Goal: Task Accomplishment & Management: Manage account settings

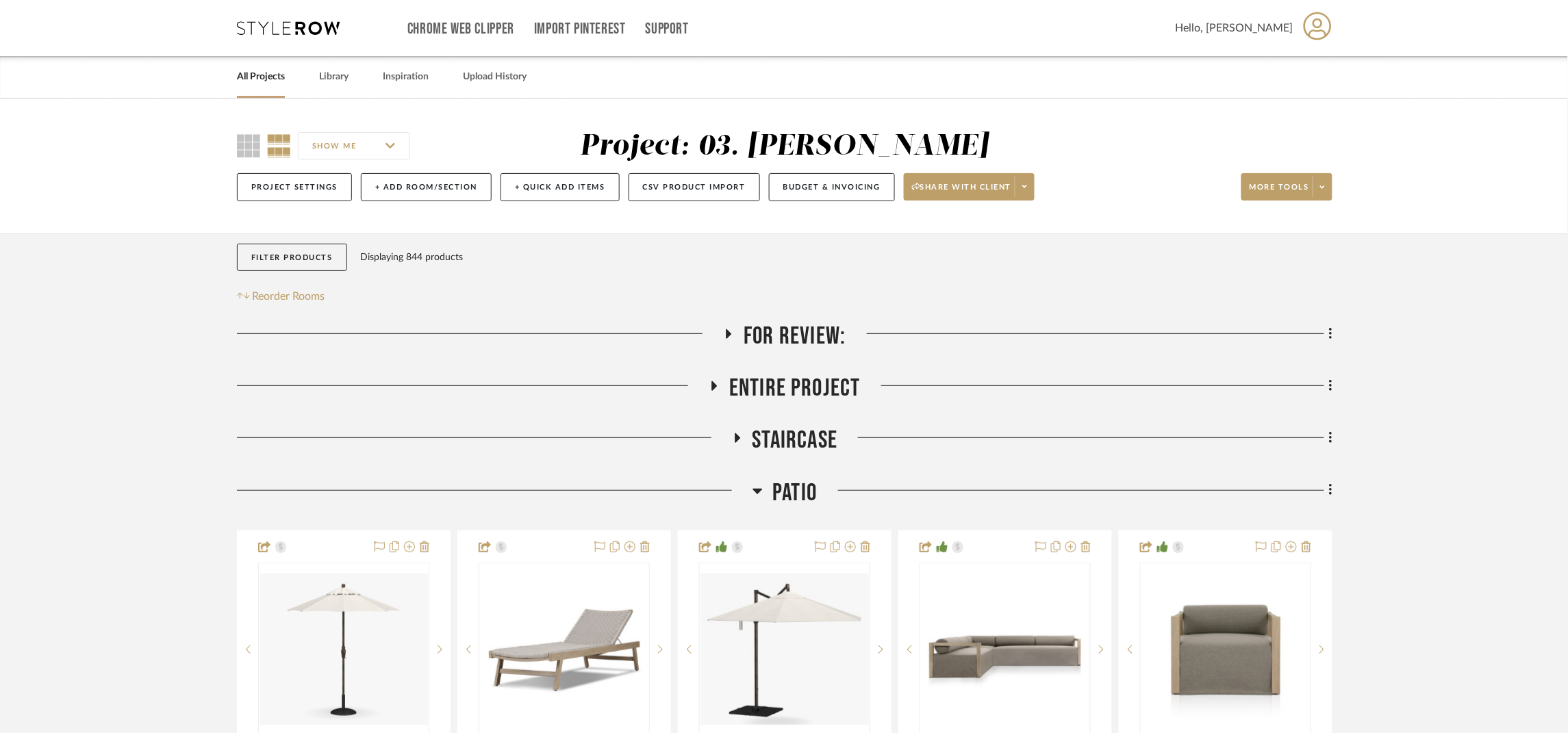
click at [793, 502] on span "Patio" at bounding box center [796, 494] width 45 height 30
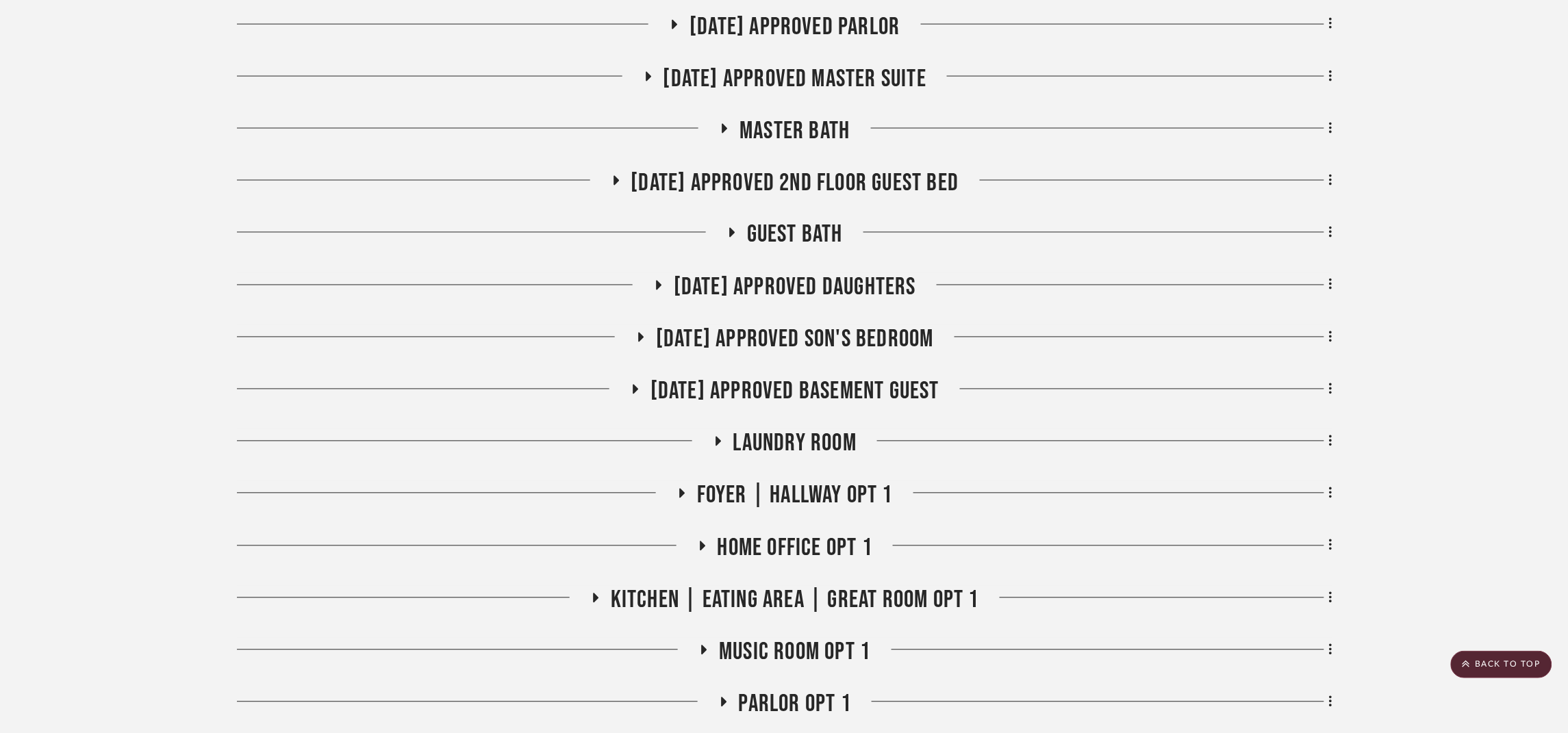
scroll to position [923, 0]
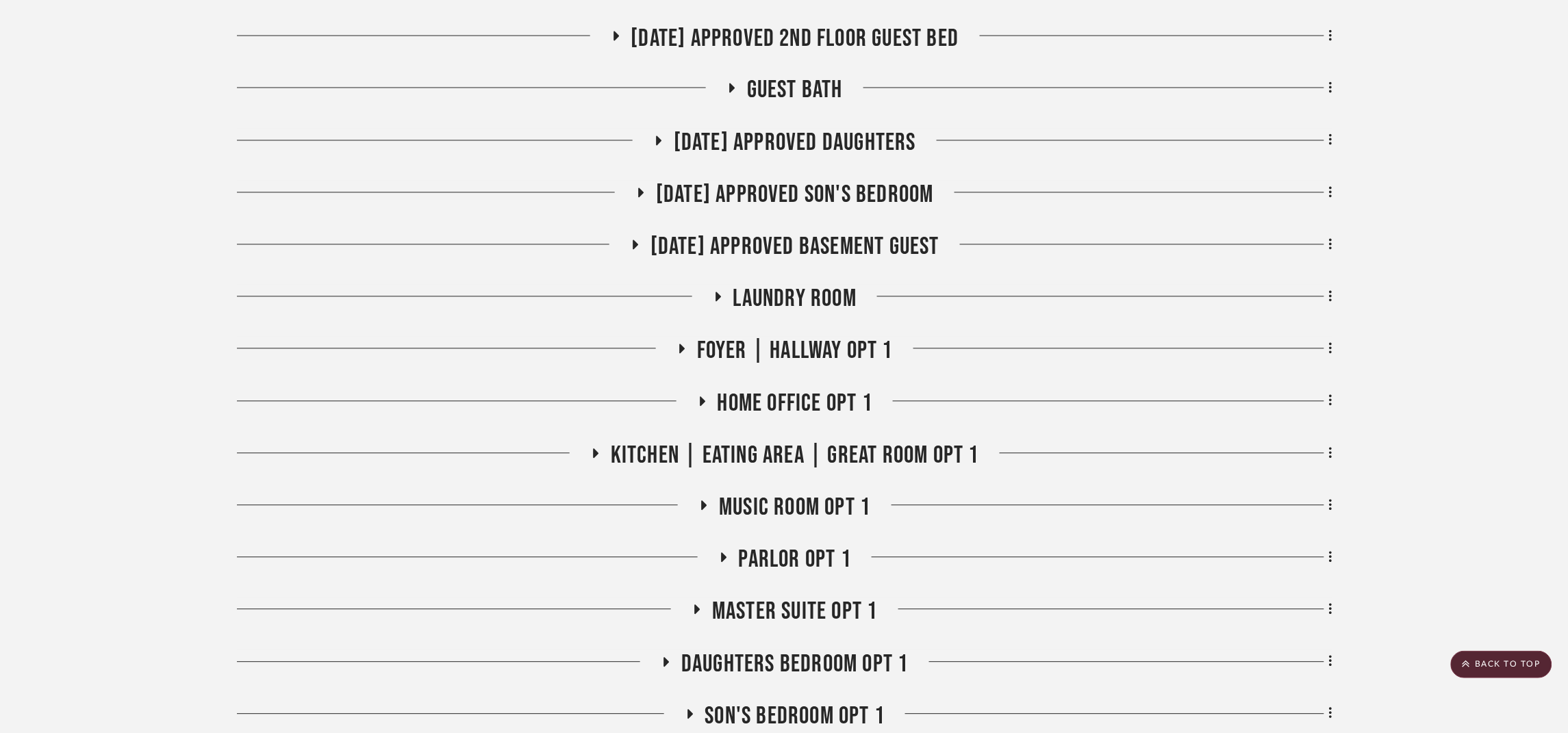
click at [832, 147] on span "[DATE] Approved Daughters" at bounding box center [795, 143] width 242 height 30
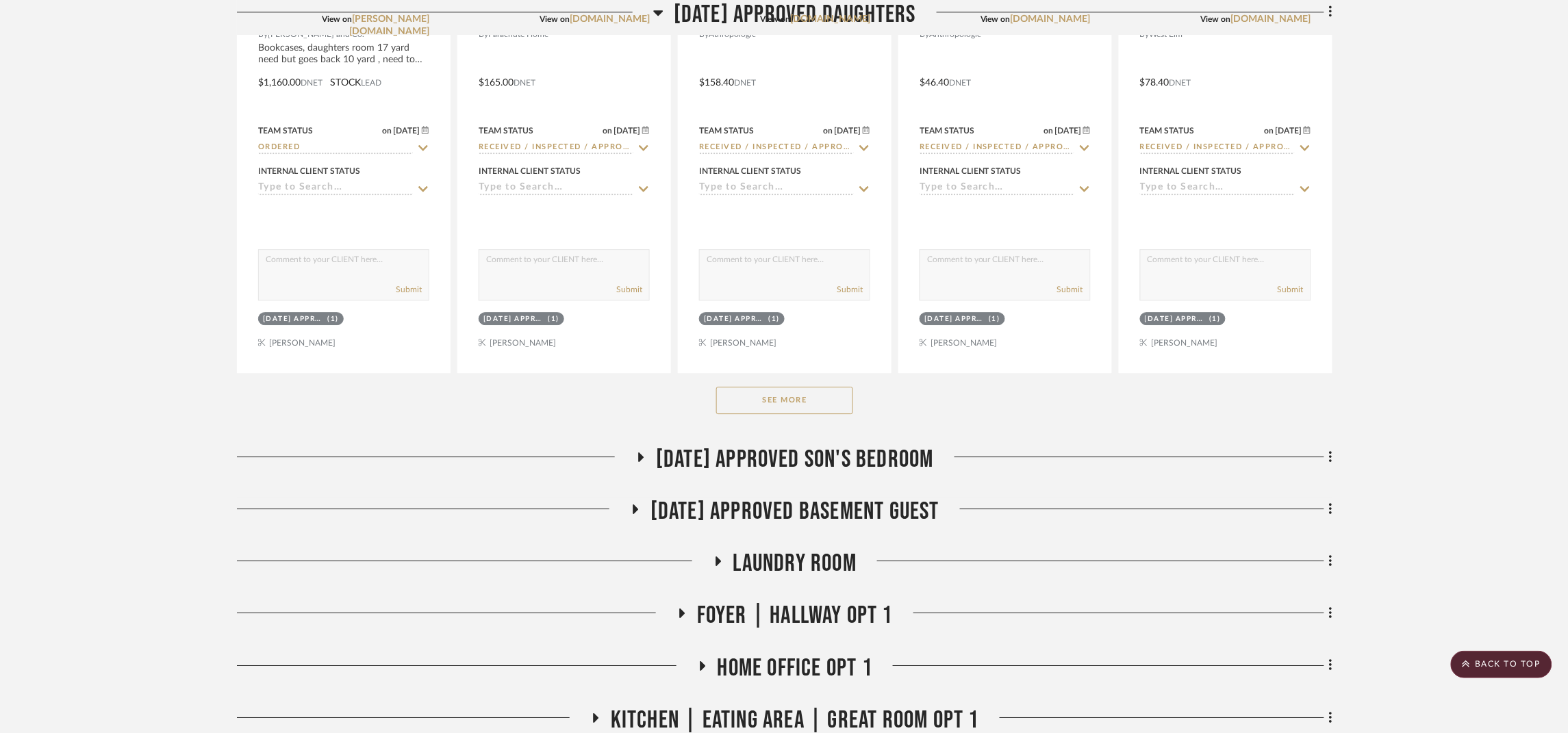
scroll to position [1334, 0]
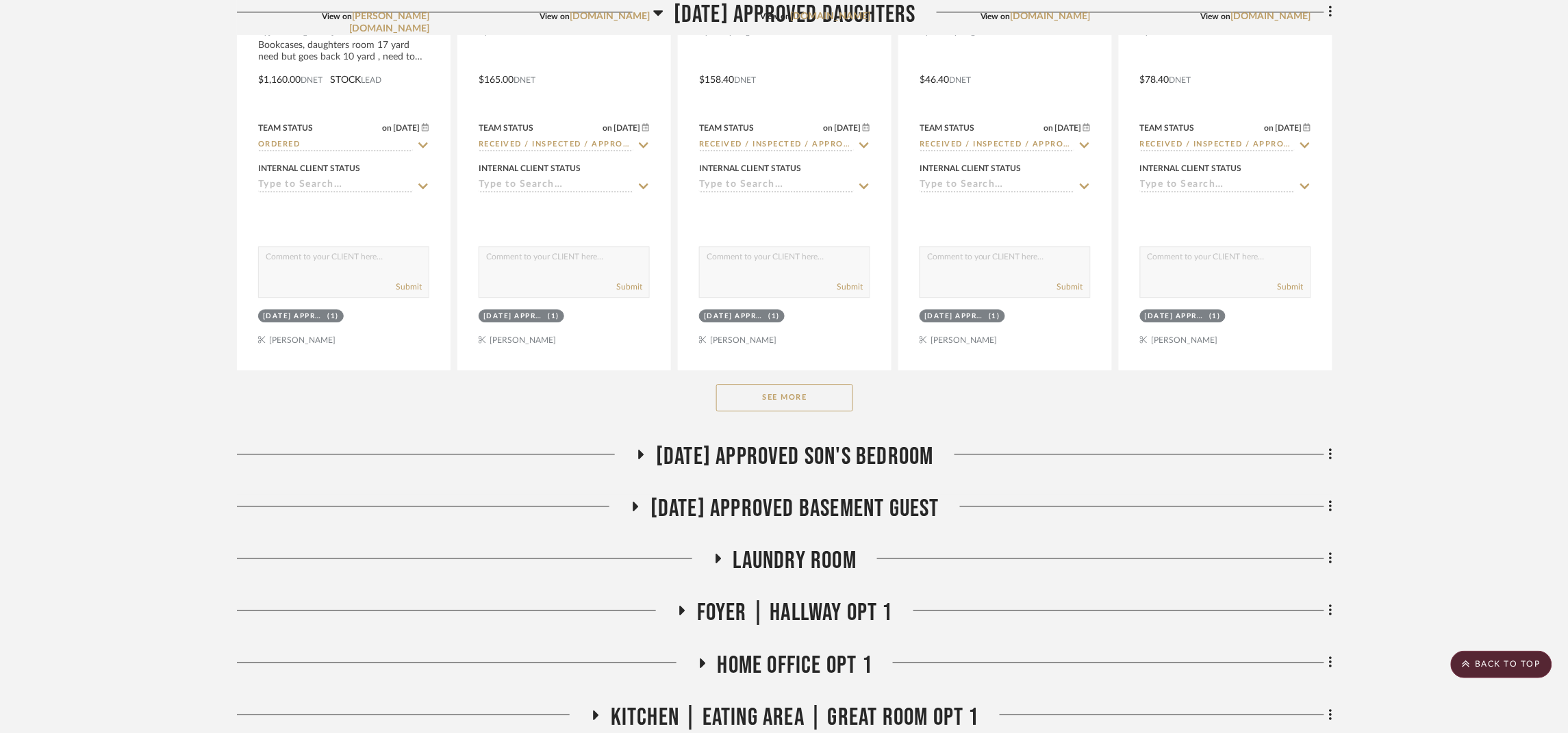
click at [811, 406] on button "See More" at bounding box center [784, 398] width 137 height 28
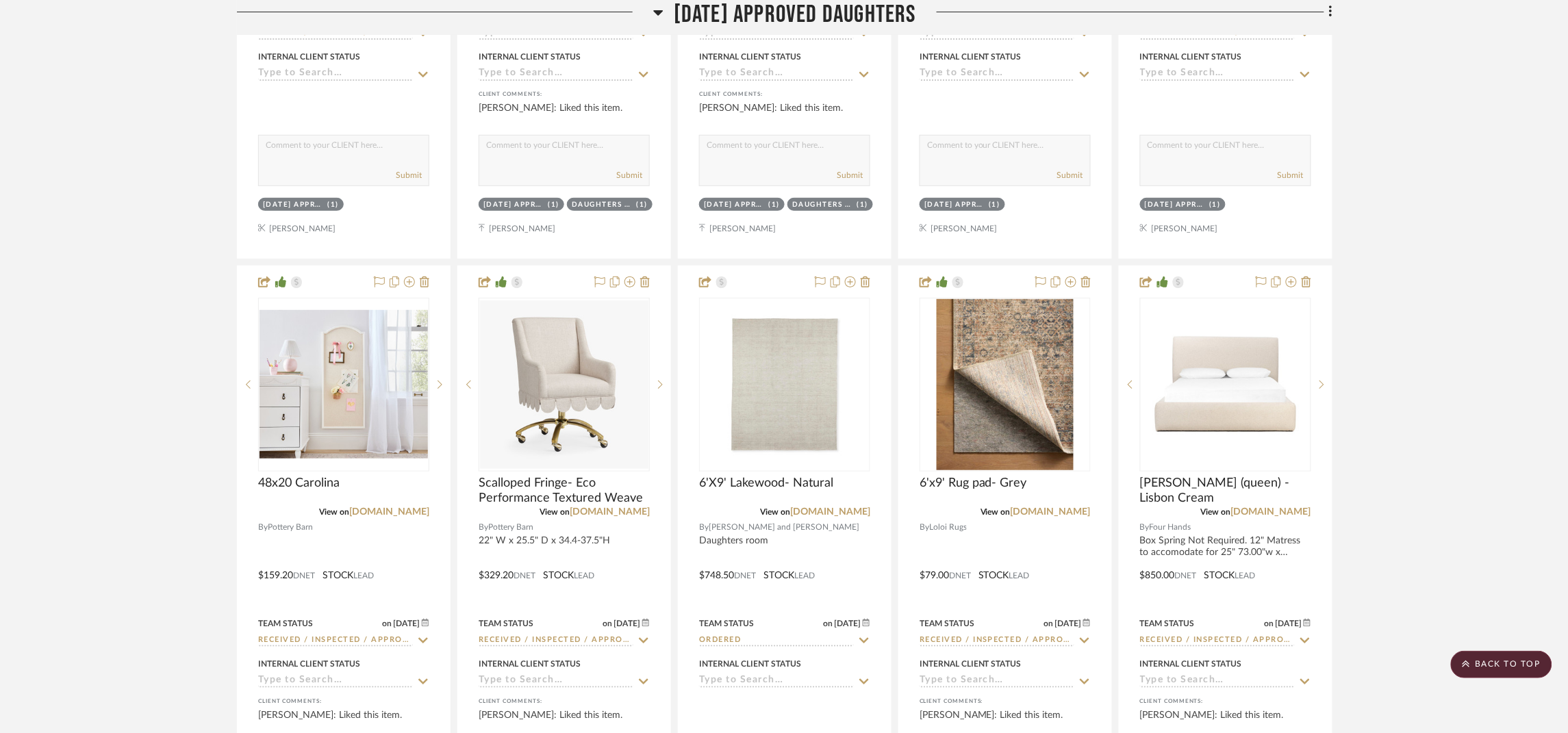
scroll to position [2258, 0]
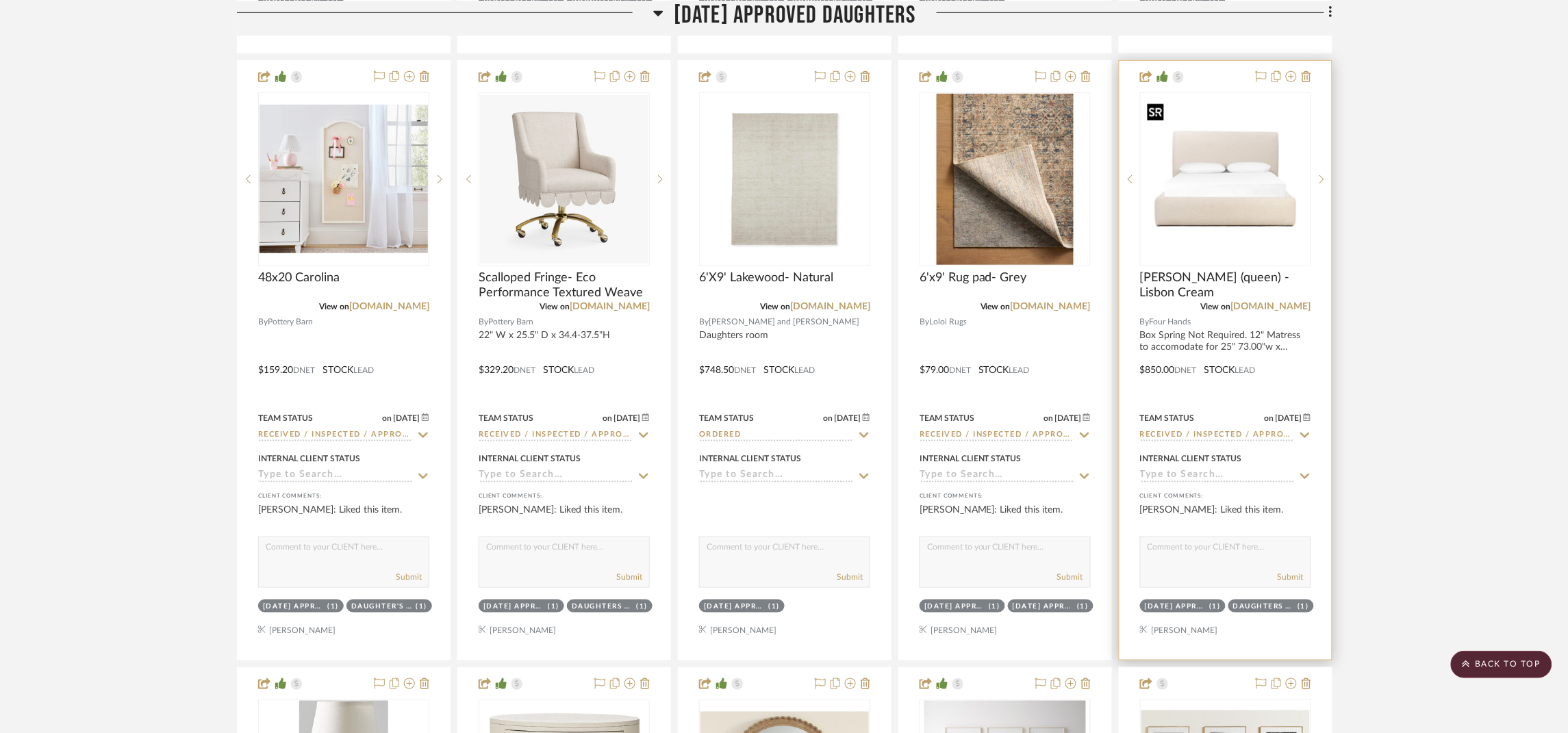
click at [1277, 181] on div at bounding box center [1225, 179] width 171 height 174
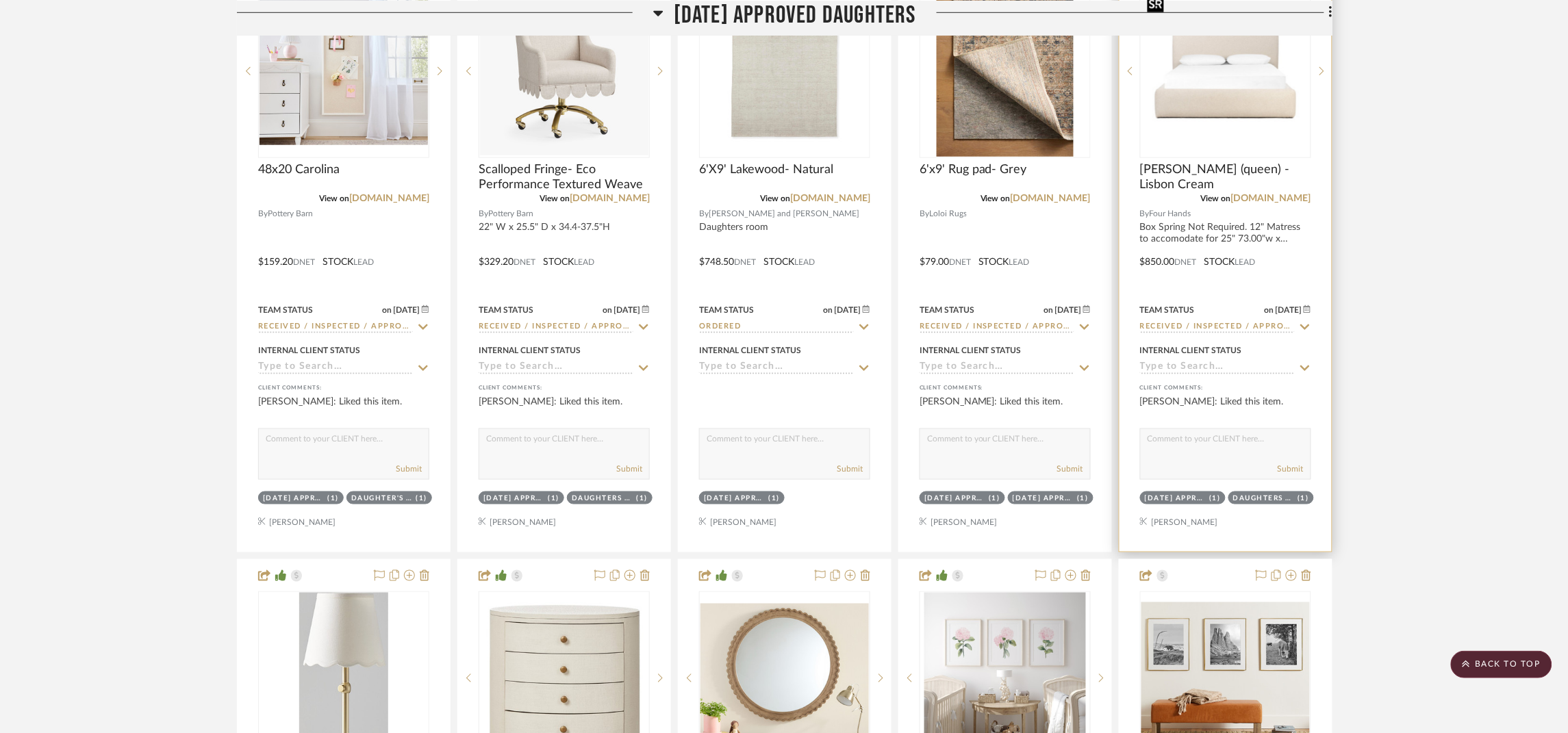
scroll to position [2362, 0]
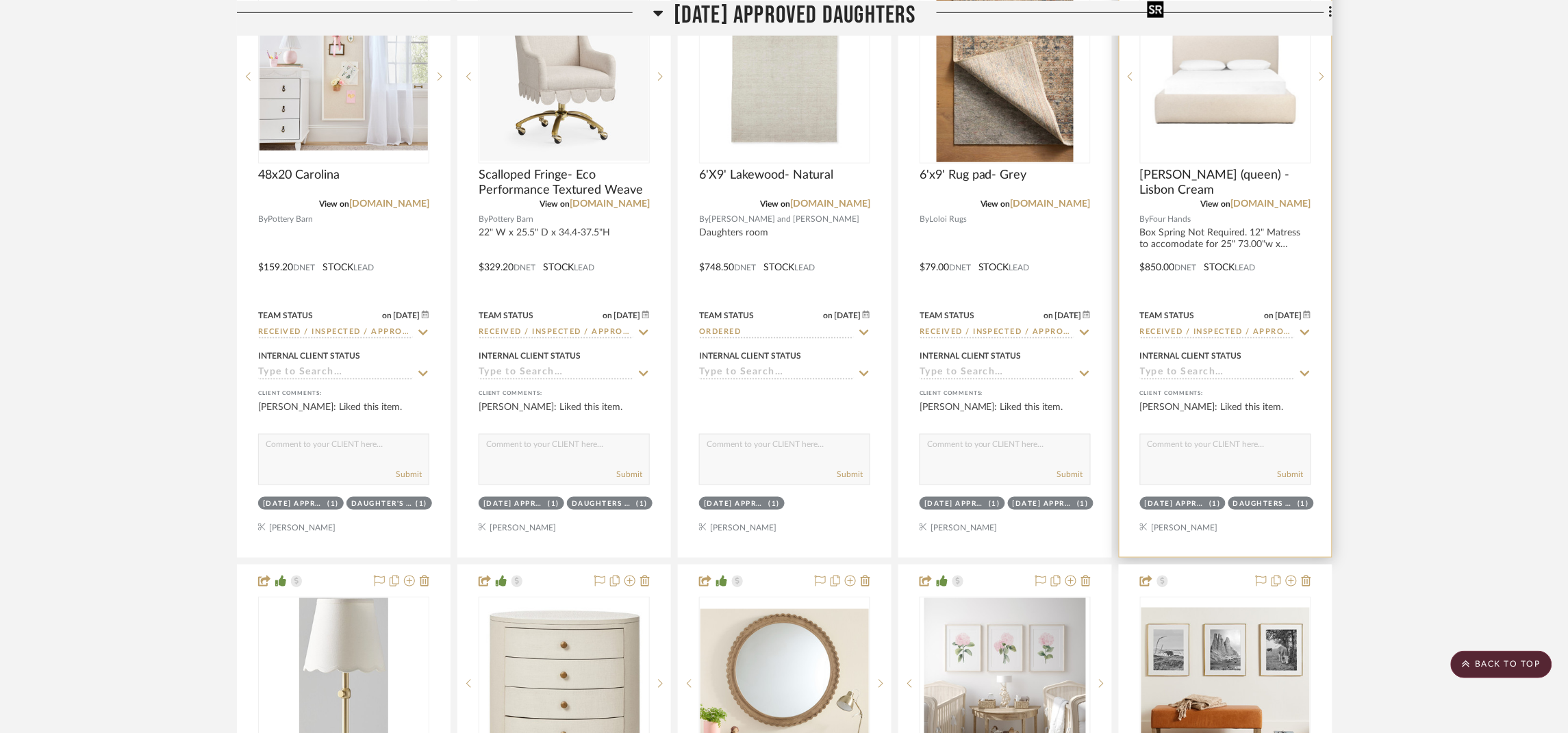
click at [1227, 90] on img "0" at bounding box center [1225, 77] width 169 height 169
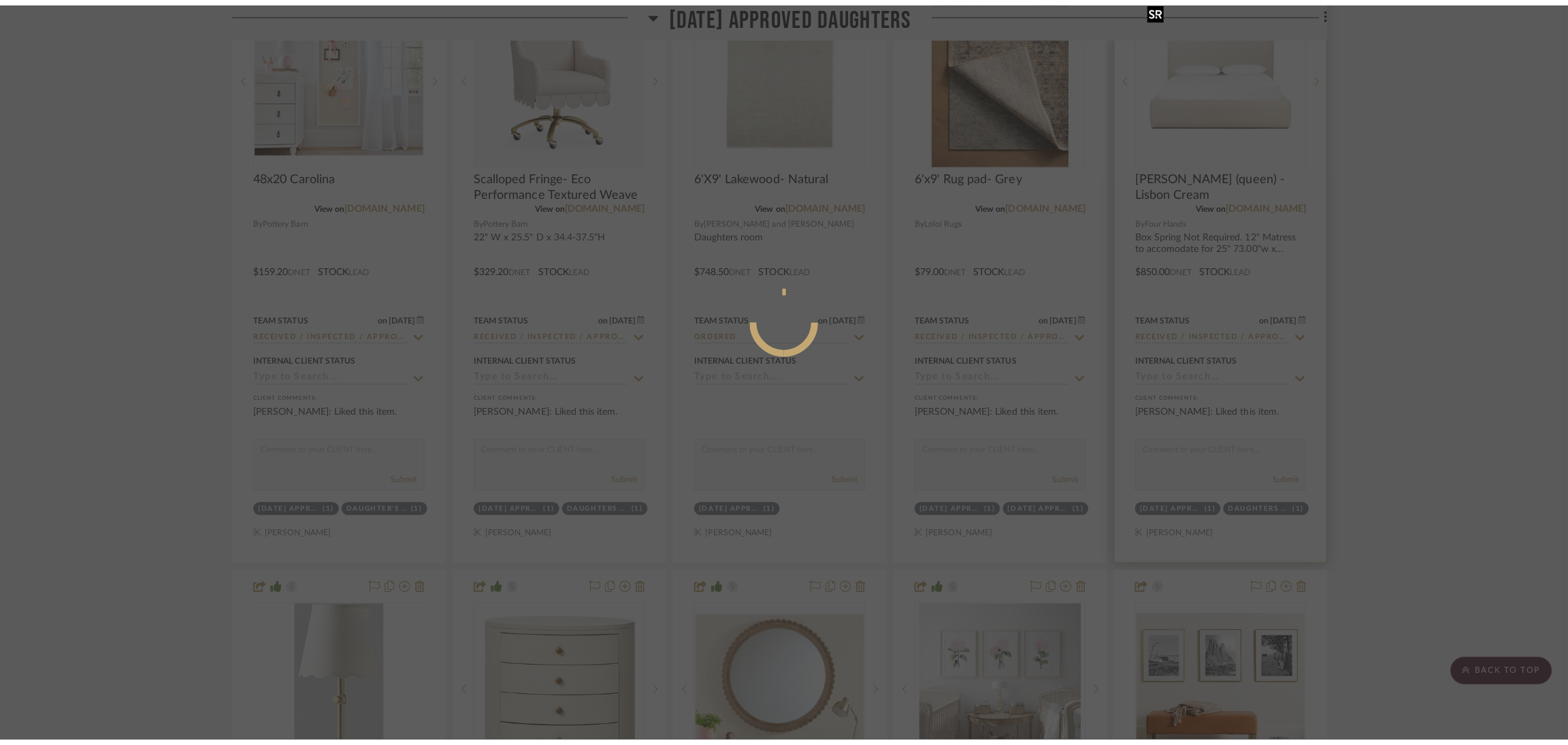
scroll to position [0, 0]
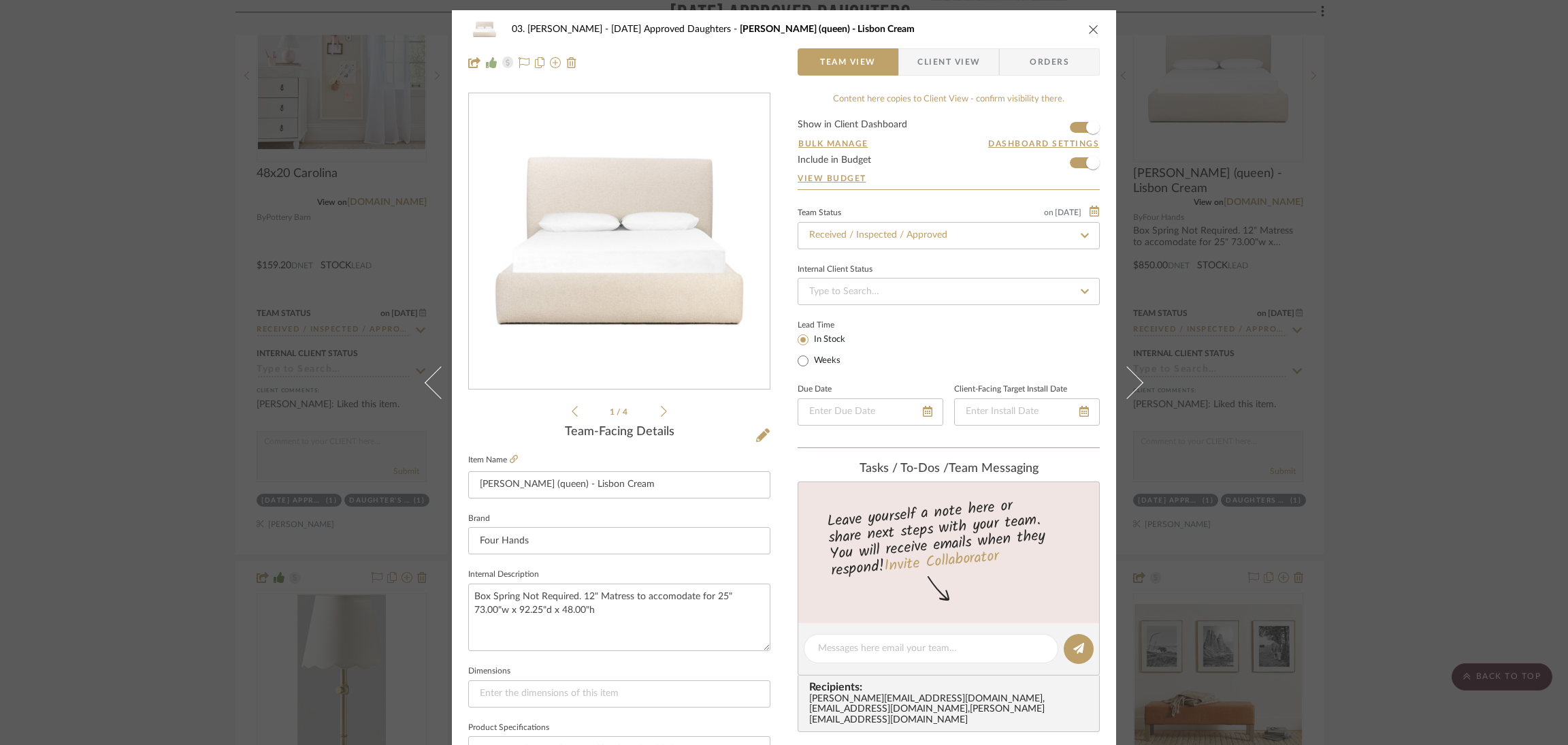
click at [1470, 269] on div "03. Jennifer 07.02.25 Approved Daughters Linsey (queen) - Lisbon Cream Team Vie…" at bounding box center [784, 372] width 1568 height 745
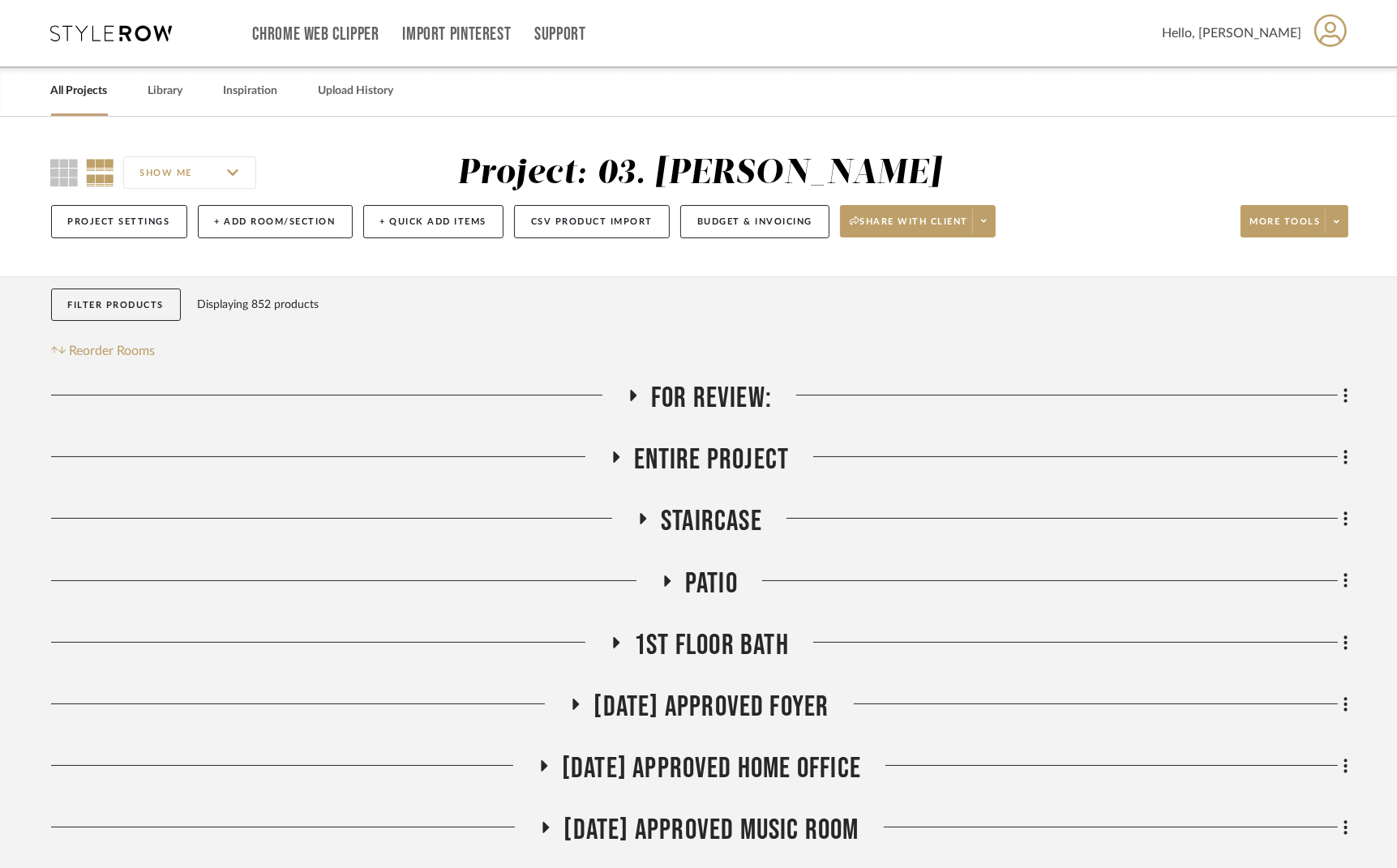
click at [736, 395] on span "For Review:" at bounding box center [711, 399] width 121 height 35
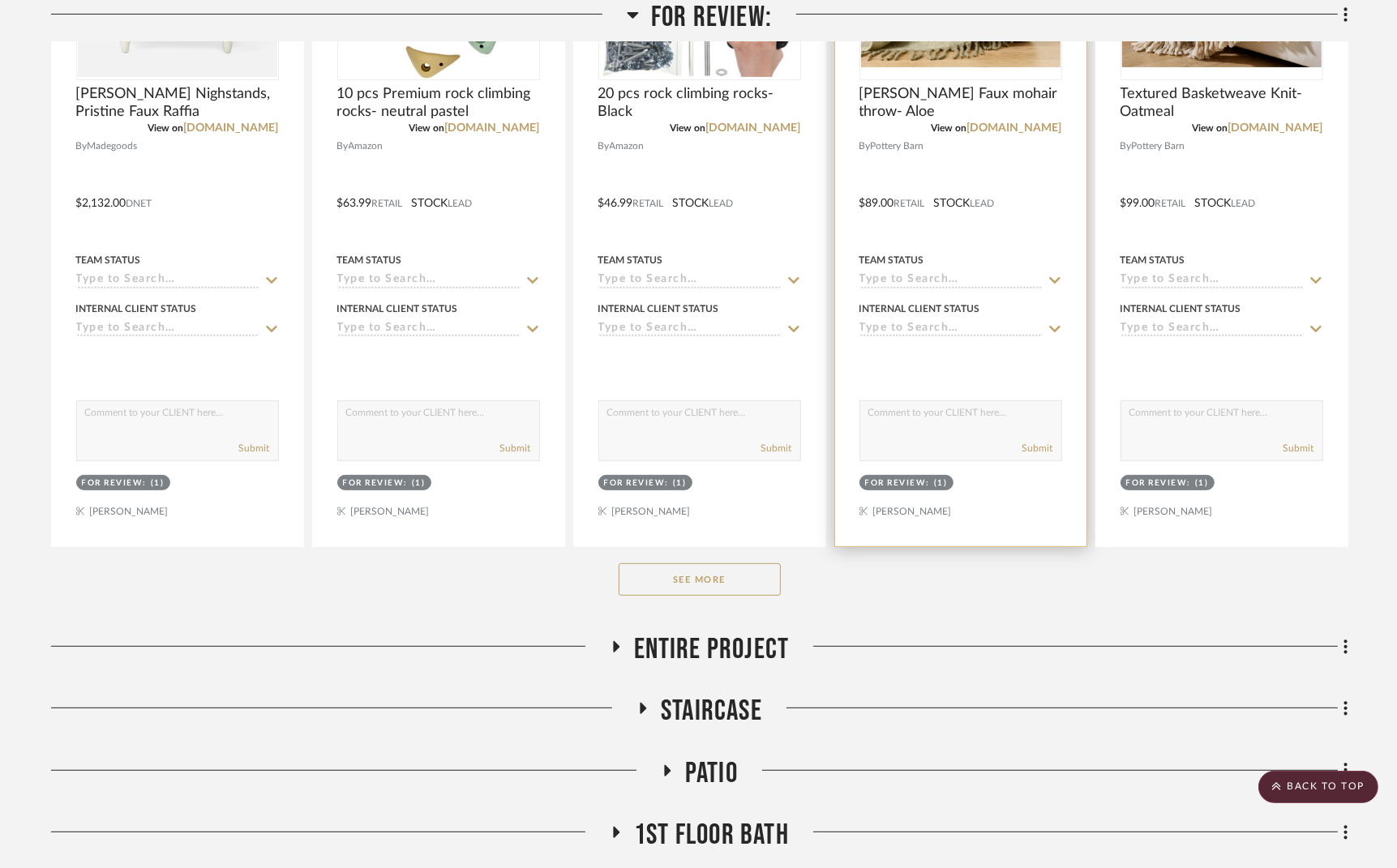
scroll to position [607, 0]
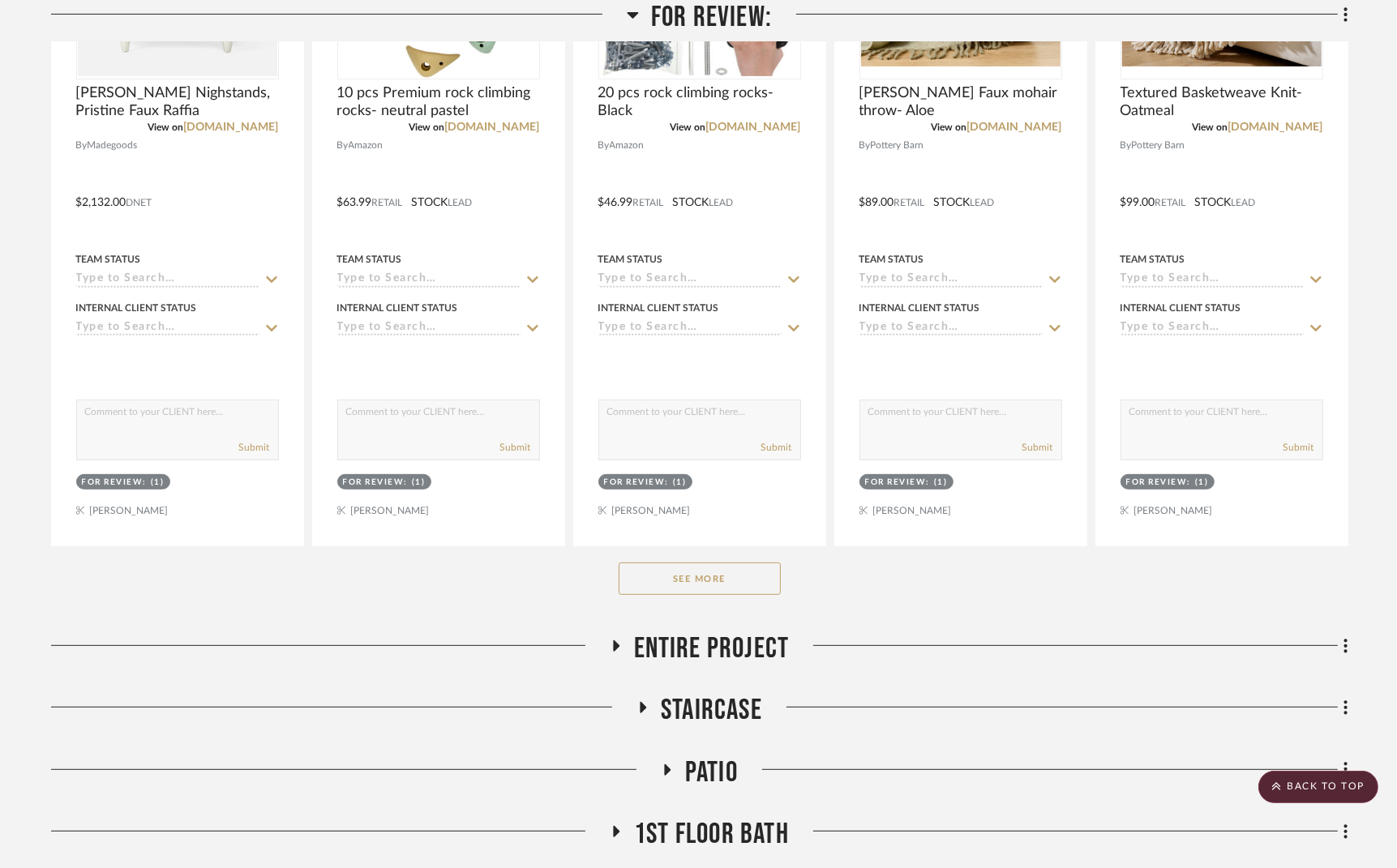
click at [747, 577] on button "See More" at bounding box center [700, 578] width 162 height 33
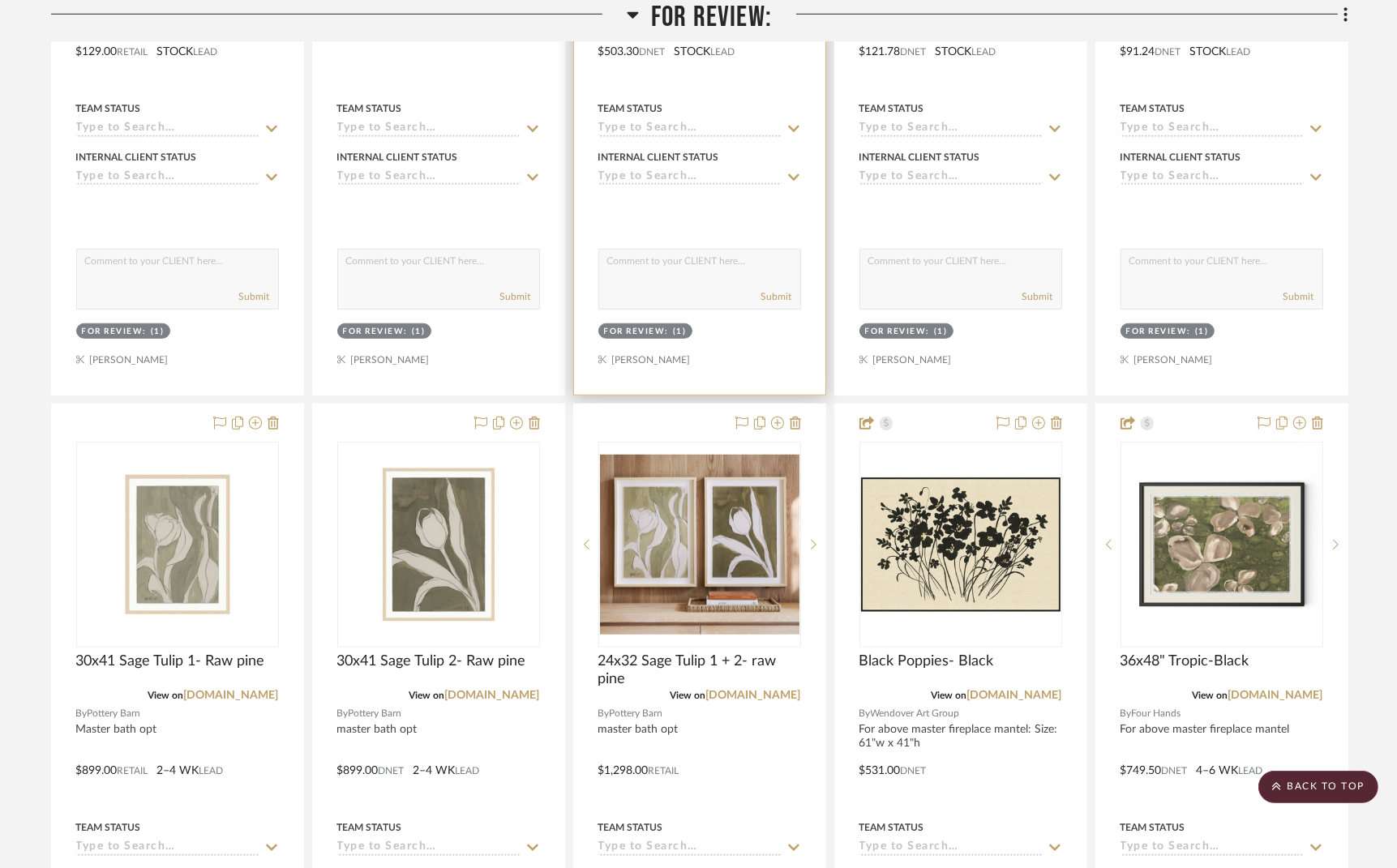
scroll to position [1459, 0]
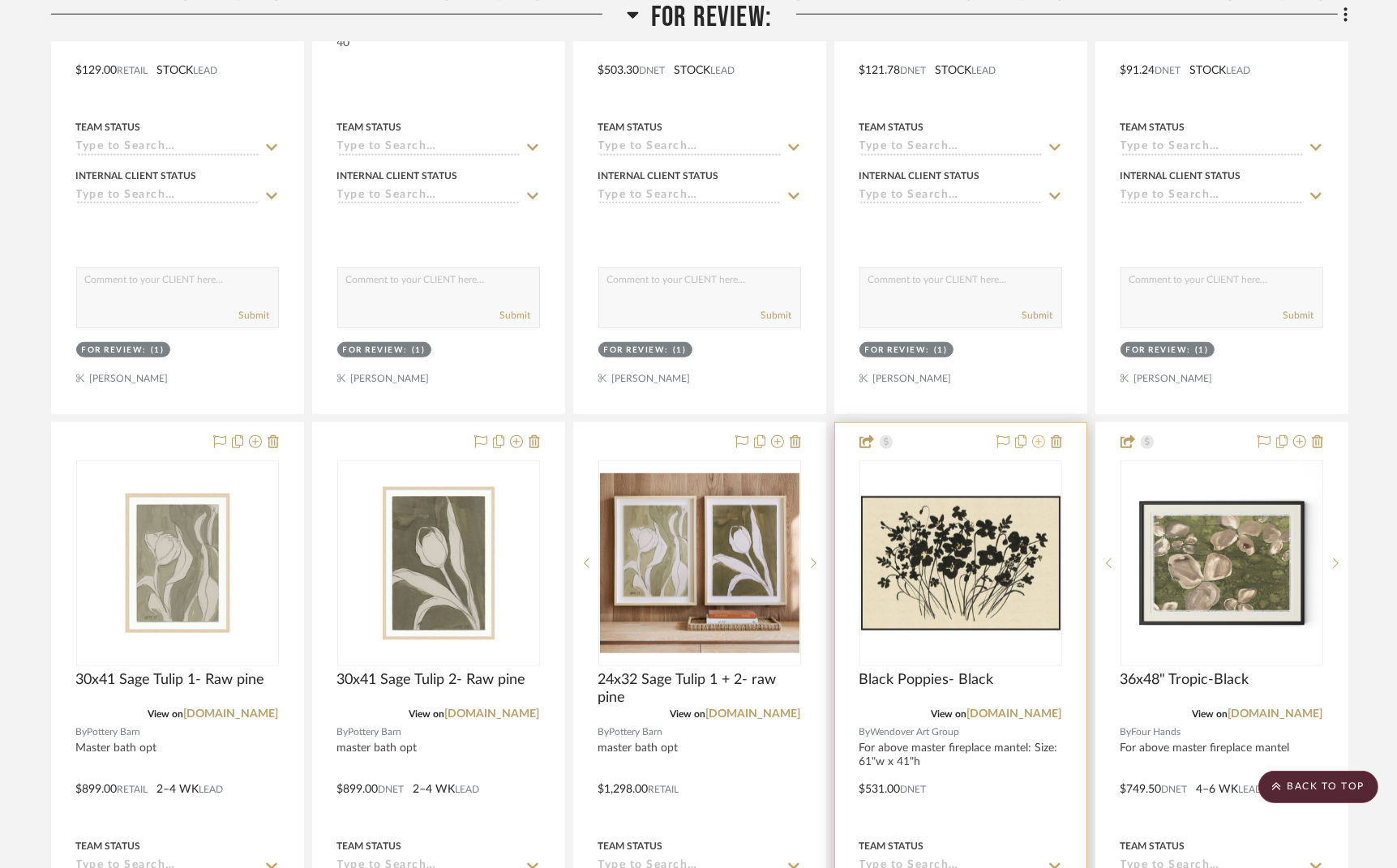
click at [1034, 442] on icon at bounding box center [1038, 442] width 13 height 13
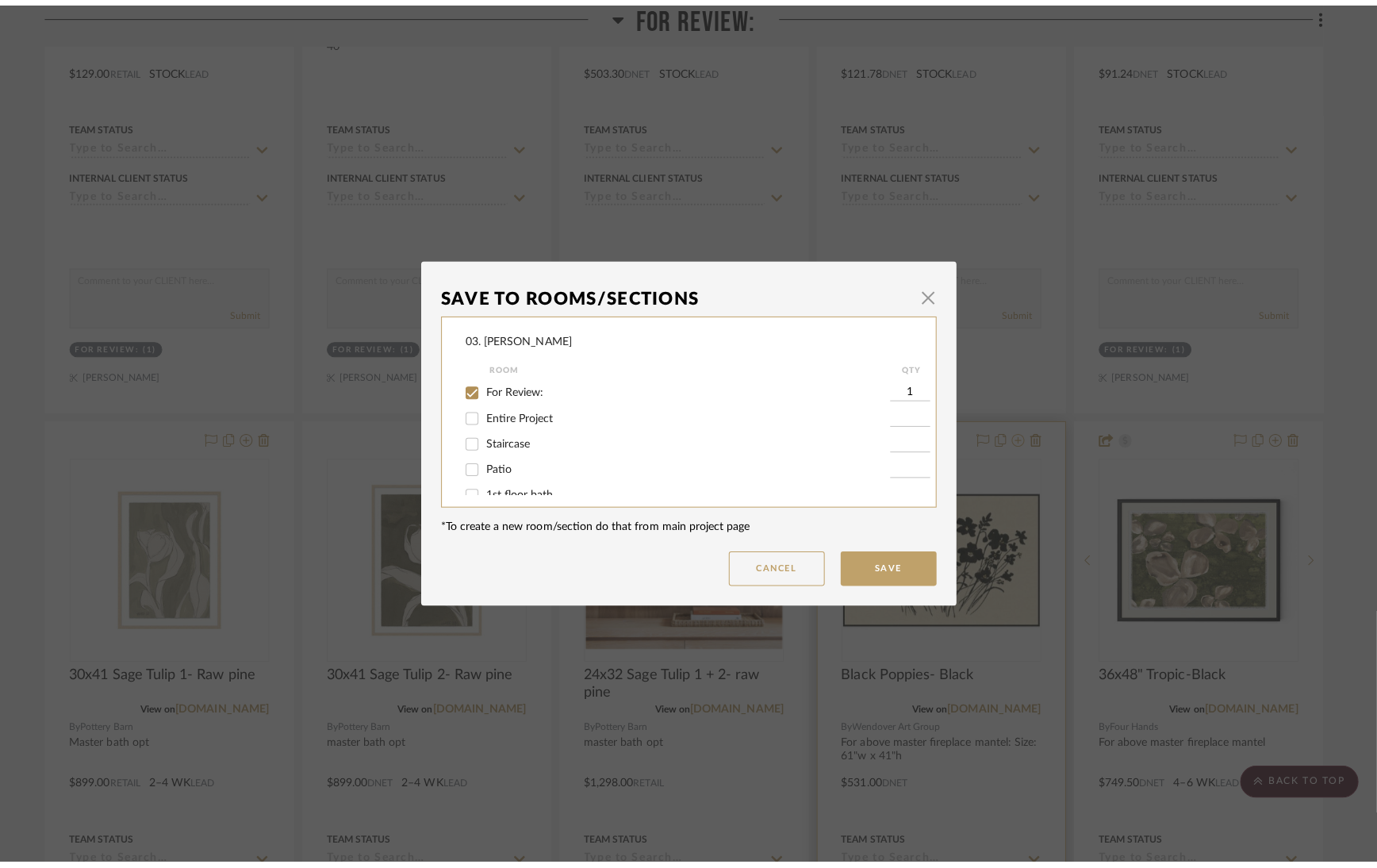
scroll to position [0, 0]
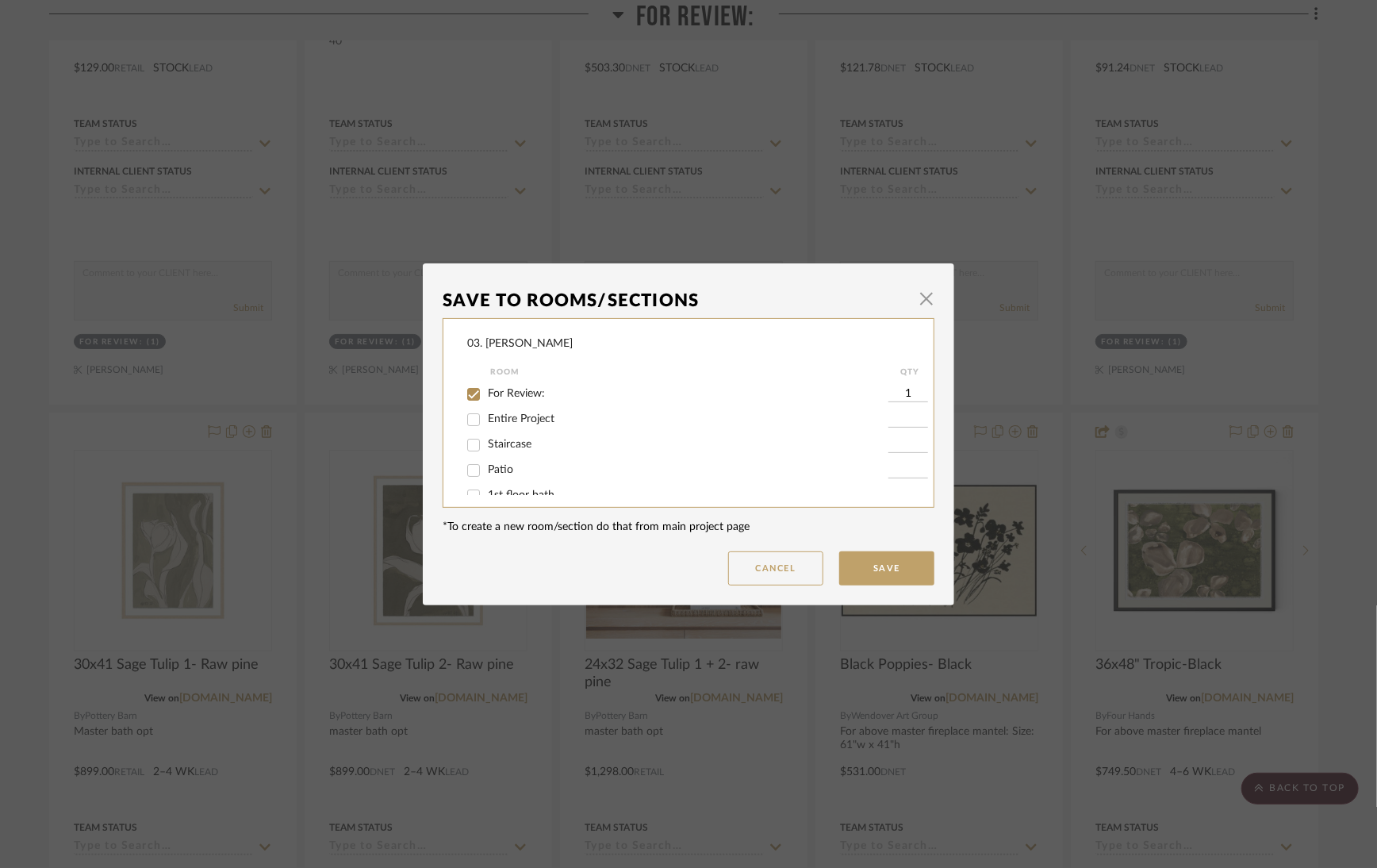
click at [515, 390] on span "For Review:" at bounding box center [516, 393] width 57 height 11
click at [487, 390] on input "For Review:" at bounding box center [473, 394] width 25 height 25
checkbox input "false"
click at [515, 474] on span "Will Not Use" at bounding box center [518, 478] width 63 height 11
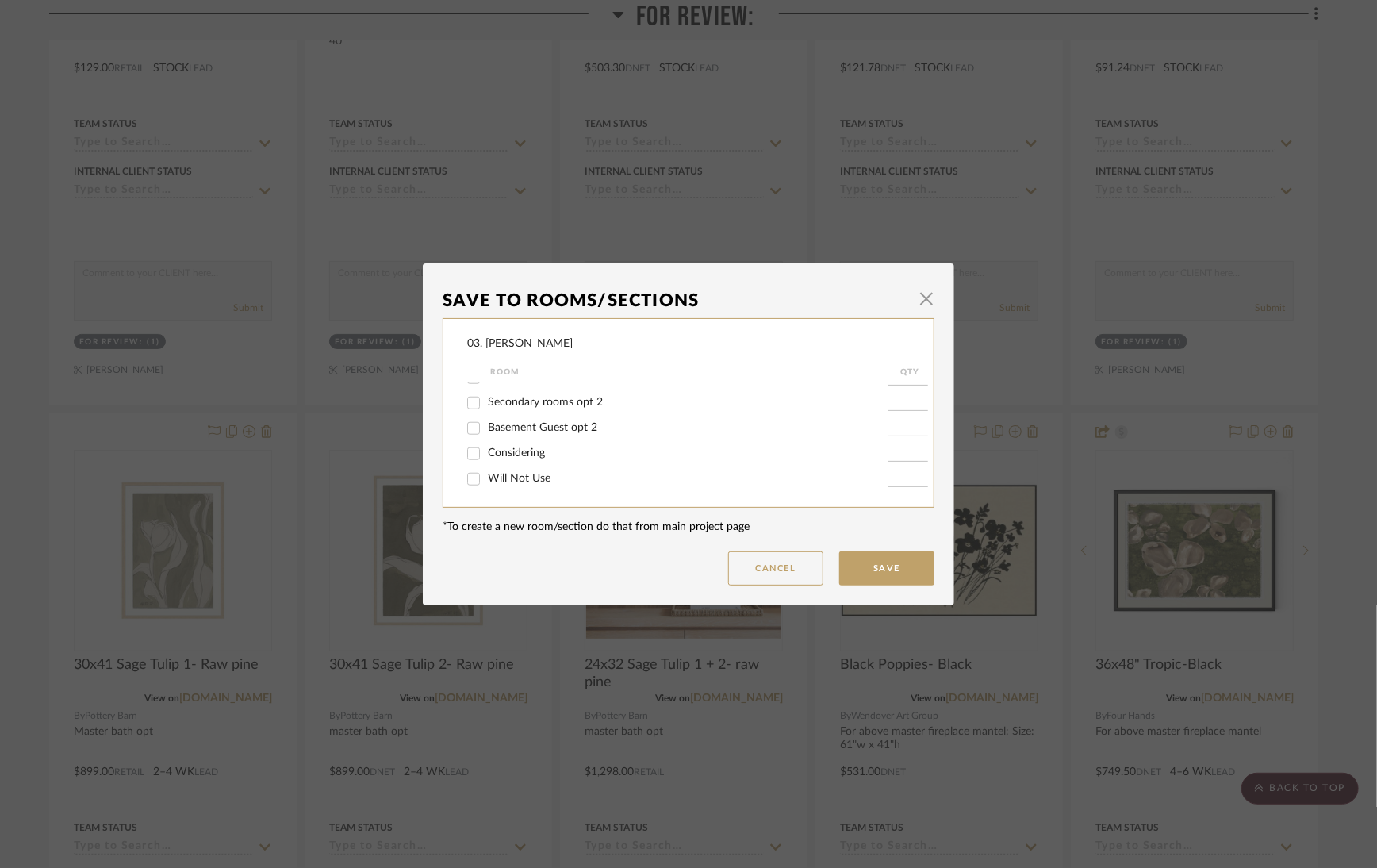
click at [487, 474] on input "Will Not Use" at bounding box center [473, 479] width 25 height 25
checkbox input "true"
type input "1"
click at [882, 570] on button "Save" at bounding box center [886, 568] width 96 height 34
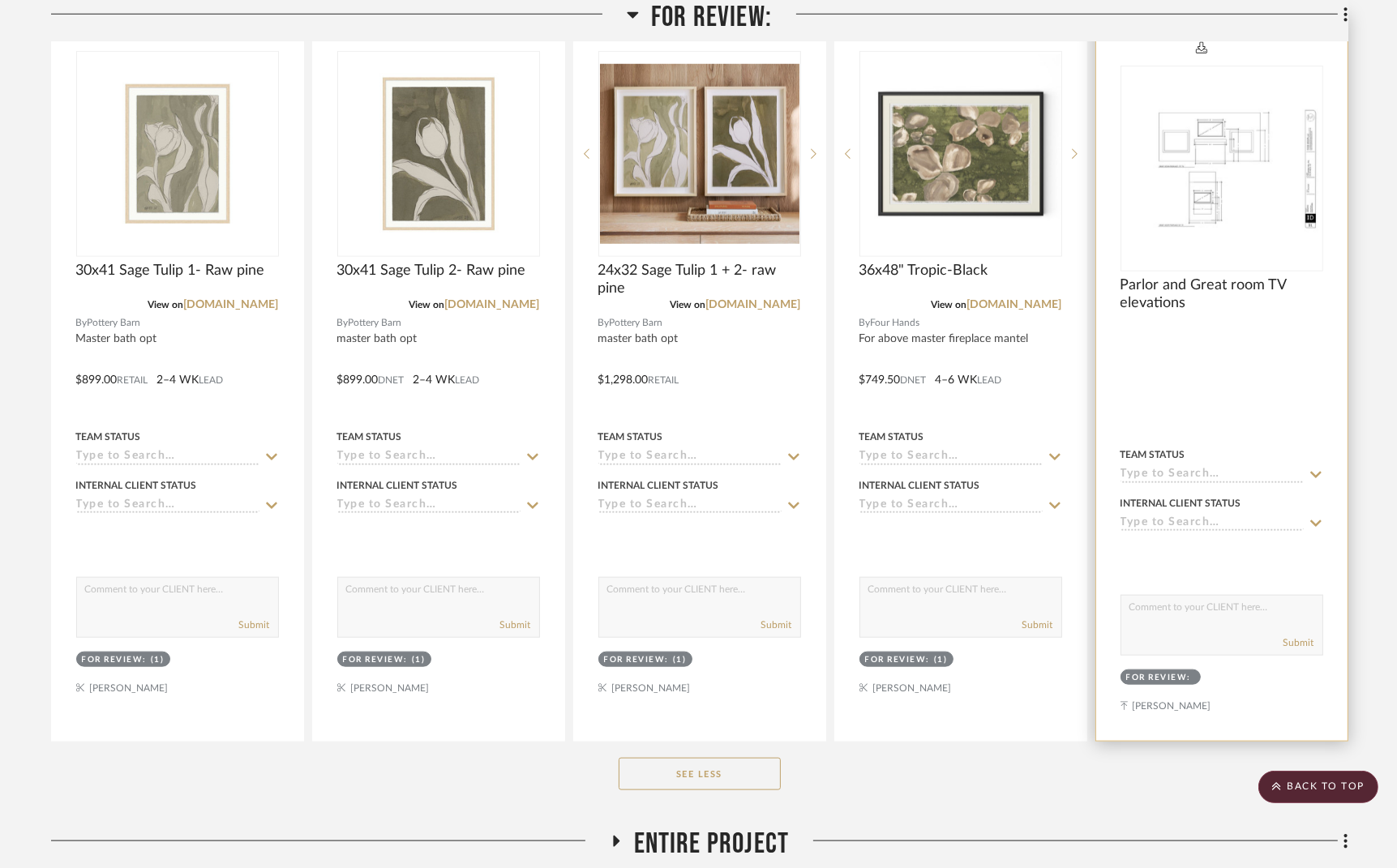
scroll to position [1703, 0]
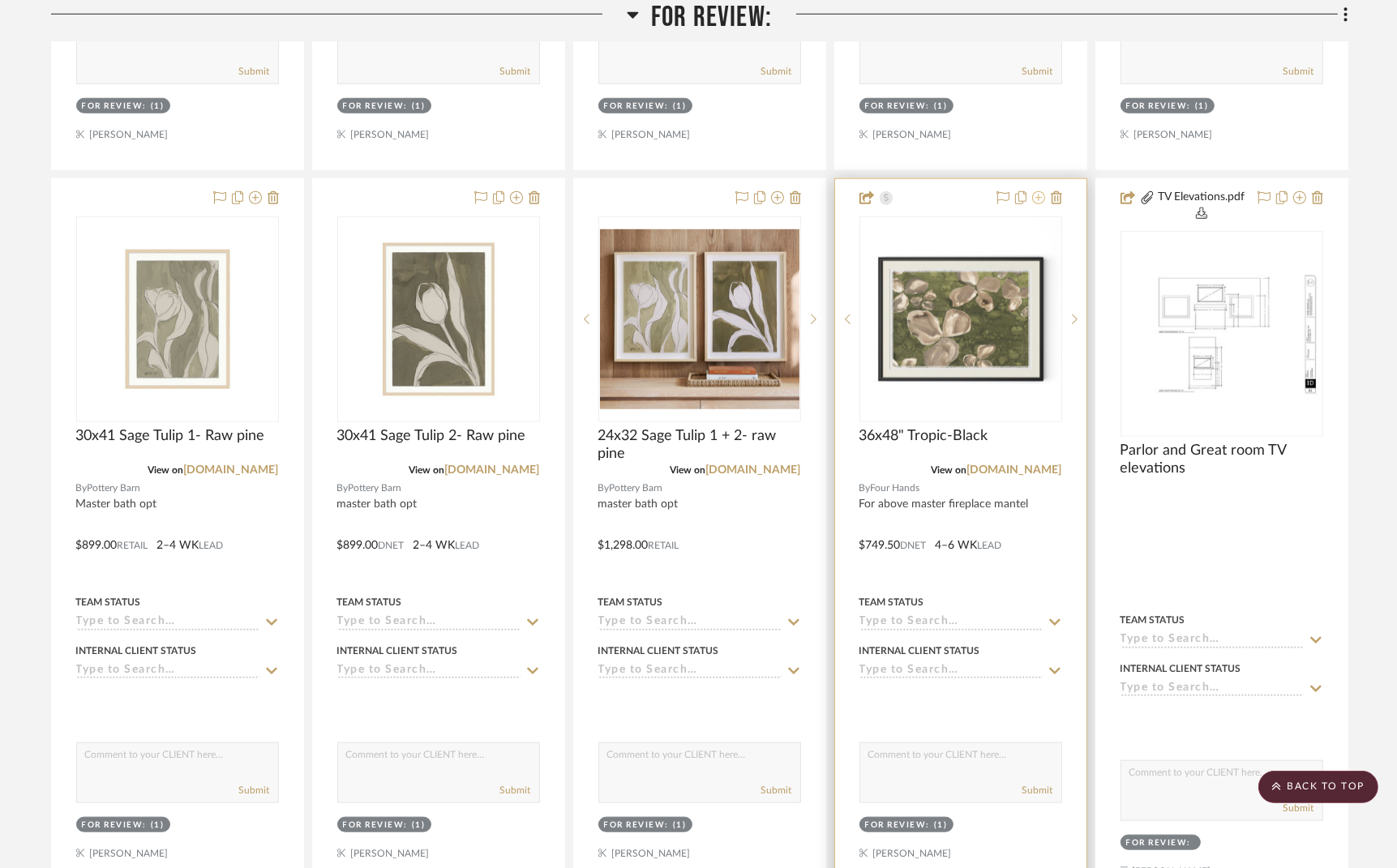
click at [1034, 200] on icon at bounding box center [1038, 197] width 13 height 13
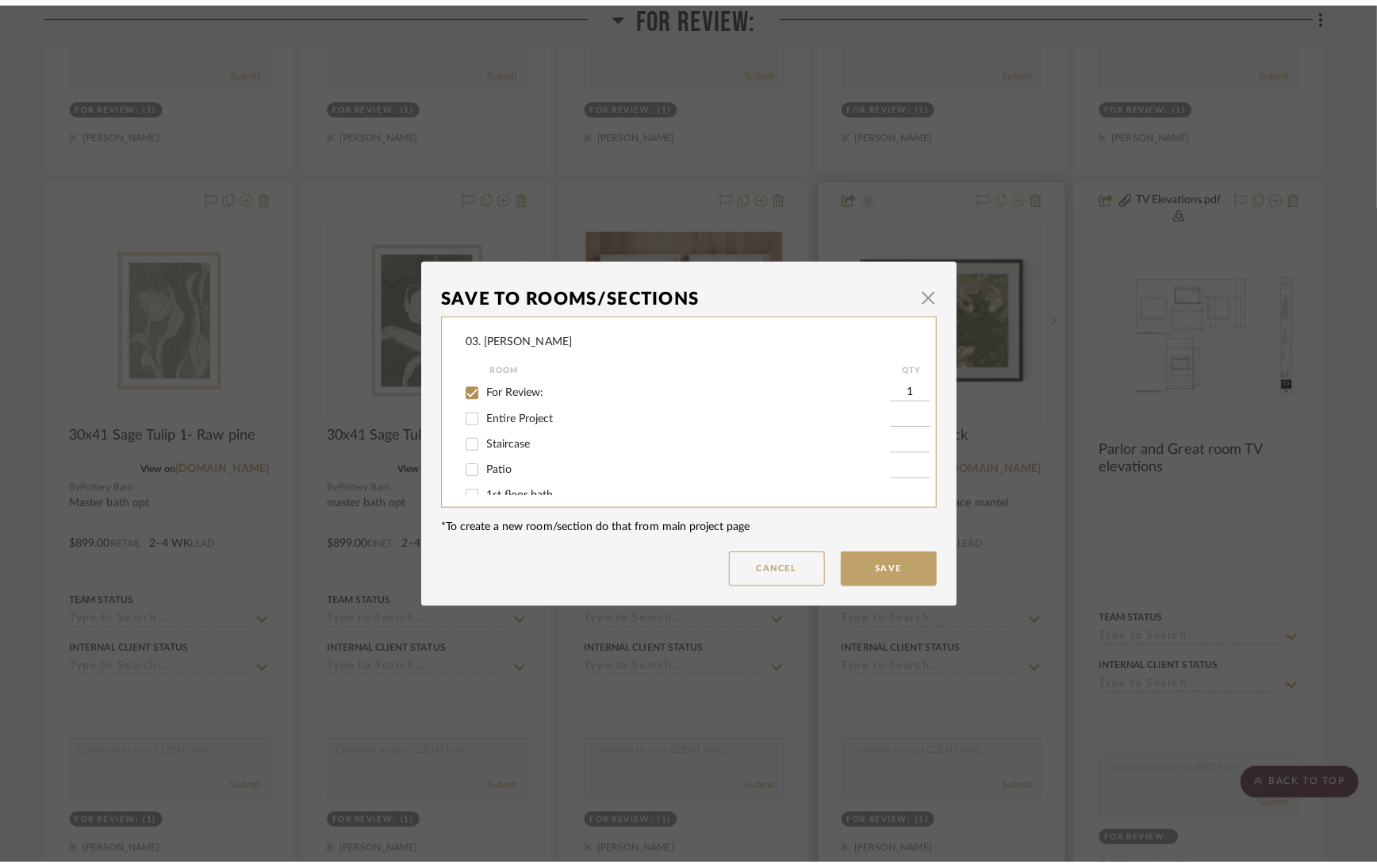
scroll to position [0, 0]
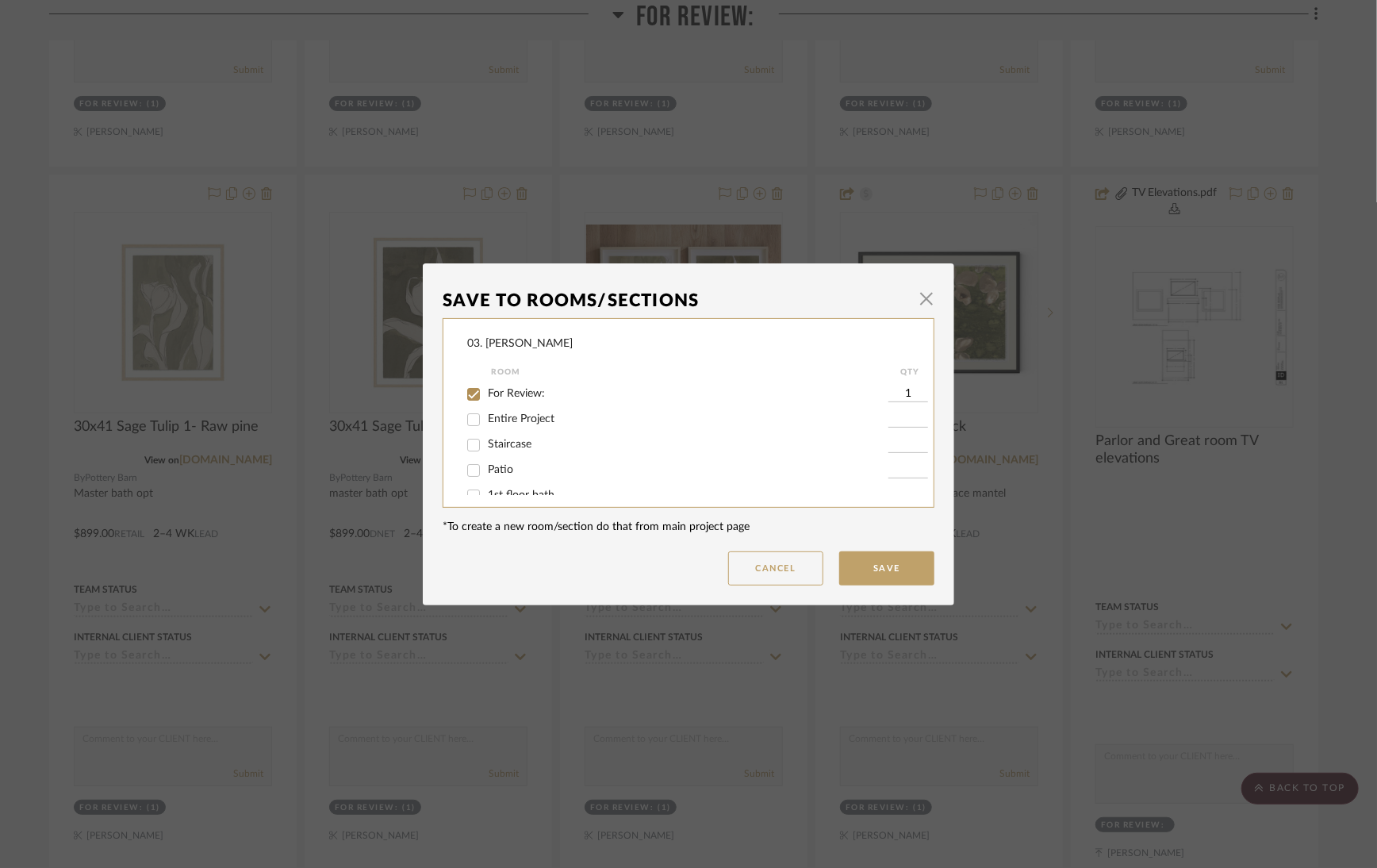
click at [493, 388] on span "For Review:" at bounding box center [516, 393] width 57 height 11
click at [487, 388] on input "For Review:" at bounding box center [473, 394] width 25 height 25
checkbox input "false"
click at [498, 477] on span "Will Not Use" at bounding box center [518, 478] width 63 height 11
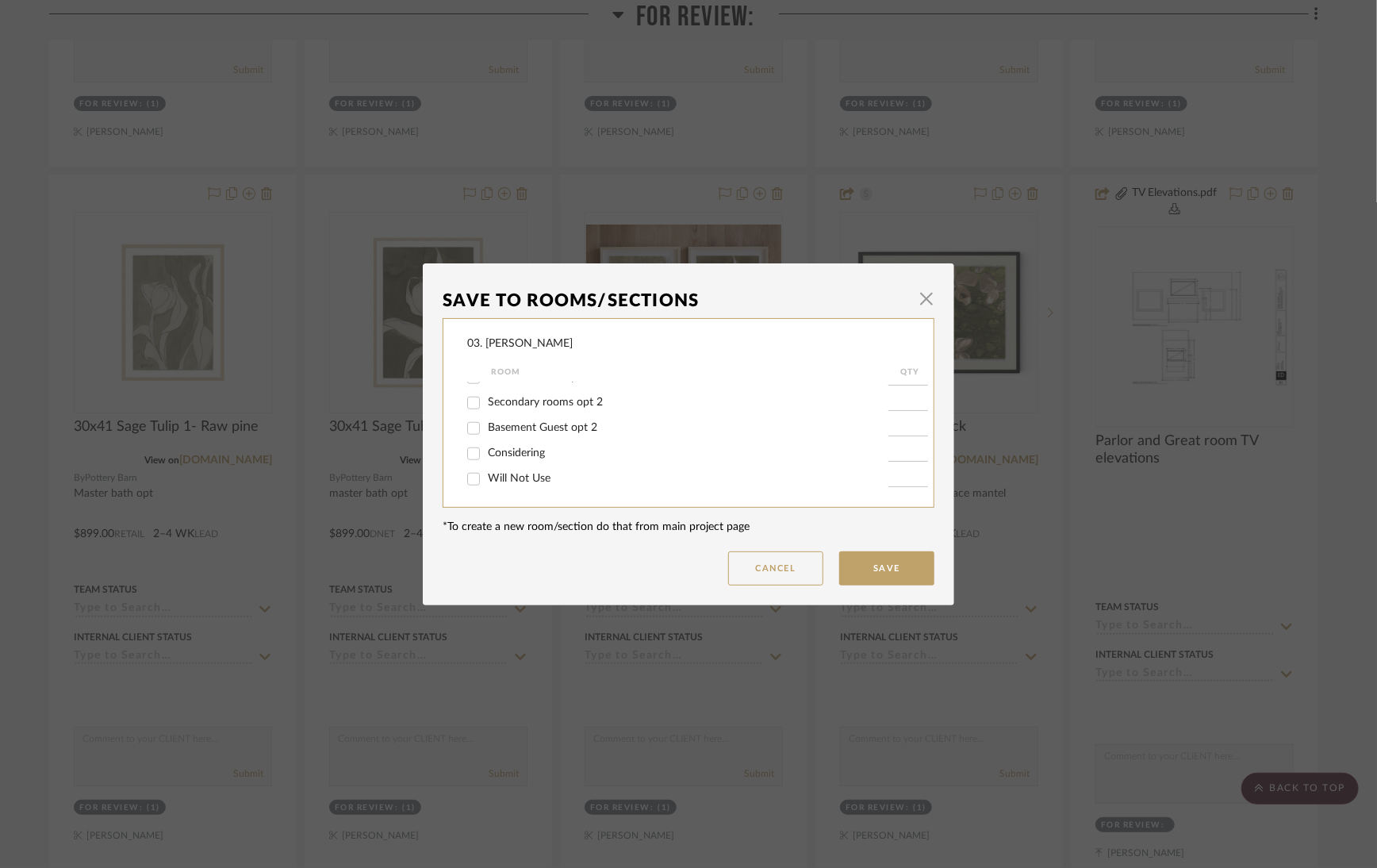
click at [487, 477] on input "Will Not Use" at bounding box center [473, 479] width 25 height 25
checkbox input "true"
type input "1"
click at [900, 567] on button "Save" at bounding box center [886, 568] width 96 height 34
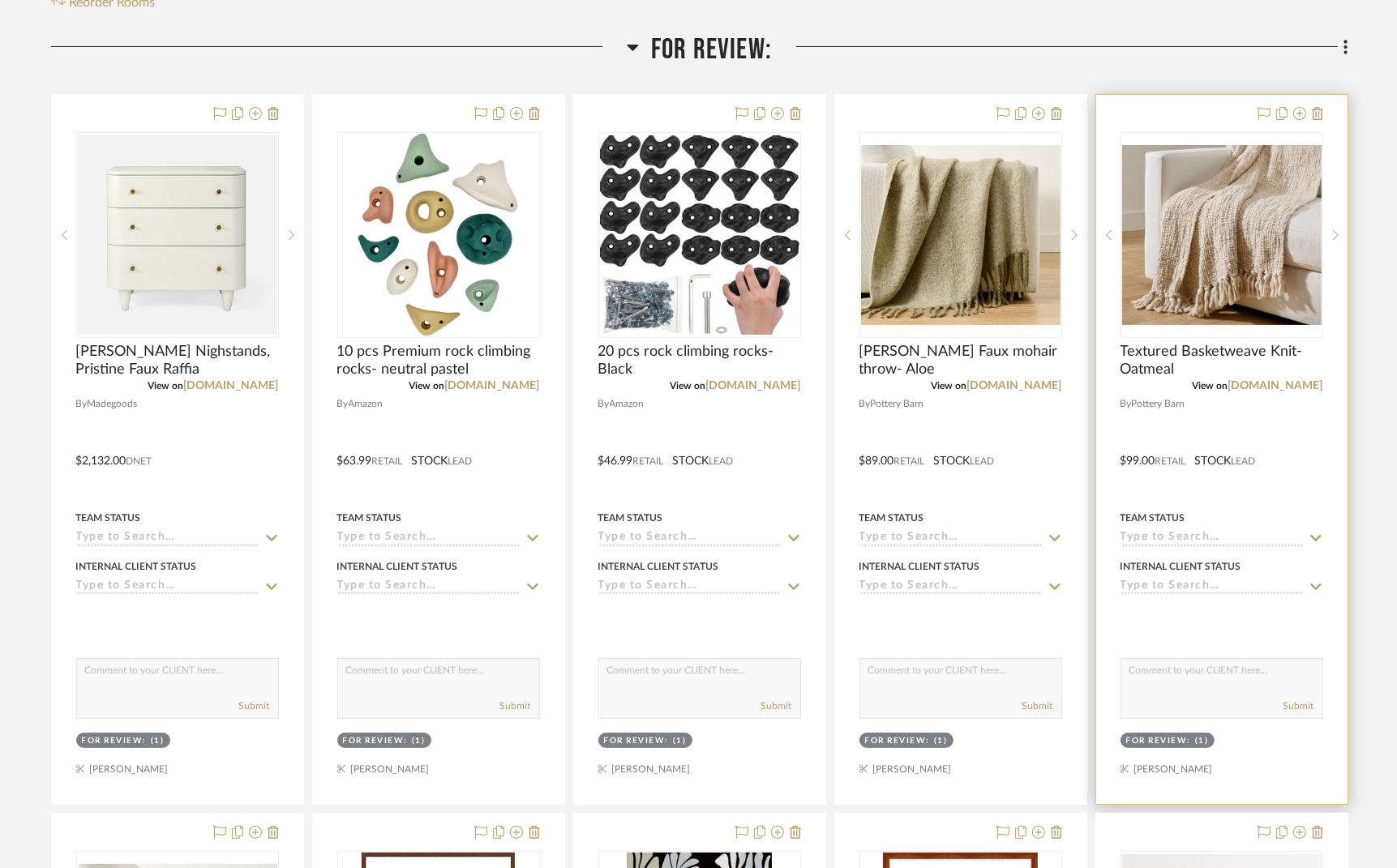
scroll to position [364, 0]
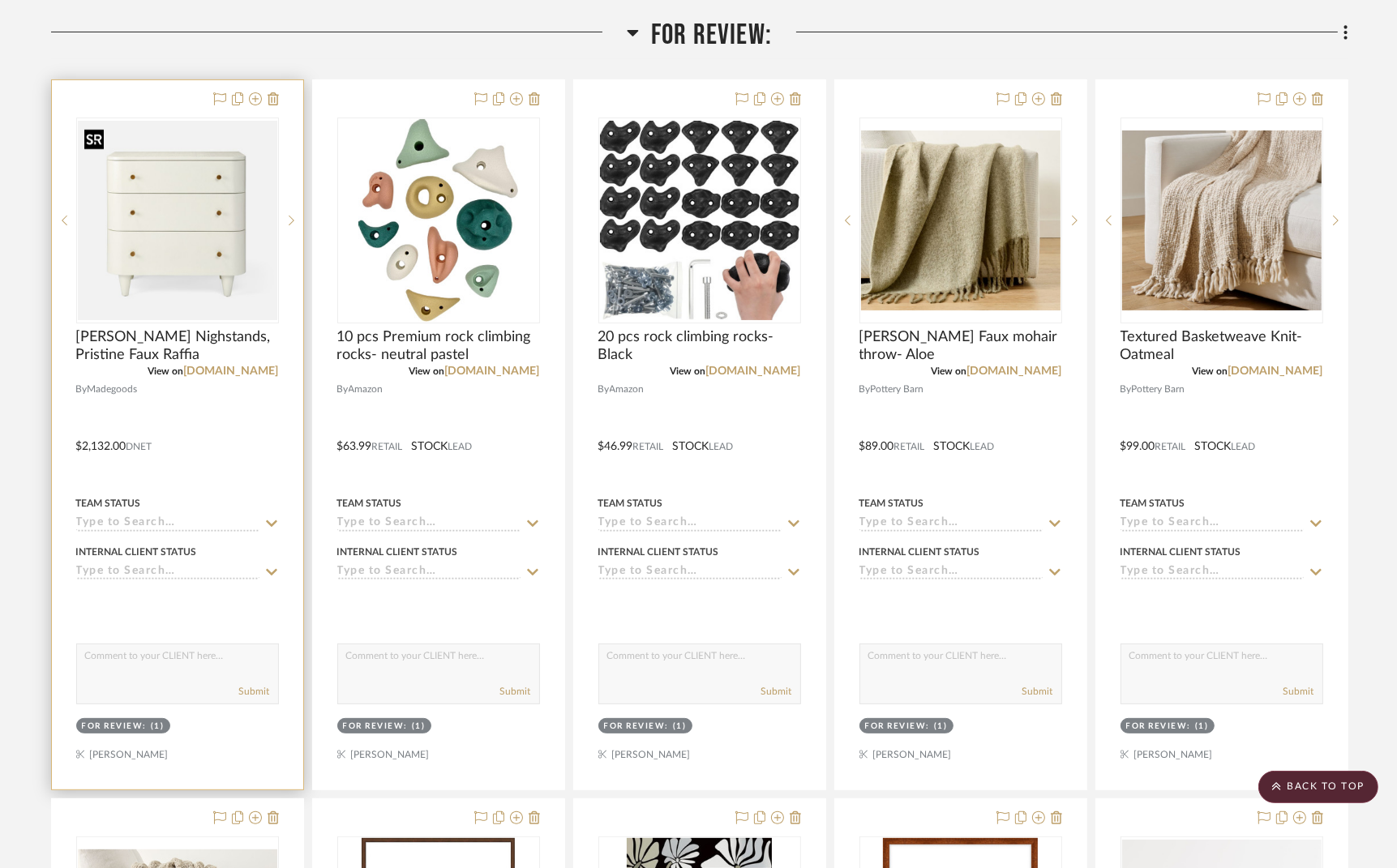
click at [203, 190] on img "0" at bounding box center [177, 220] width 200 height 200
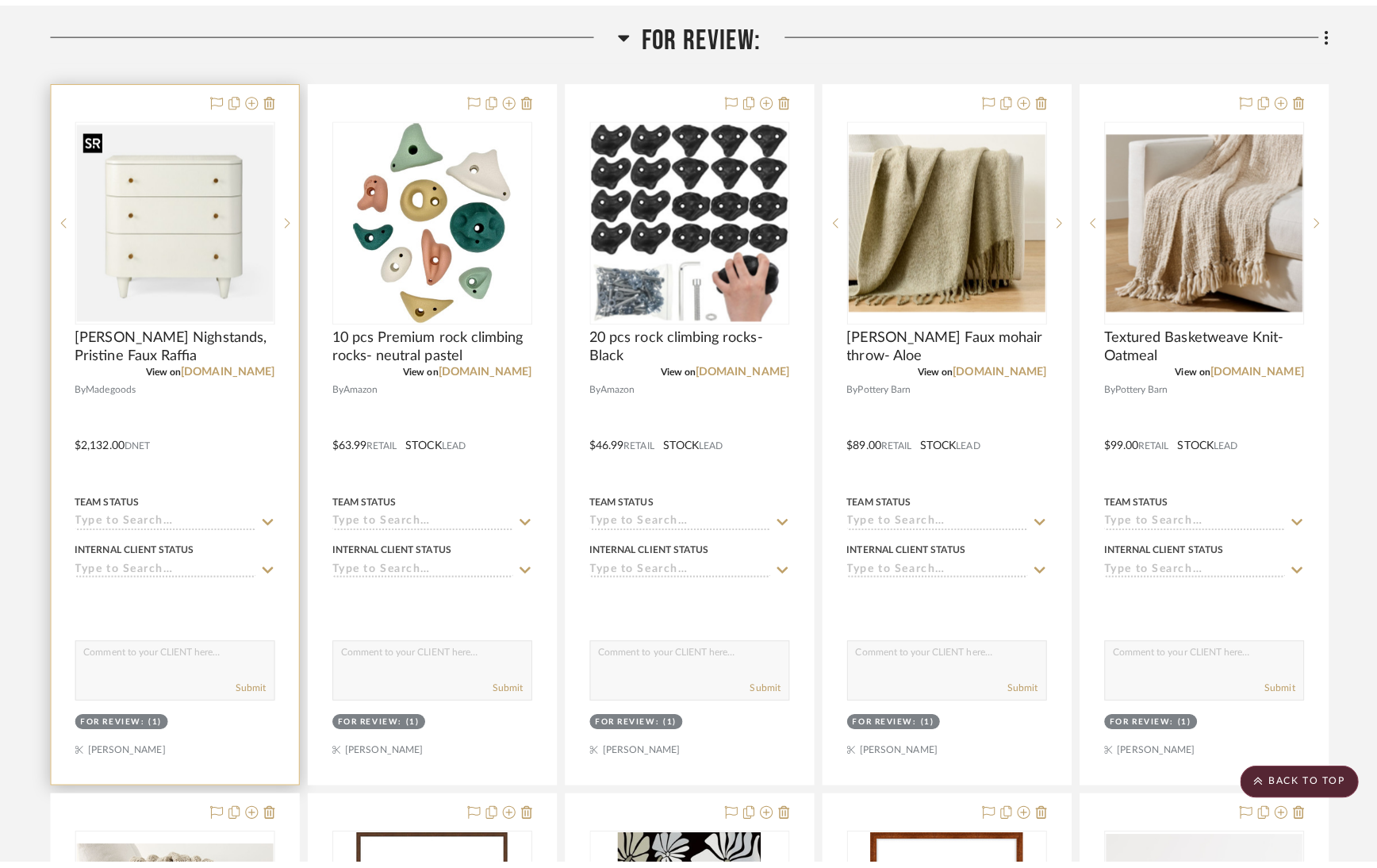
scroll to position [0, 0]
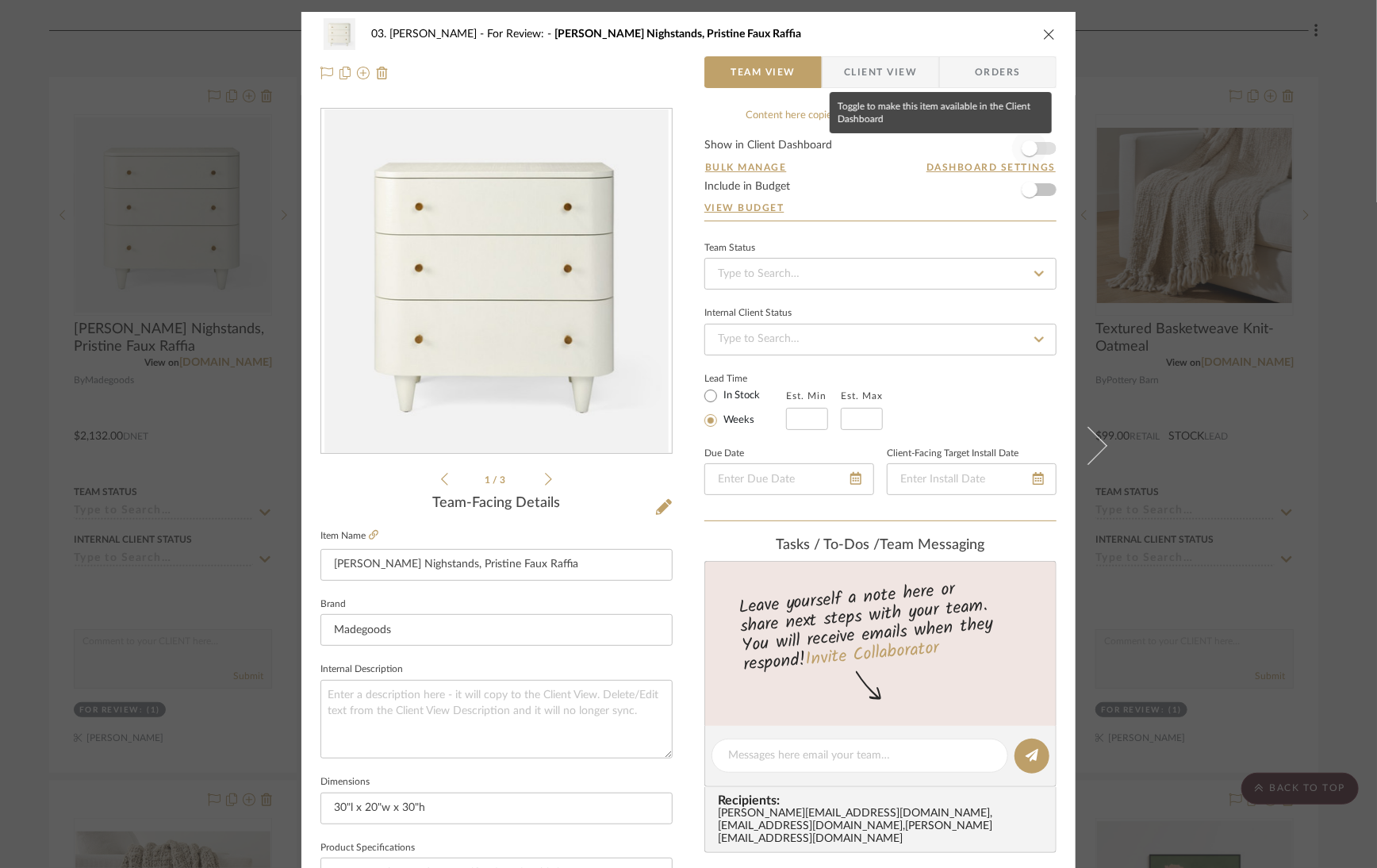
click at [1033, 149] on span "button" at bounding box center [1029, 148] width 35 height 35
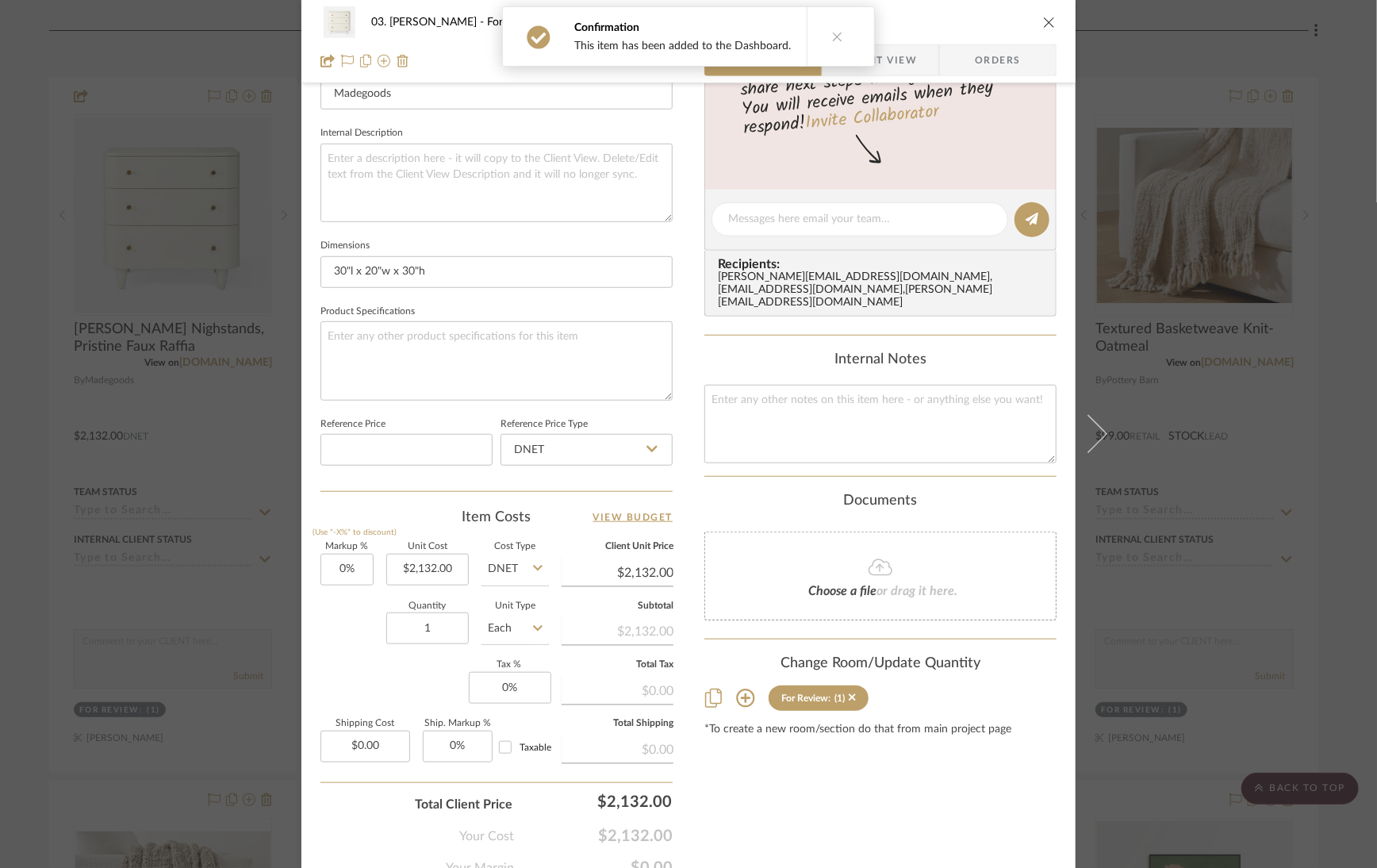
scroll to position [600, 0]
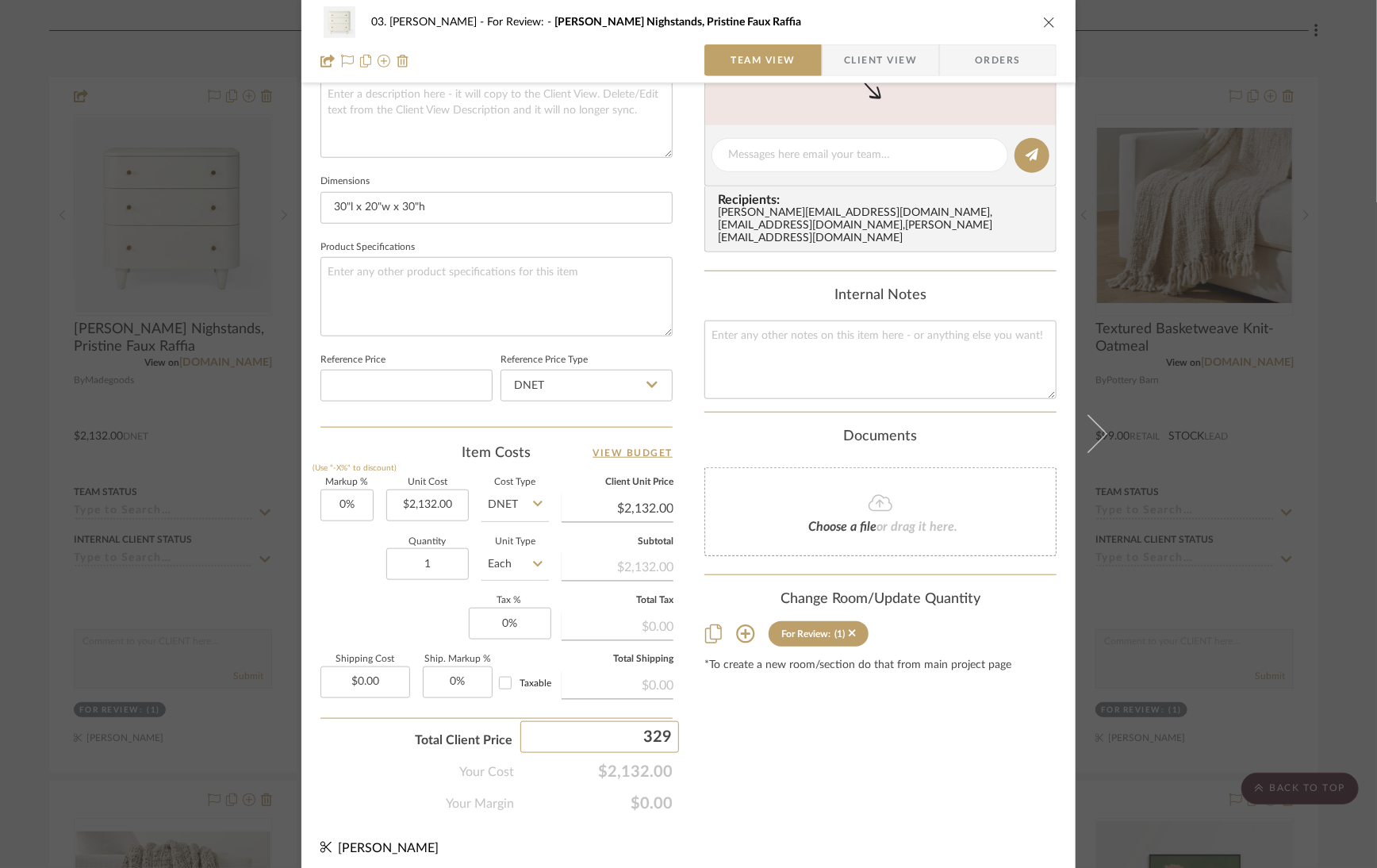
type input "3299"
click at [816, 758] on div "Content here copies to Client View - confirm visibility there. Show in Client D…" at bounding box center [880, 160] width 352 height 1305
type input "54.73%"
type input "$3,299.00"
type input "3280"
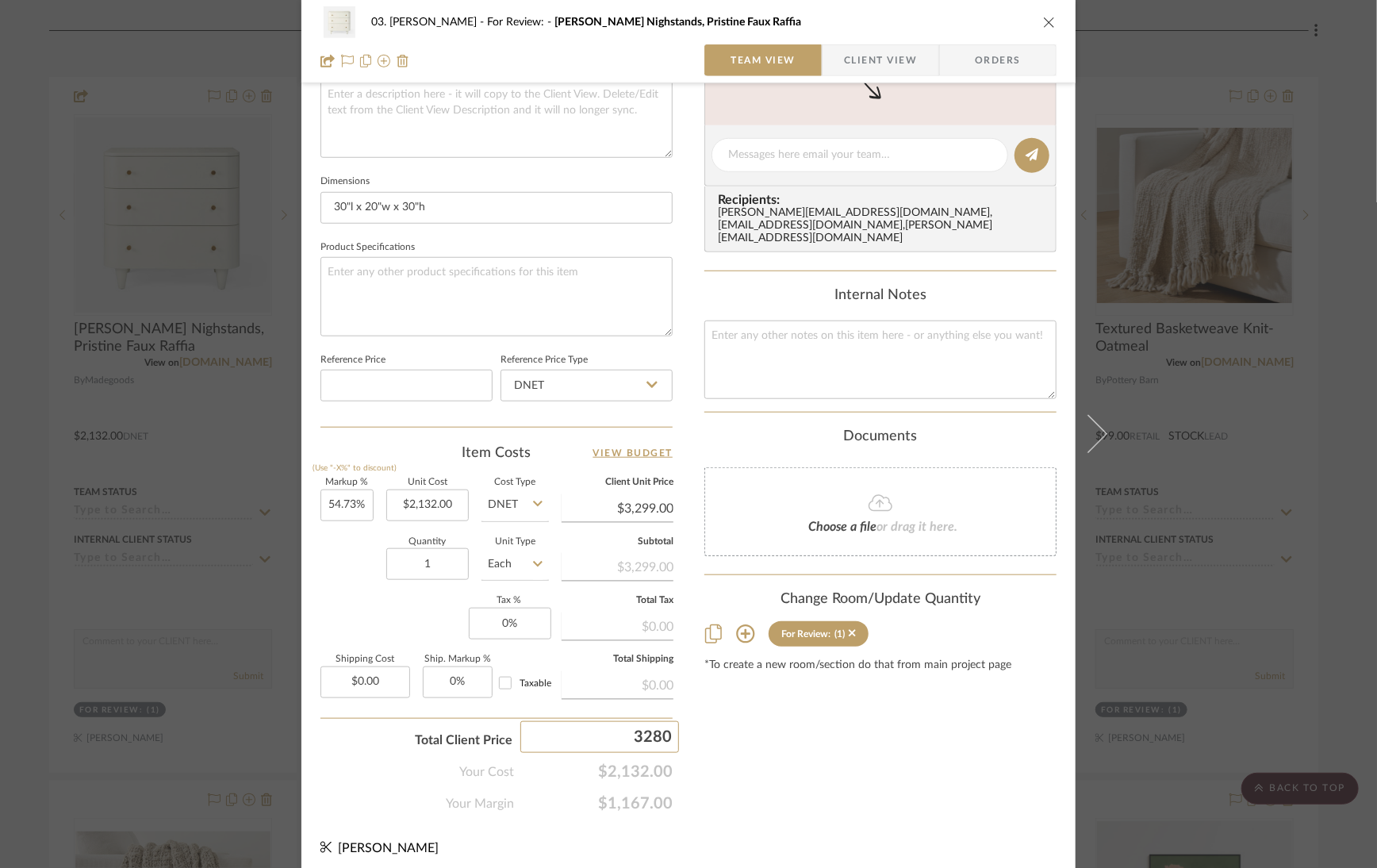
click at [778, 770] on div "Content here copies to Client View - confirm visibility there. Show in Client D…" at bounding box center [880, 160] width 352 height 1305
type input "53.84%"
type input "$3,280.00"
click at [419, 555] on input "1" at bounding box center [428, 563] width 83 height 32
type input "2"
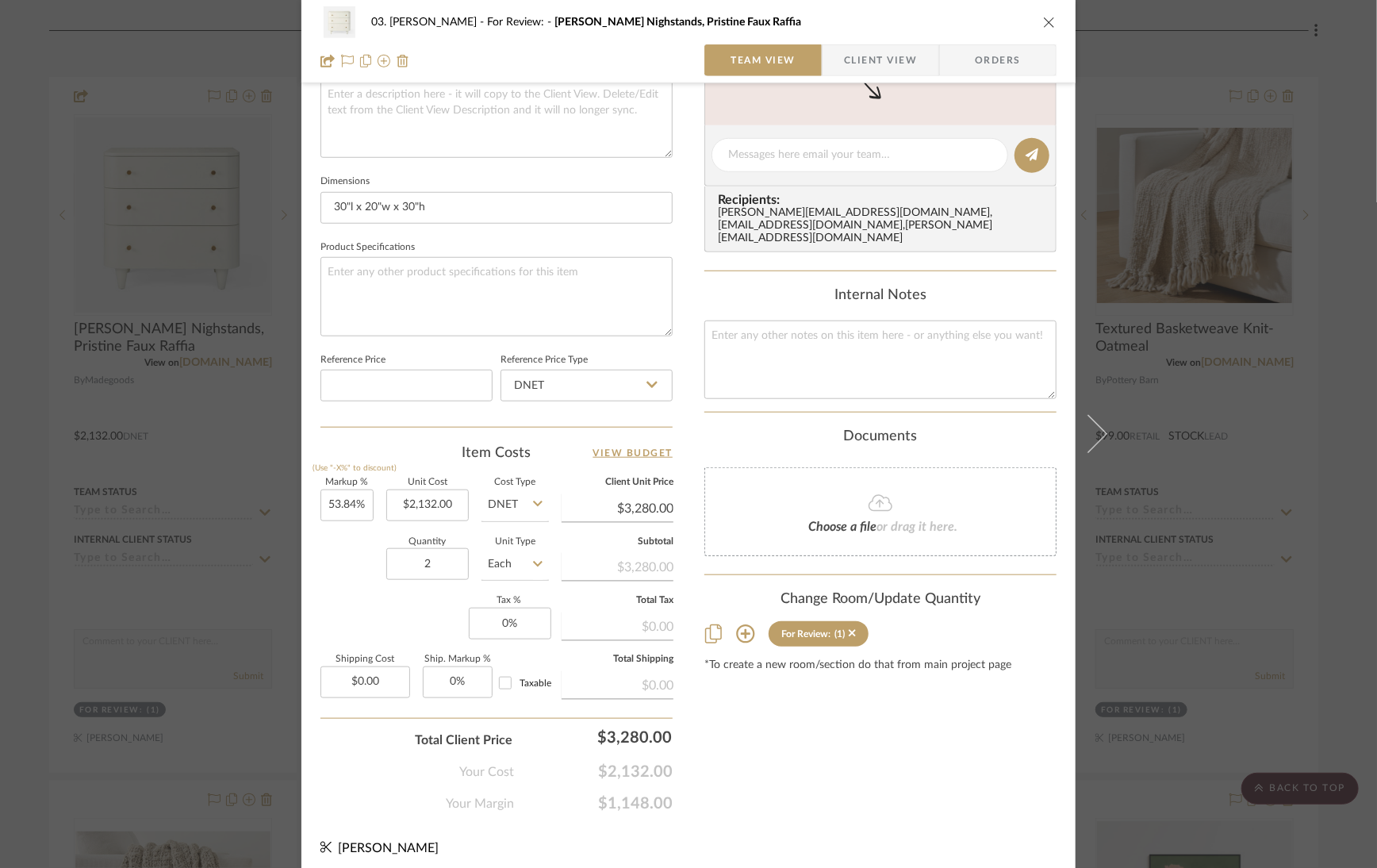
click at [737, 748] on div "Content here copies to Client View - confirm visibility there. Show in Client D…" at bounding box center [880, 160] width 352 height 1305
click at [1049, 25] on icon "close" at bounding box center [1049, 22] width 13 height 13
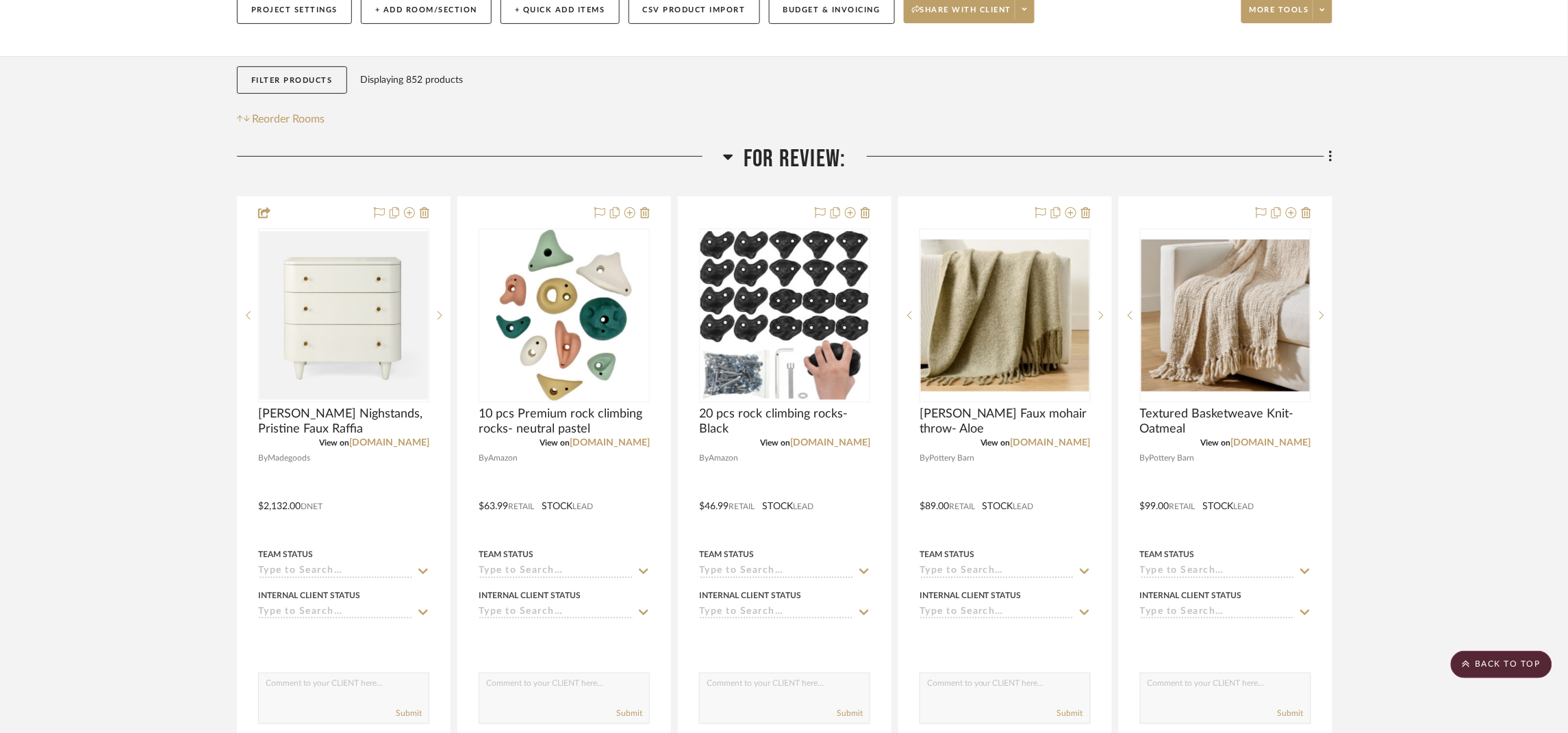
scroll to position [101, 0]
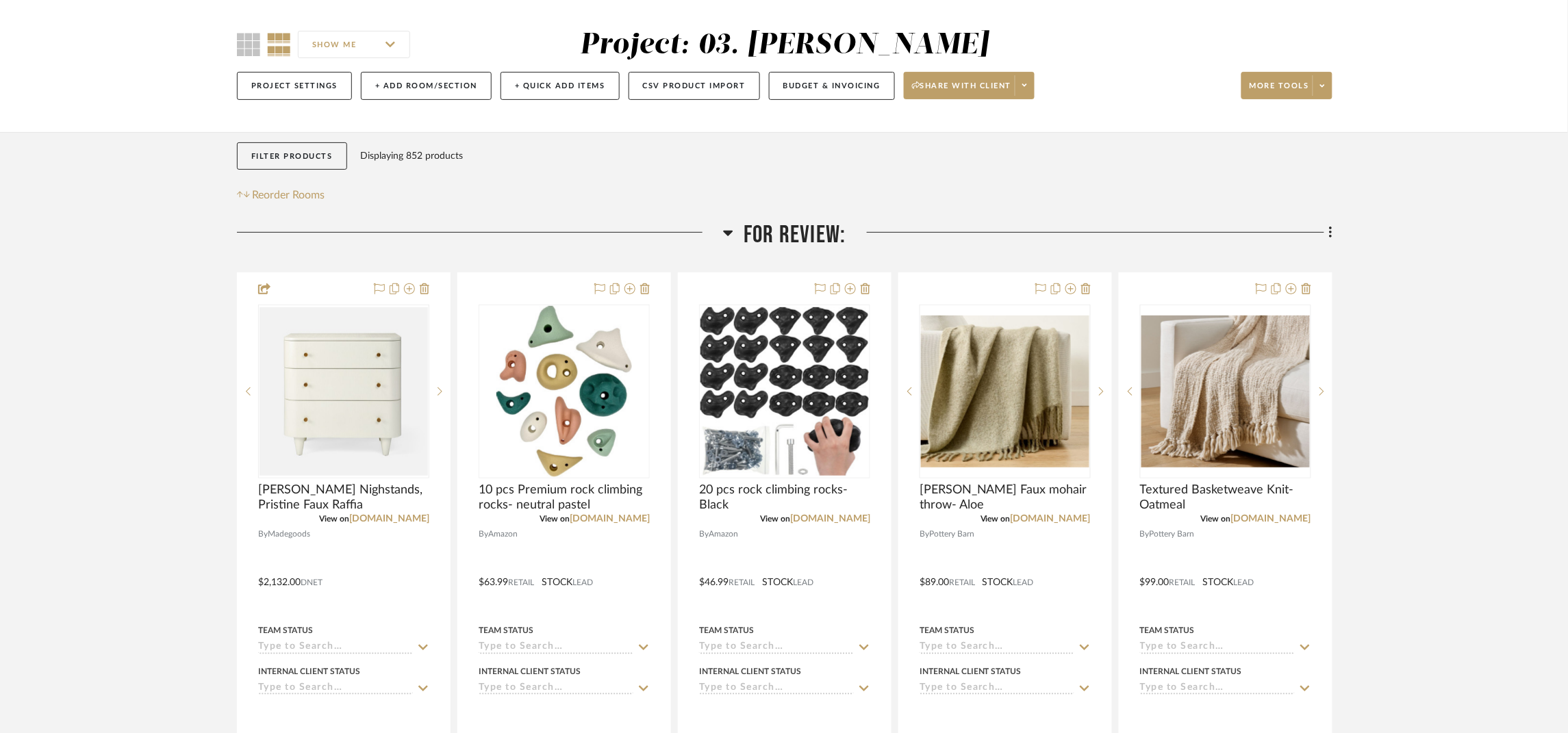
click at [778, 233] on span "For Review:" at bounding box center [794, 236] width 102 height 30
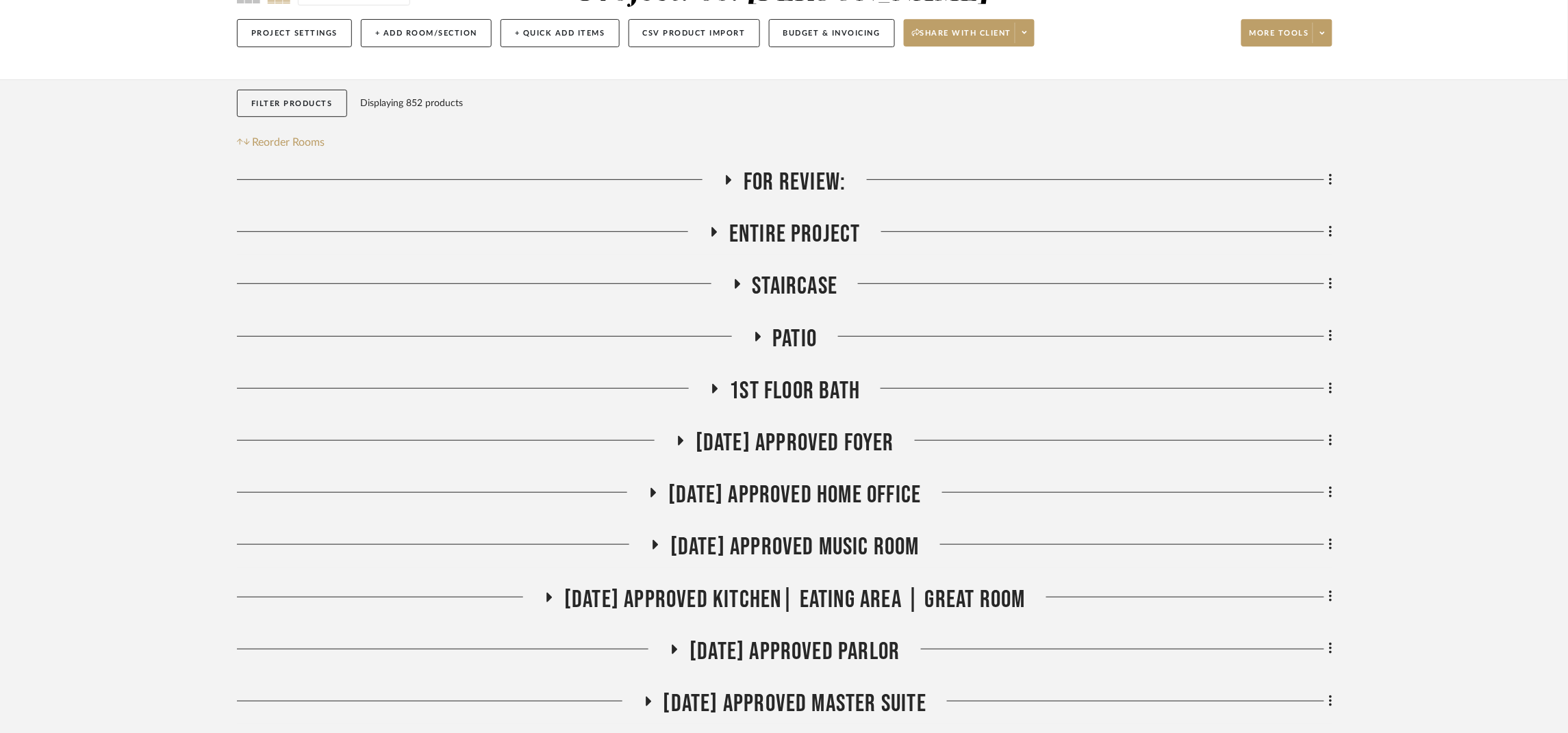
scroll to position [307, 0]
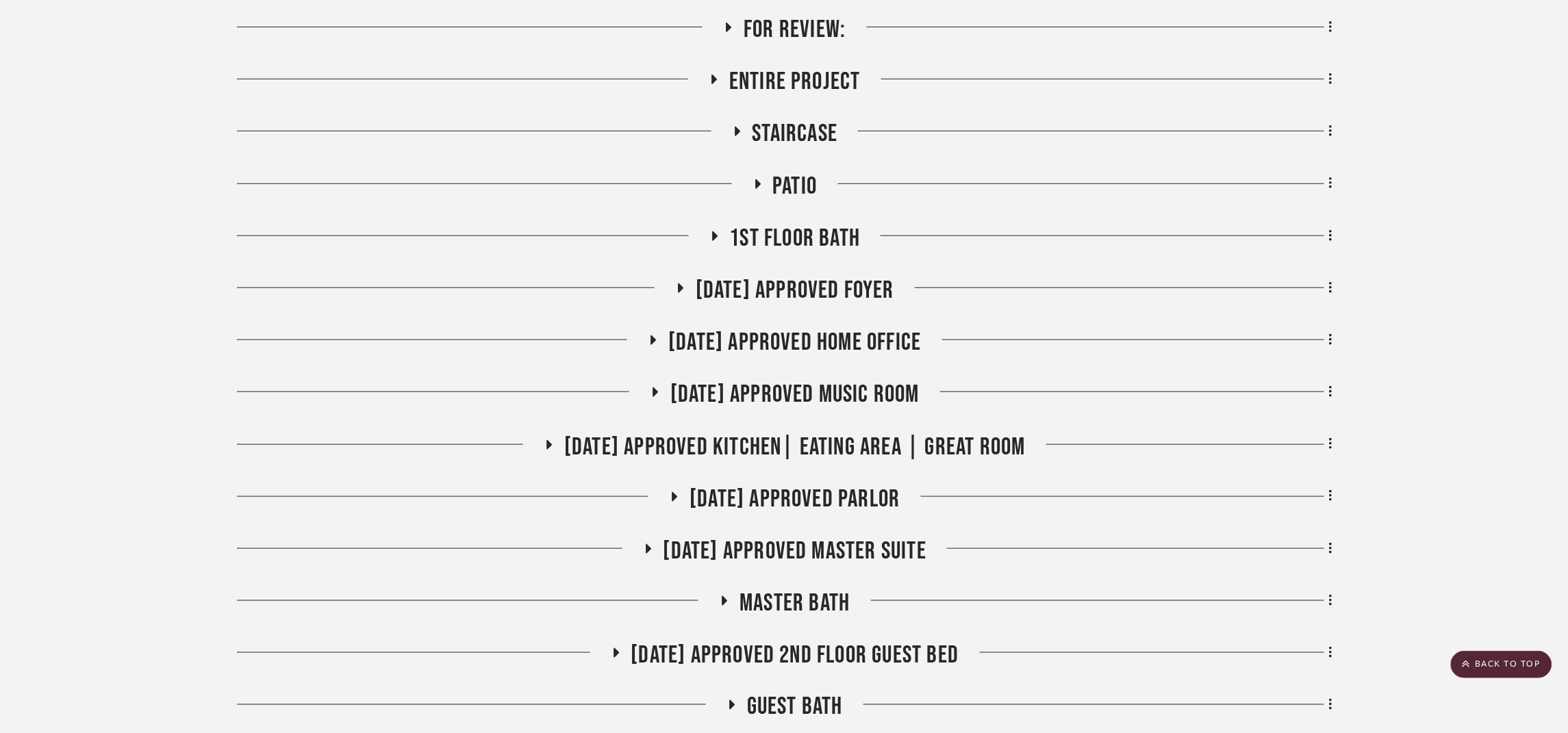
click at [854, 387] on span "[DATE] Approved Music Room" at bounding box center [795, 395] width 249 height 30
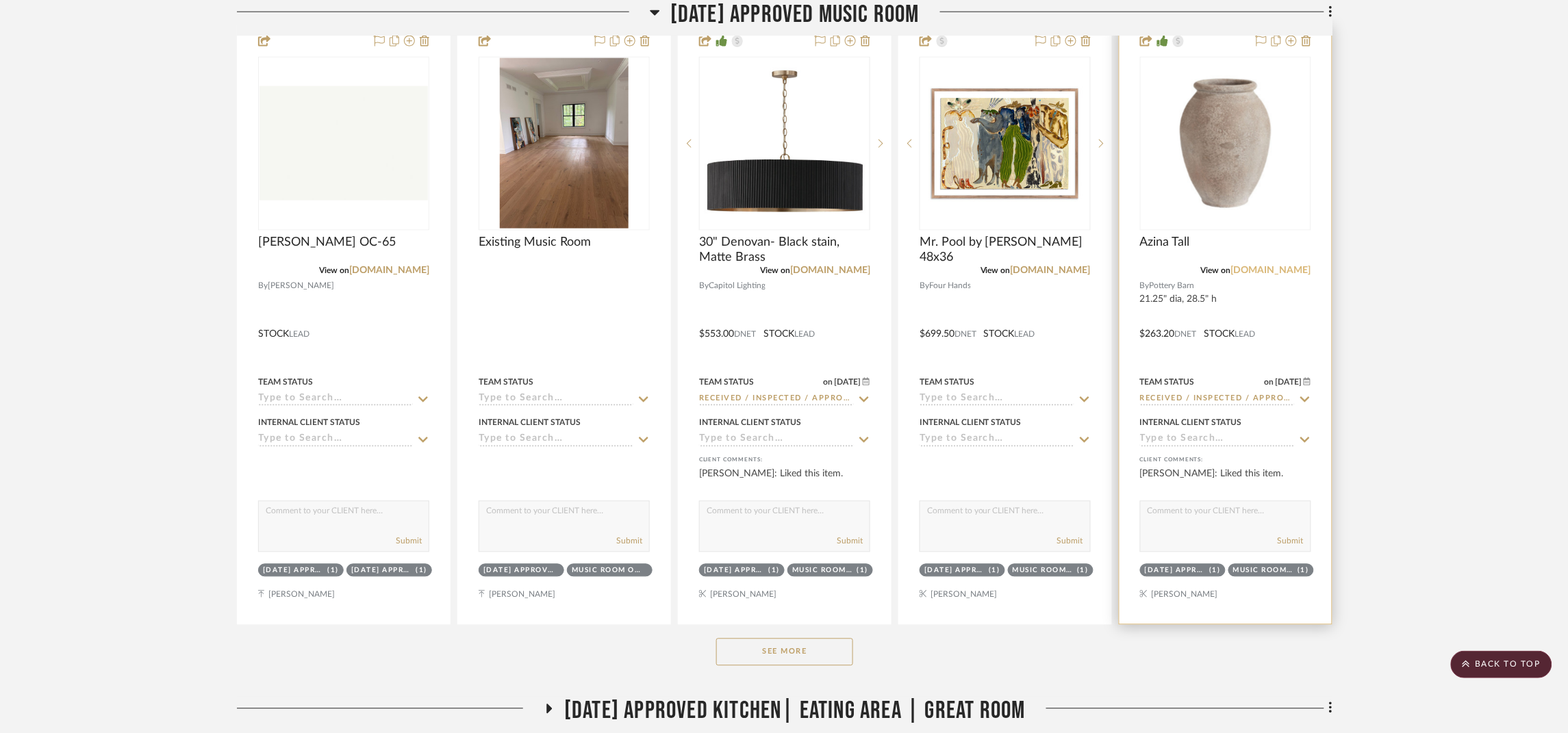
scroll to position [717, 0]
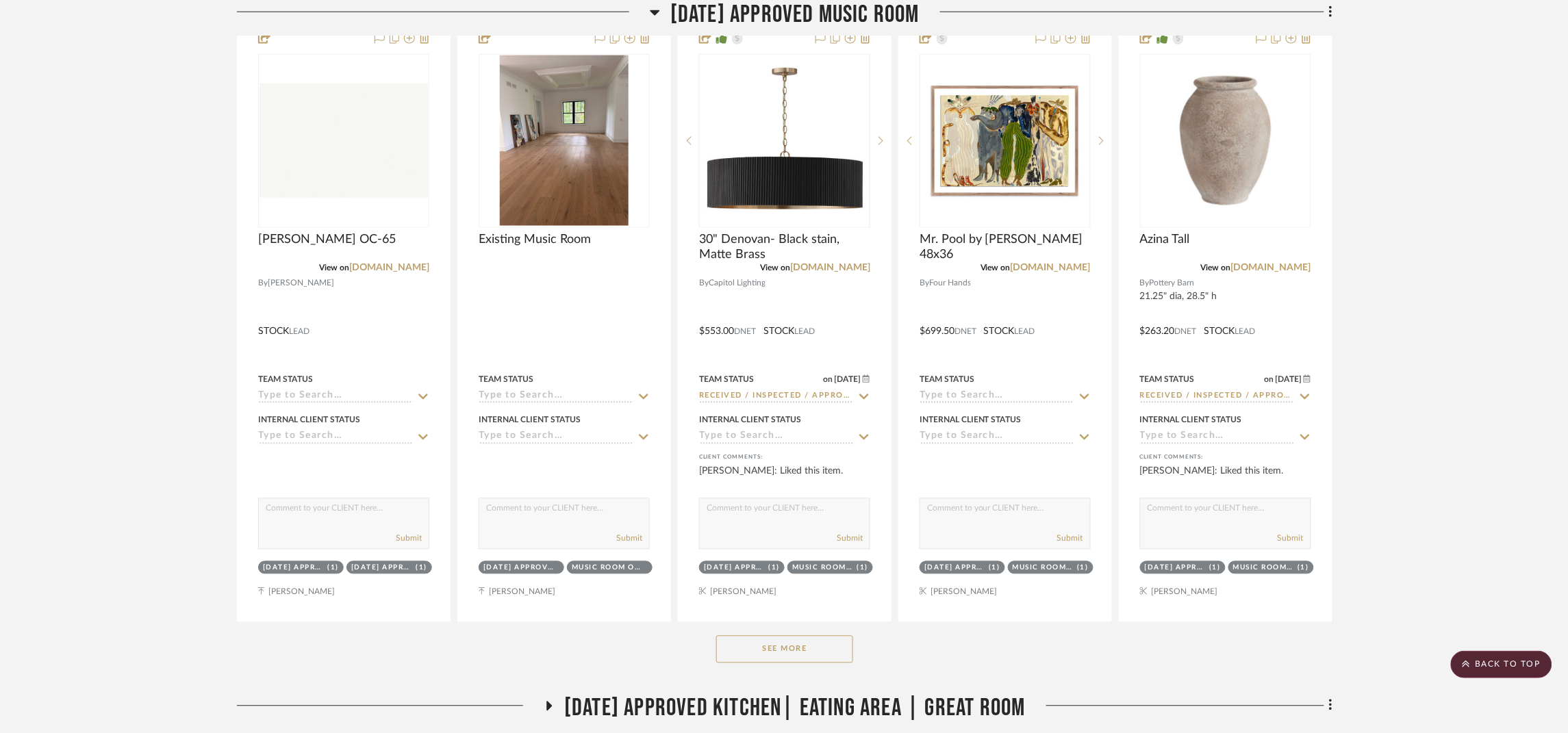
click at [820, 645] on button "See More" at bounding box center [784, 650] width 137 height 28
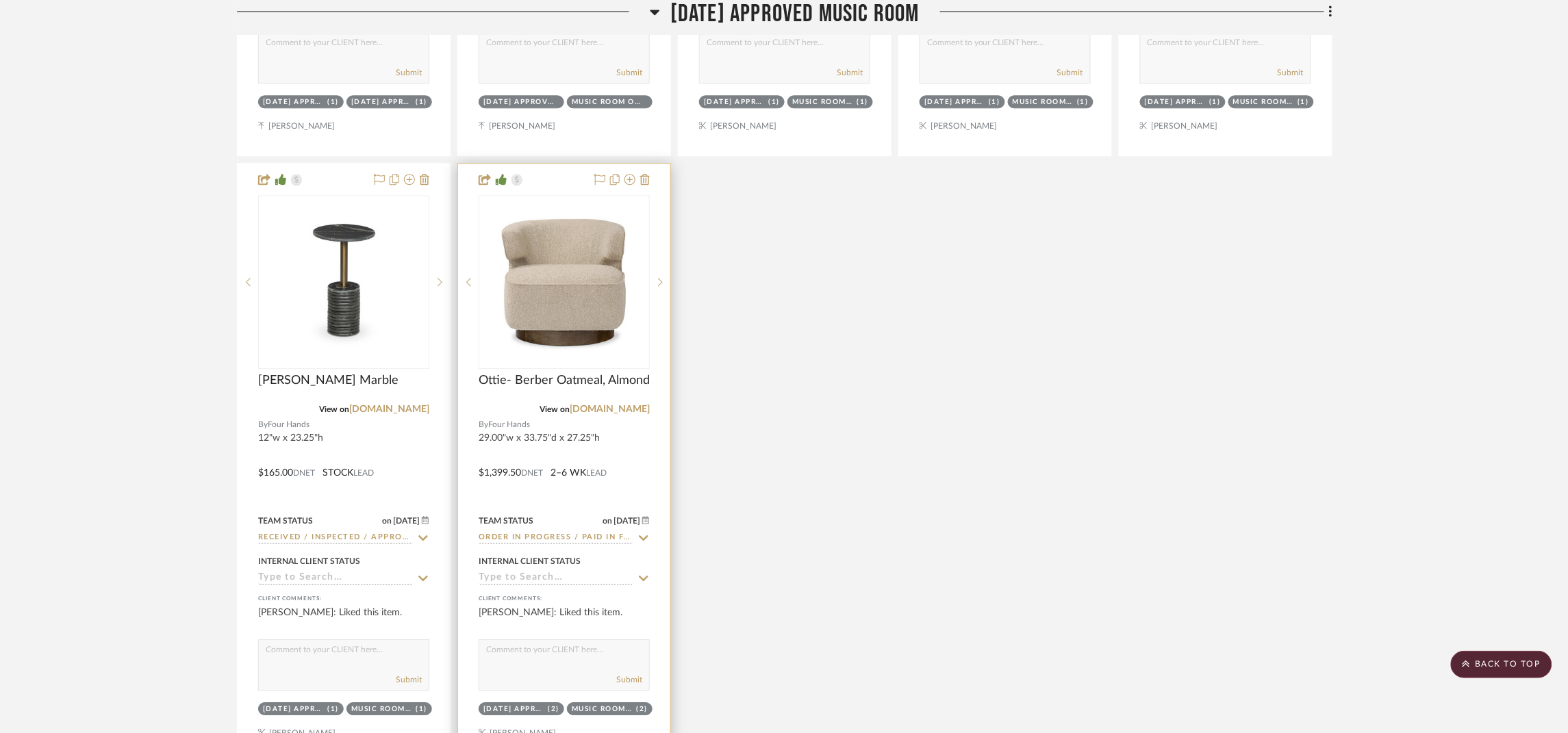
scroll to position [1231, 0]
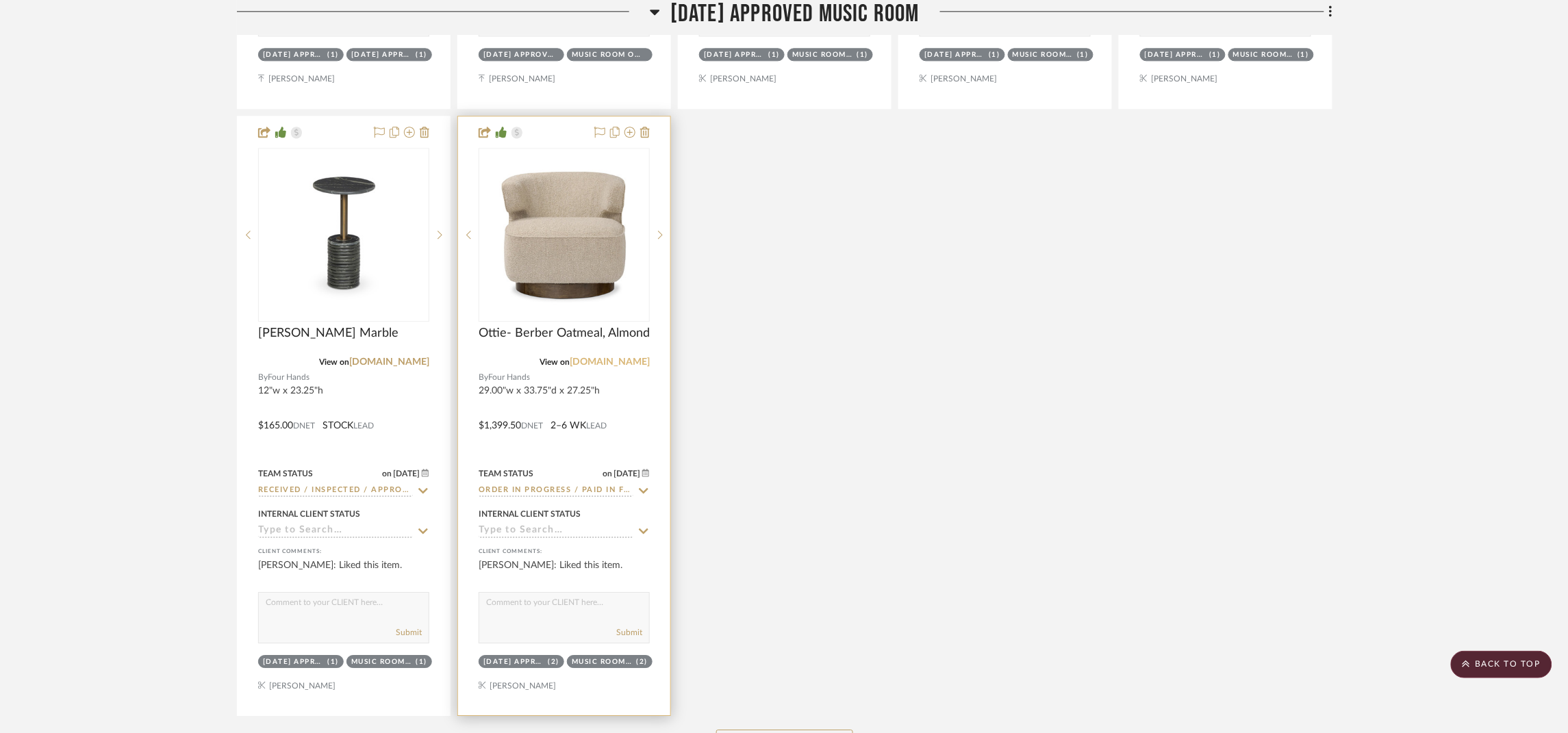
click at [611, 361] on link "fourhands.com" at bounding box center [610, 362] width 80 height 10
click at [574, 264] on div at bounding box center [564, 235] width 171 height 174
click at [590, 246] on img "0" at bounding box center [564, 235] width 169 height 169
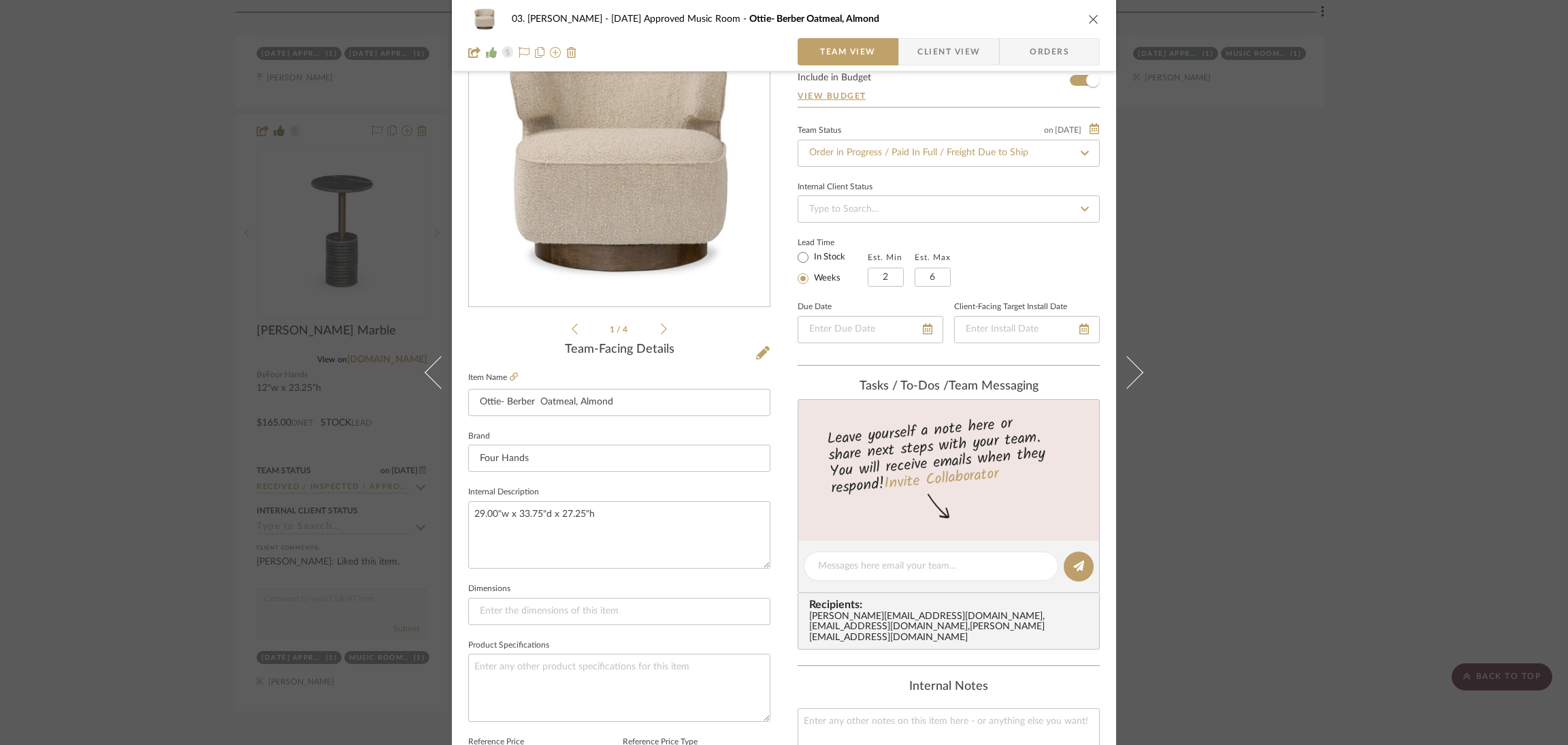
scroll to position [306, 0]
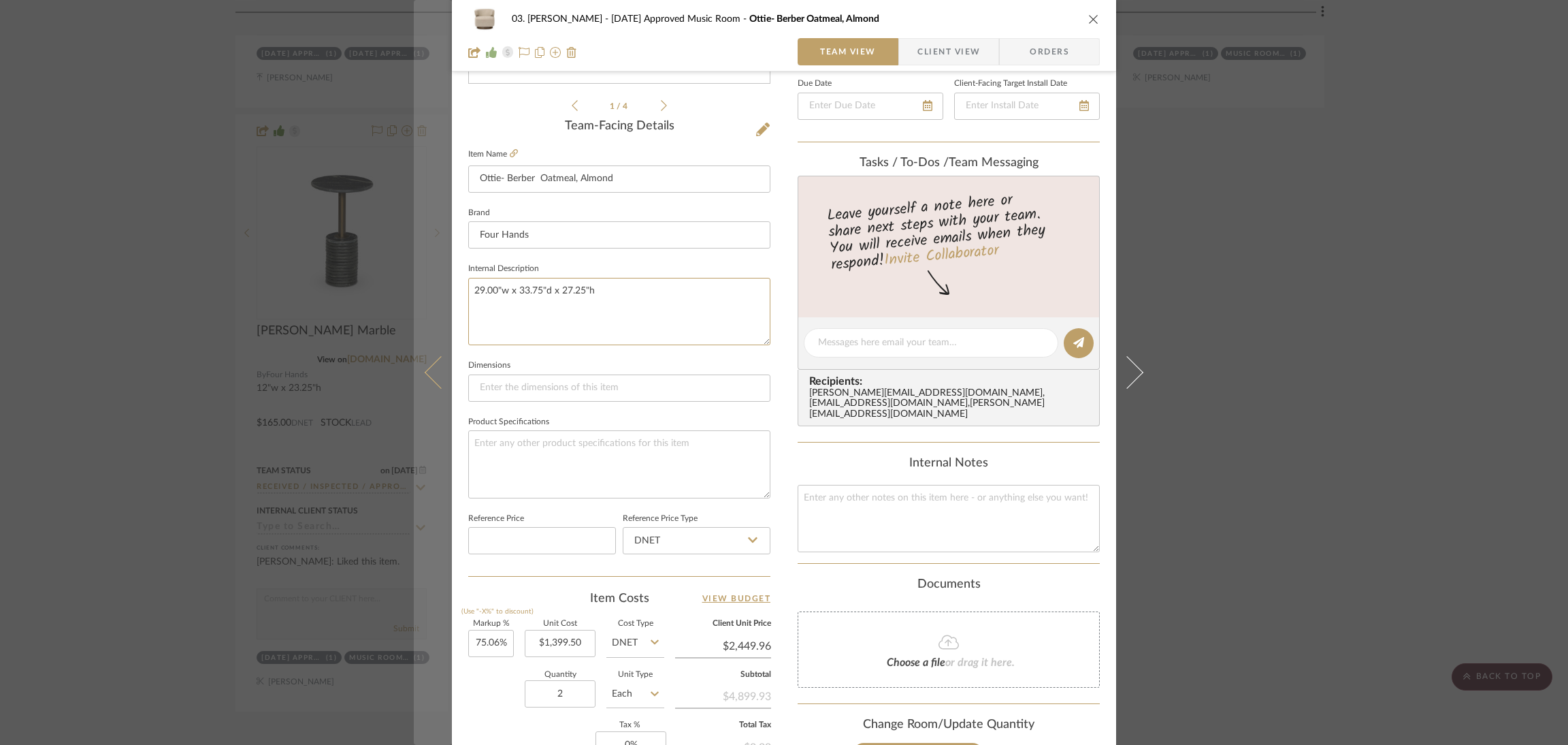
drag, startPoint x: 518, startPoint y: 281, endPoint x: 440, endPoint y: 287, distance: 78.2
click at [440, 287] on mat-dialog-content "03. Jennifer 07.02.25 Approved Music Room Ottie- Berber Oatmeal, Almond Team Vi…" at bounding box center [784, 333] width 740 height 1257
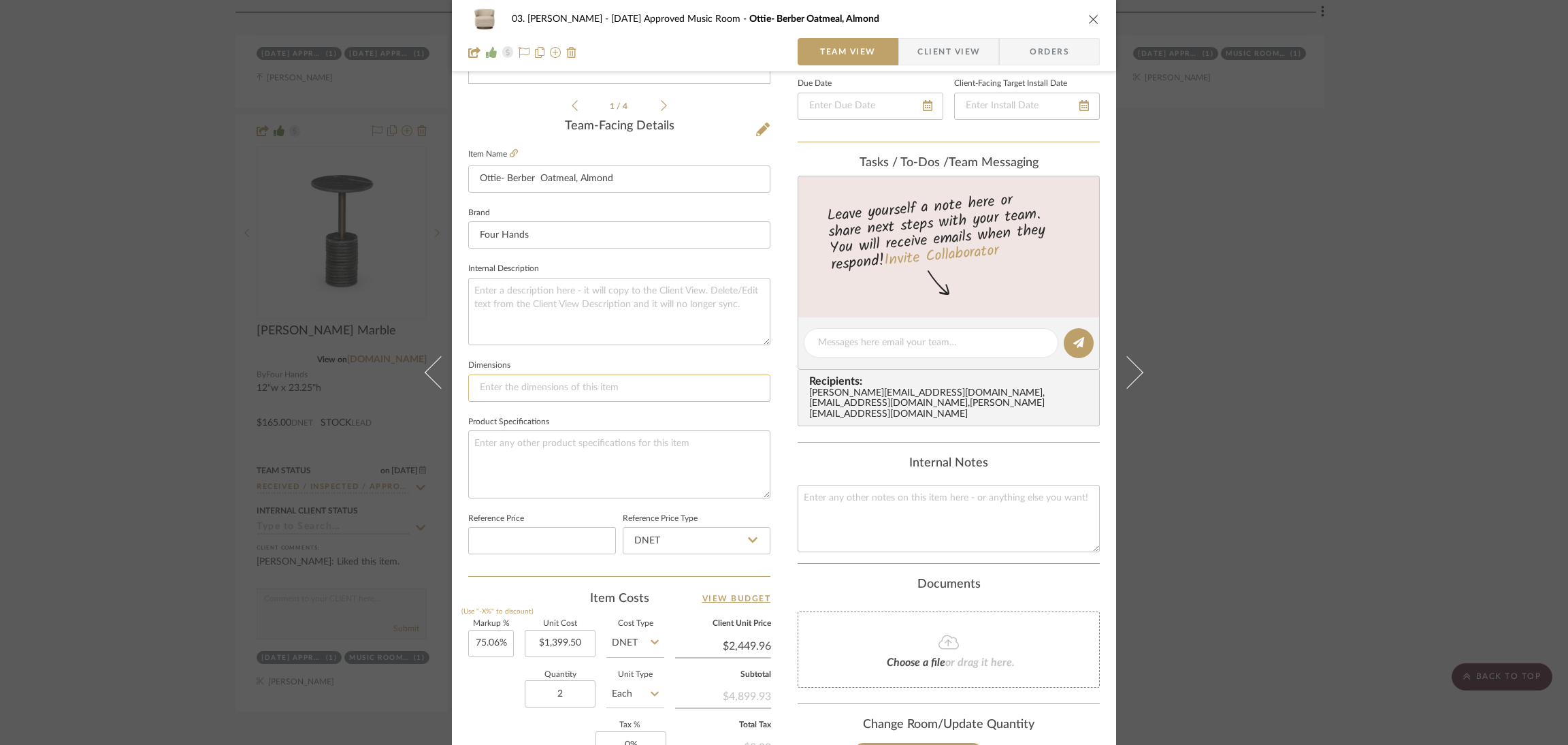
click at [530, 382] on input at bounding box center [619, 388] width 302 height 27
paste input "29.00"w x 33.75"d x 27.25"h"
type input "29.00"w x 33.75"d x 27.25"h"
click at [504, 284] on textarea at bounding box center [619, 311] width 302 height 67
click at [533, 380] on input at bounding box center [619, 388] width 302 height 27
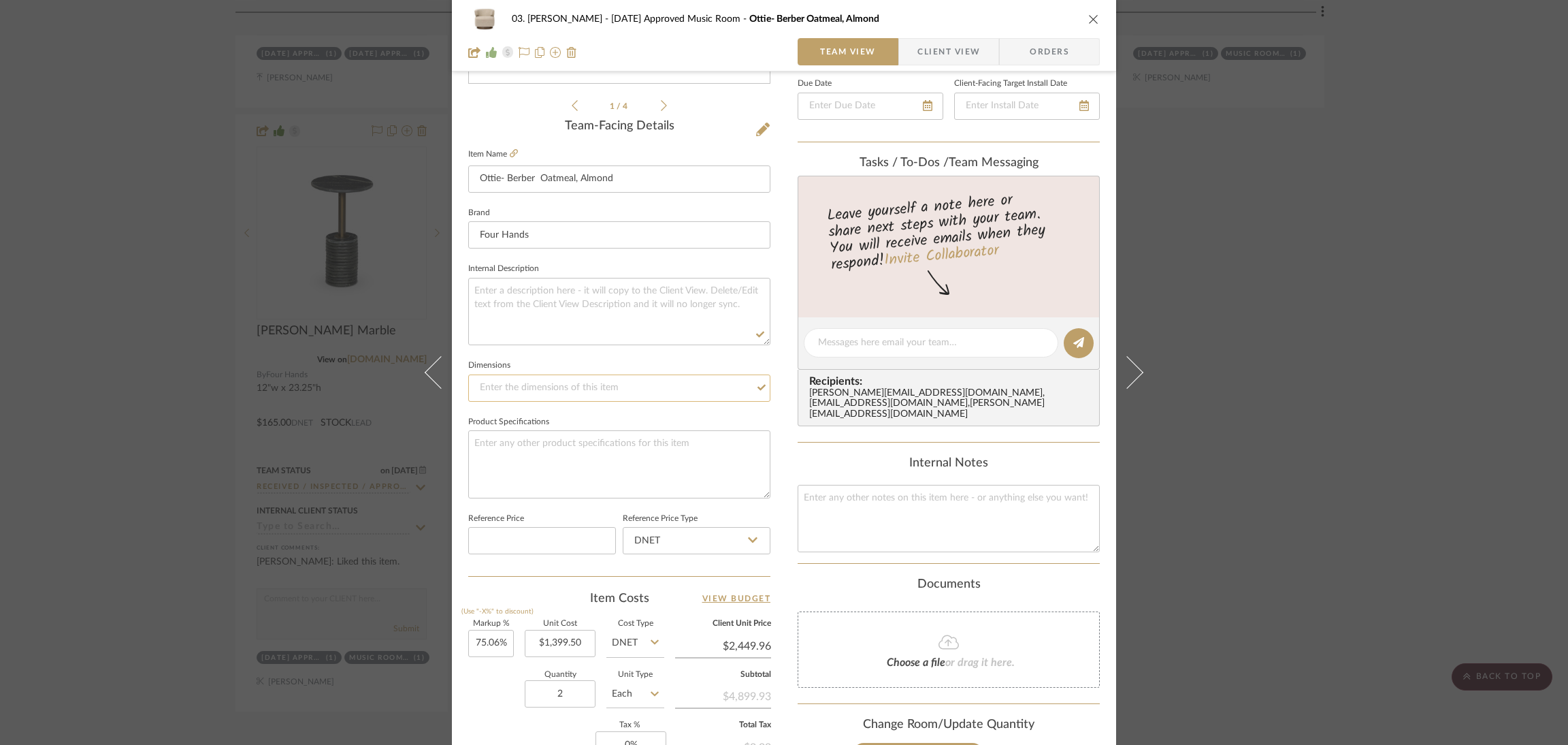
paste input "29.00"w x 33.75"d x 27.25"h"
type input "29.00"w x 33.75"d x 27.25"h"
click at [777, 416] on div "03. Jennifer 07.02.25 Approved Music Room Ottie- Berber Oatmeal, Almond Team Vi…" at bounding box center [784, 333] width 664 height 1257
click at [563, 281] on textarea at bounding box center [619, 311] width 302 height 67
type textarea "late october / early november"
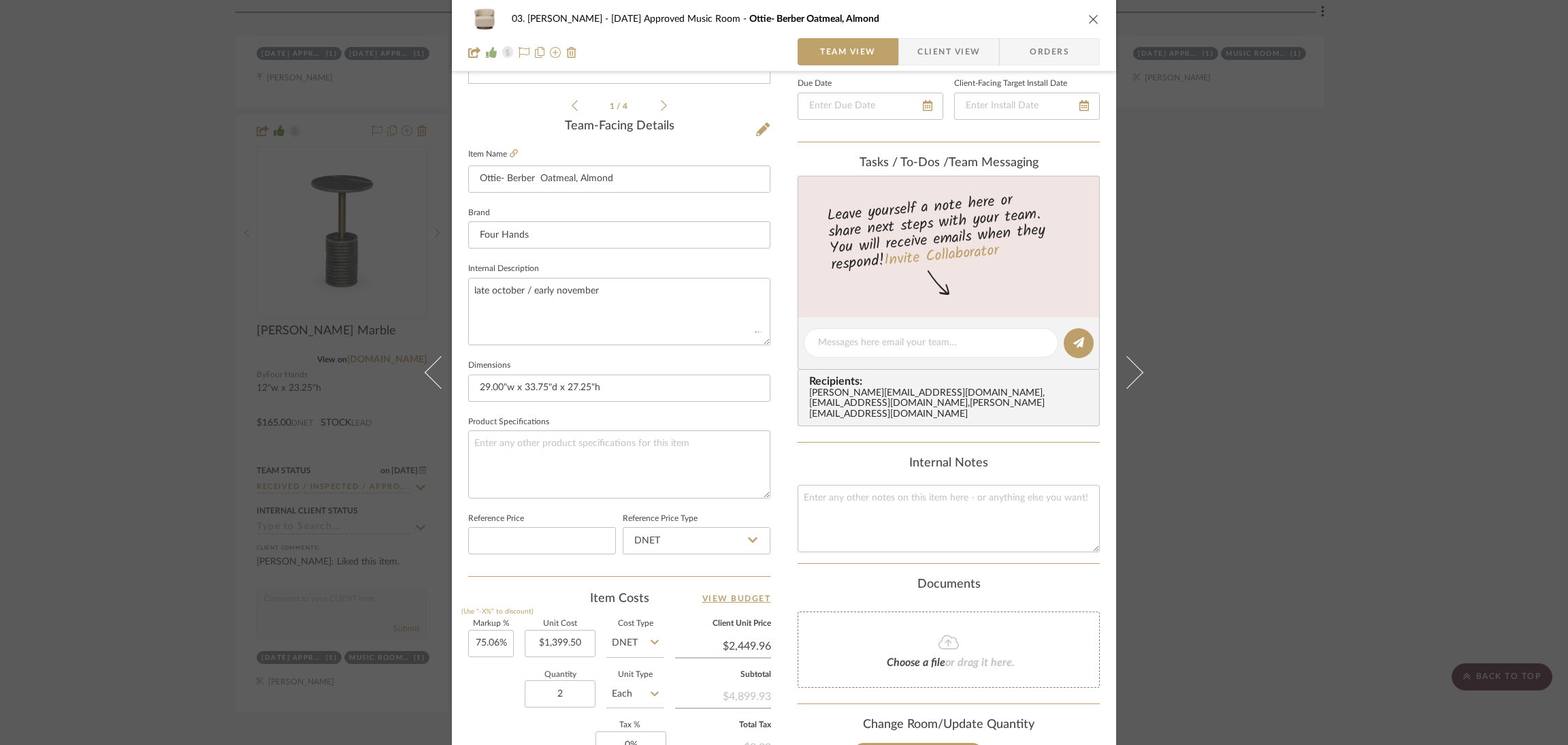
click at [769, 364] on div "03. Jennifer 07.02.25 Approved Music Room Ottie- Berber Oatmeal, Almond Team Vi…" at bounding box center [784, 333] width 664 height 1257
click at [1181, 371] on div "03. Jennifer 07.02.25 Approved Music Room Ottie- Berber Oatmeal, Almond Team Vi…" at bounding box center [784, 372] width 1568 height 745
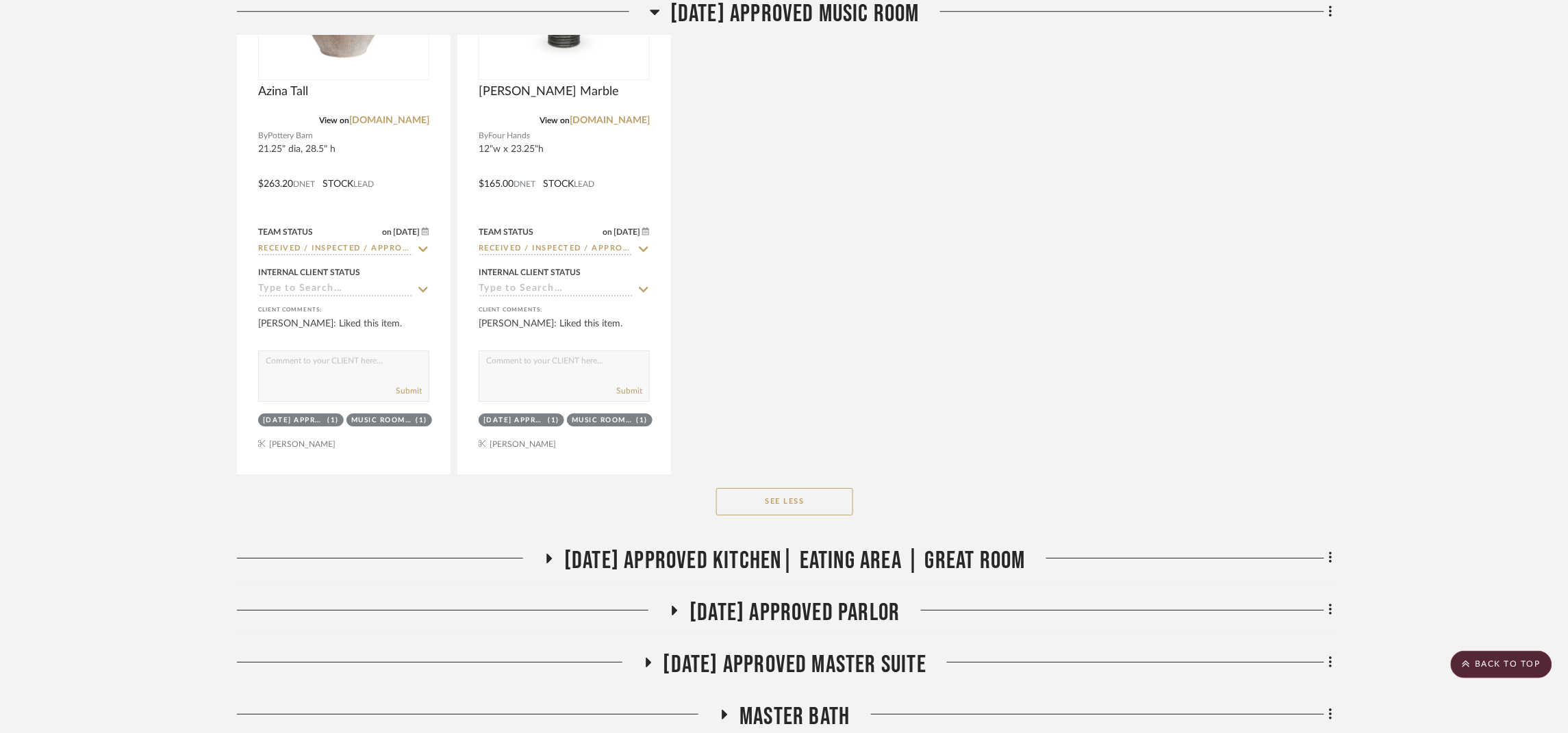
scroll to position [1539, 0]
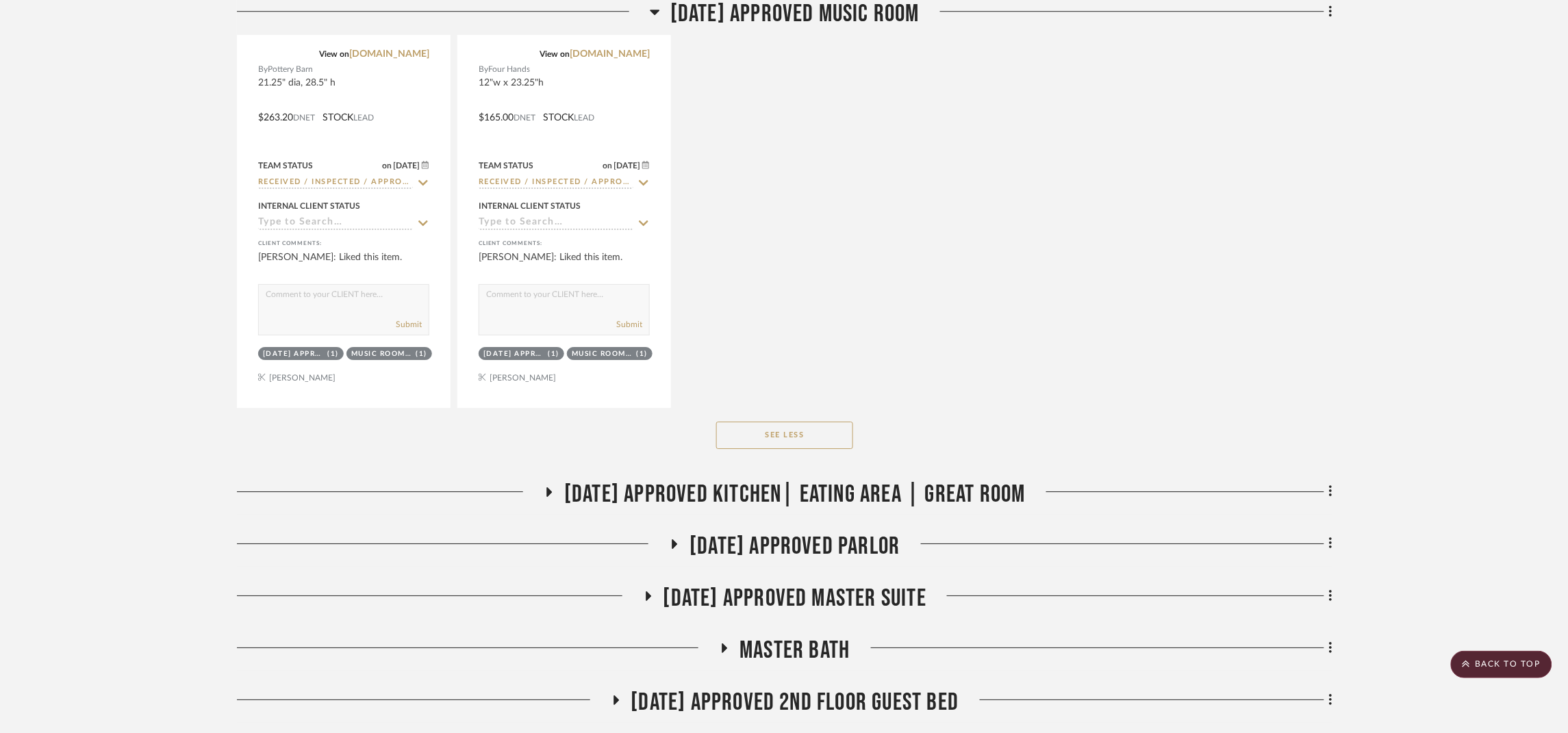
click at [892, 599] on span "[DATE] Approved Master Suite" at bounding box center [795, 599] width 264 height 30
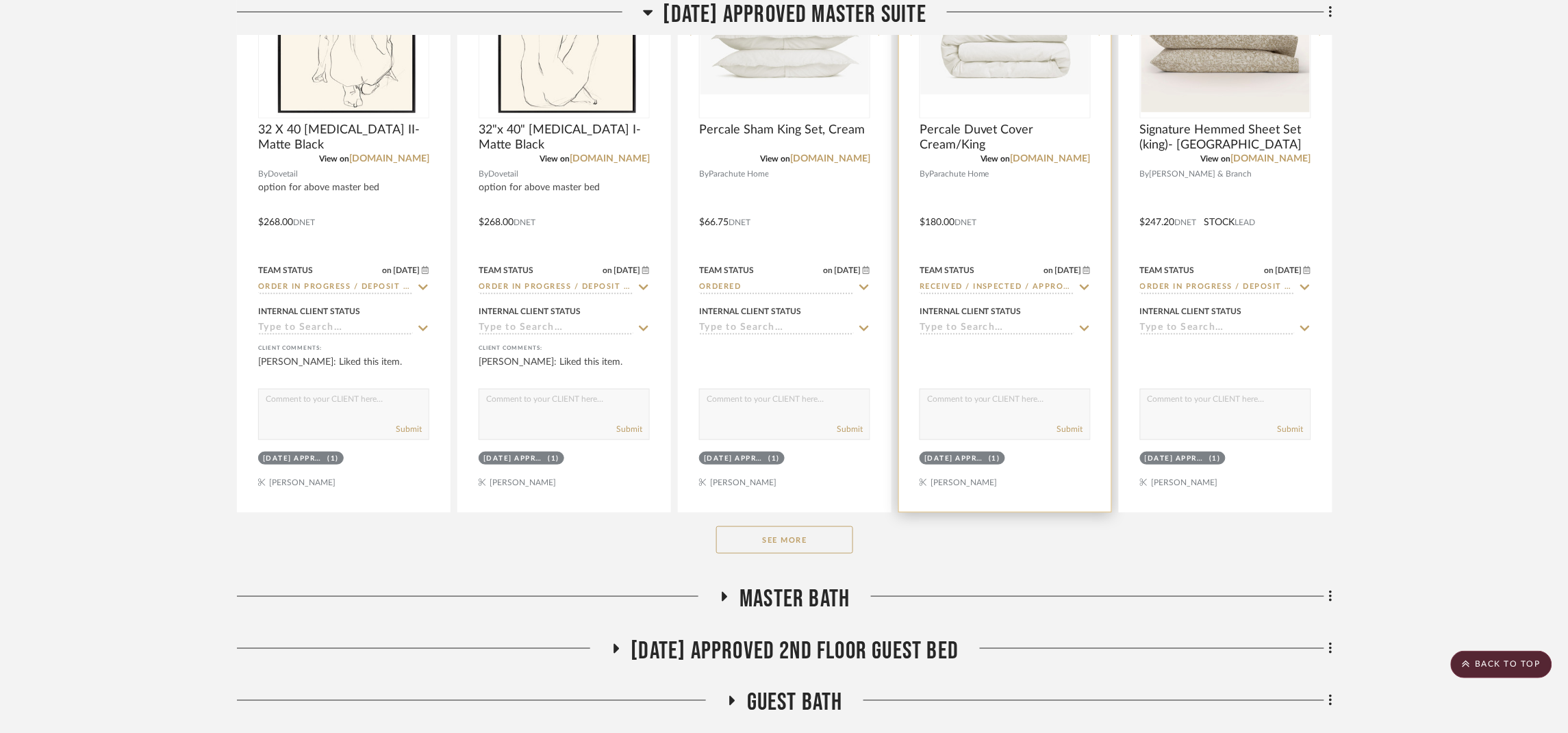
scroll to position [2361, 0]
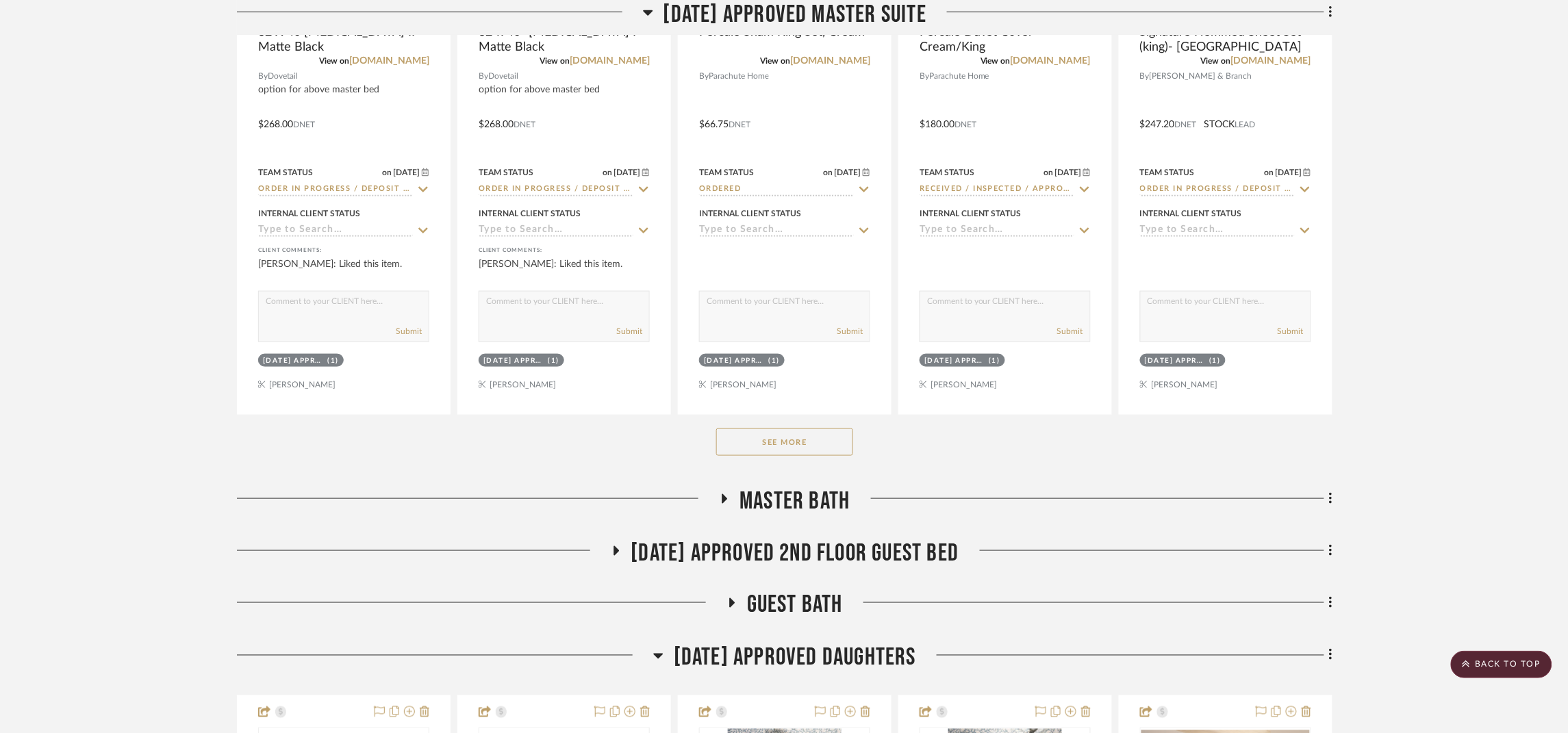
click at [836, 443] on button "See More" at bounding box center [784, 442] width 137 height 28
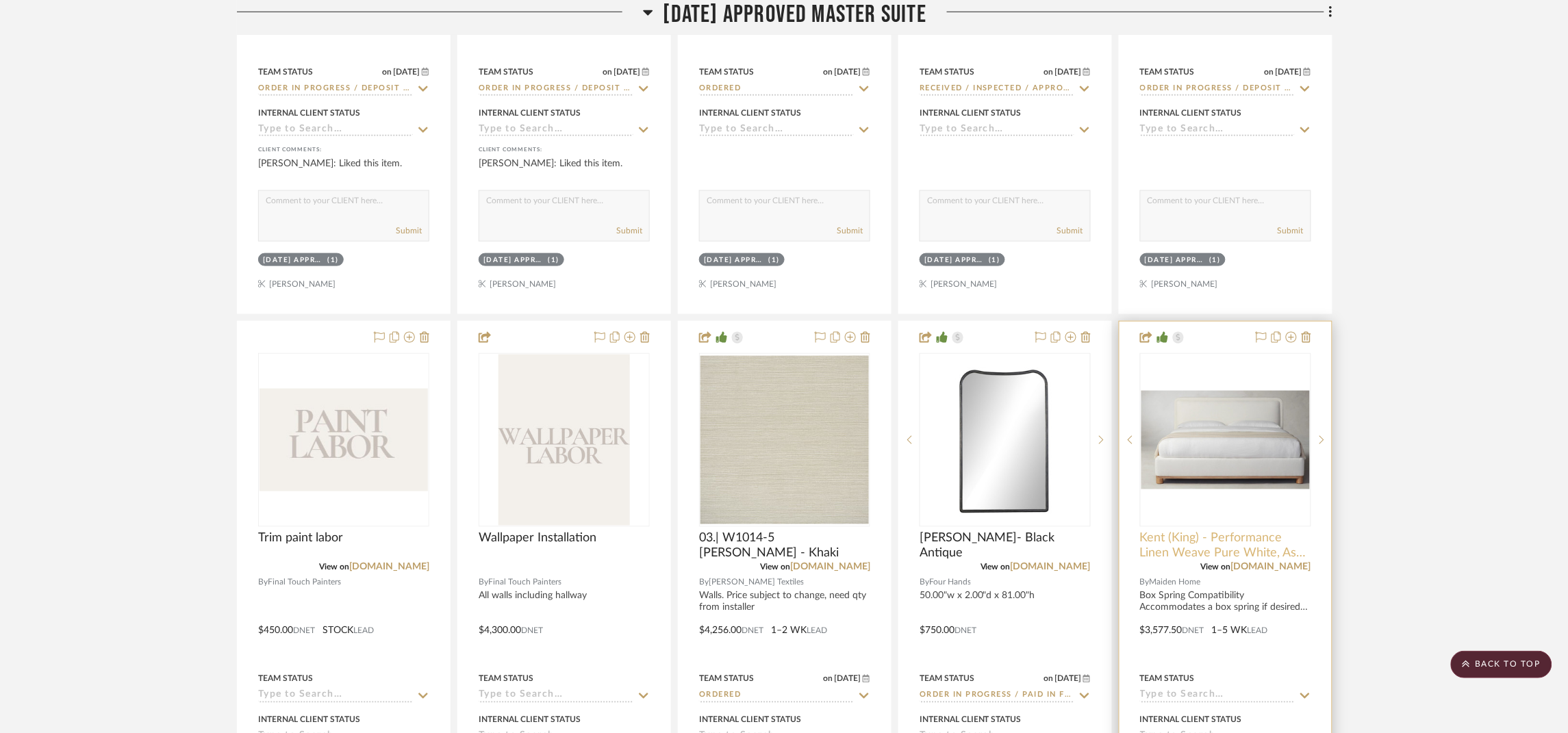
scroll to position [2566, 0]
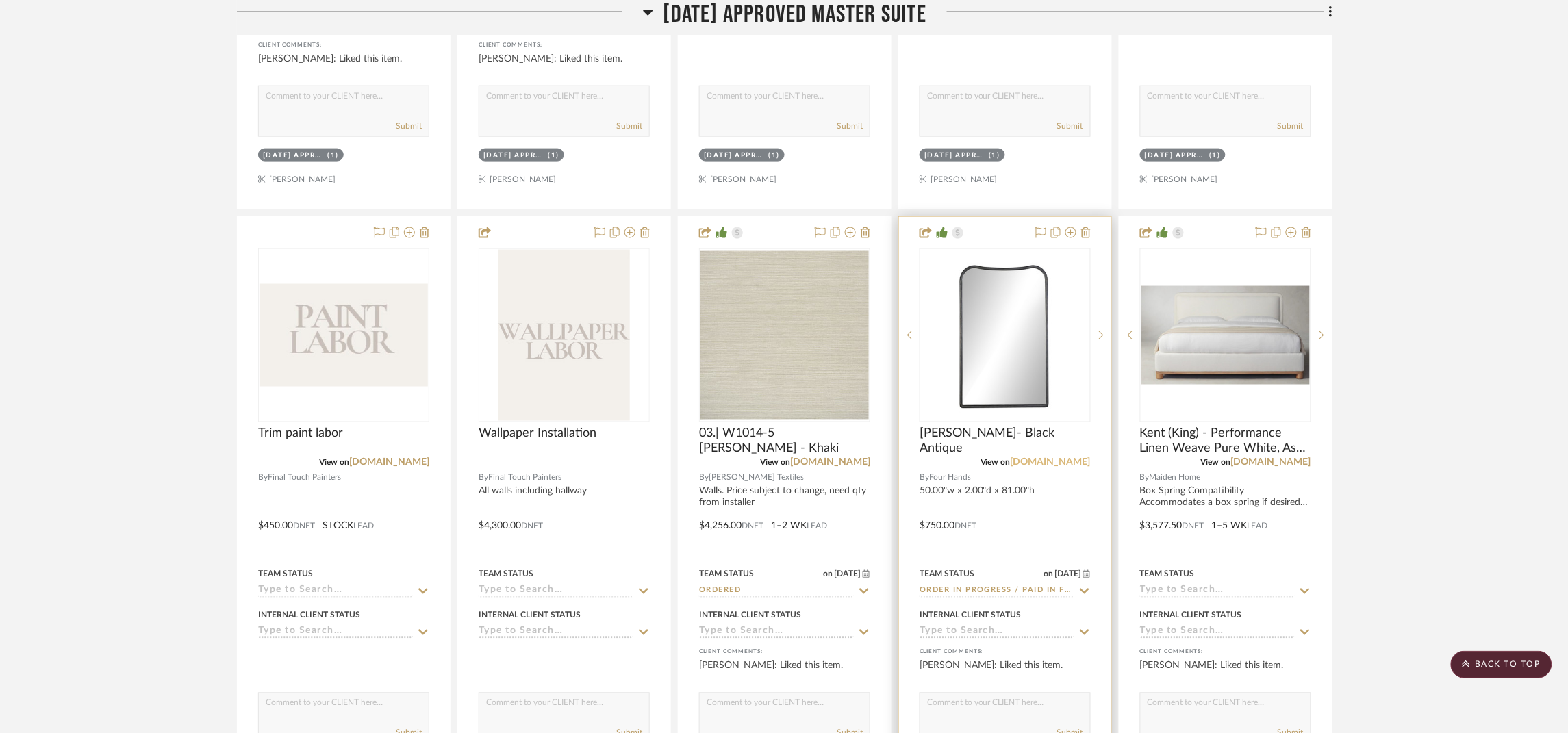
click at [1074, 465] on link "fourhands.com" at bounding box center [1051, 462] width 80 height 10
click at [984, 360] on img "0" at bounding box center [1005, 335] width 169 height 169
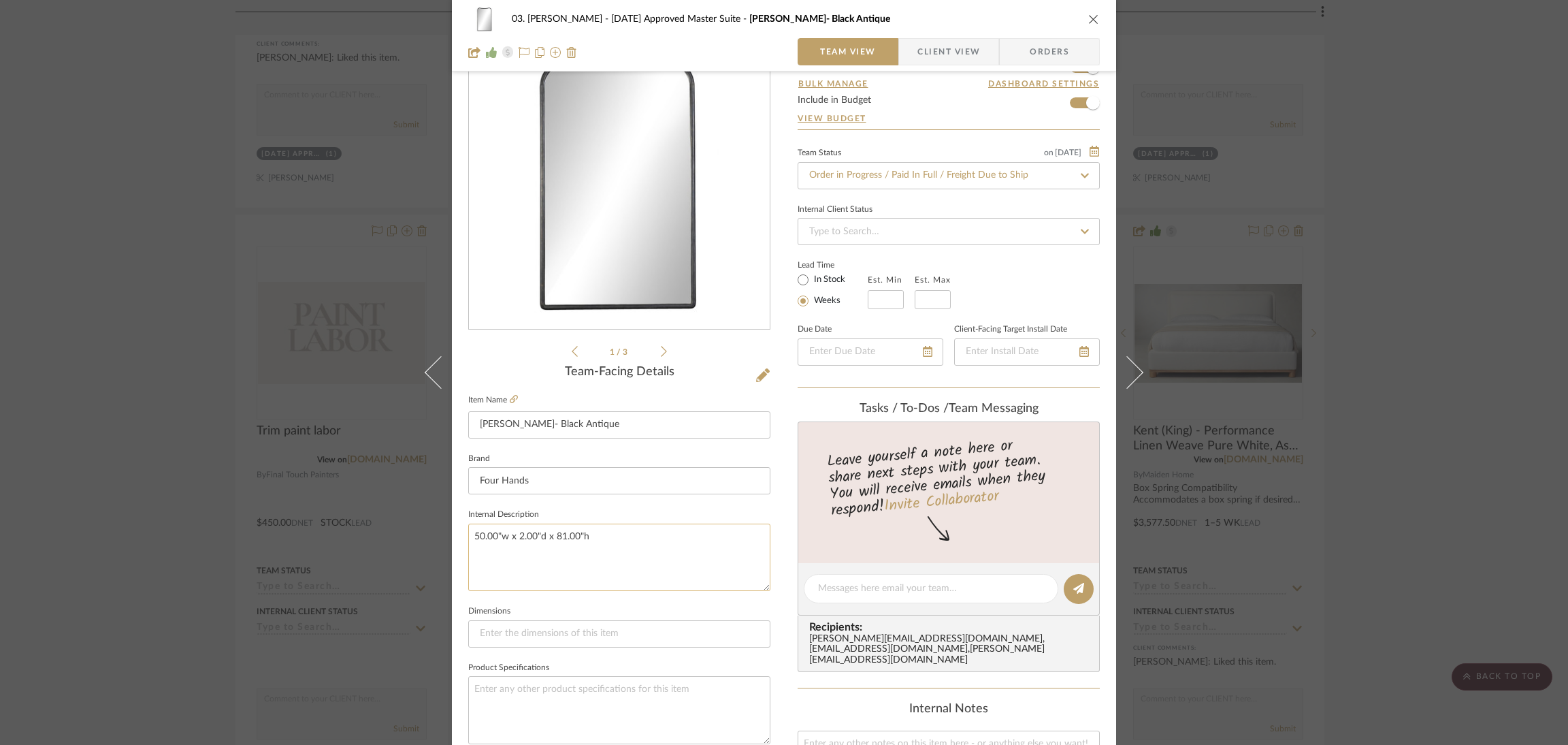
scroll to position [204, 0]
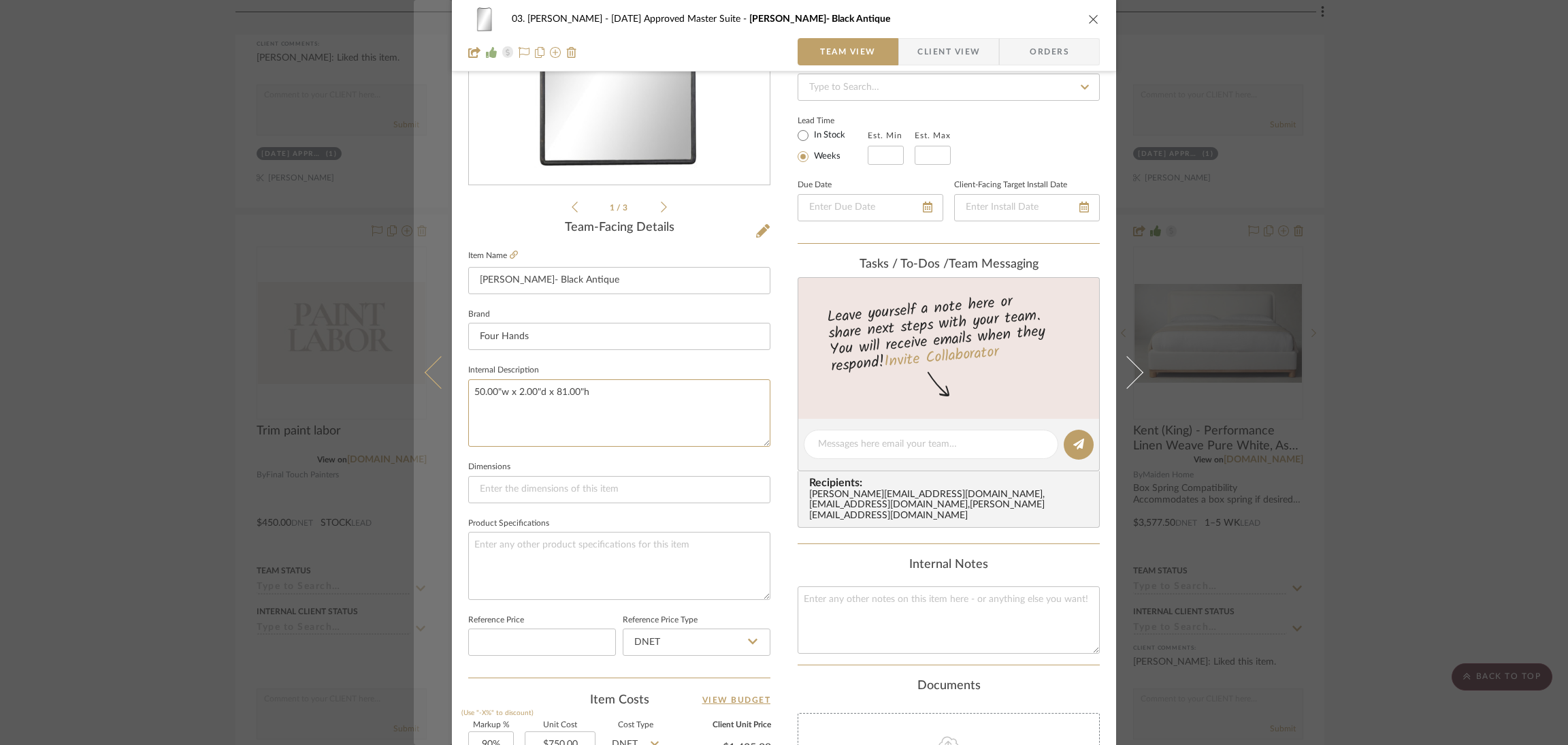
drag, startPoint x: 548, startPoint y: 390, endPoint x: 446, endPoint y: 382, distance: 102.3
click at [446, 382] on mat-dialog-content "03. Jennifer 07.02.25 Approved Master Suite Patty- Black Antique Team View Clie…" at bounding box center [784, 435] width 740 height 1257
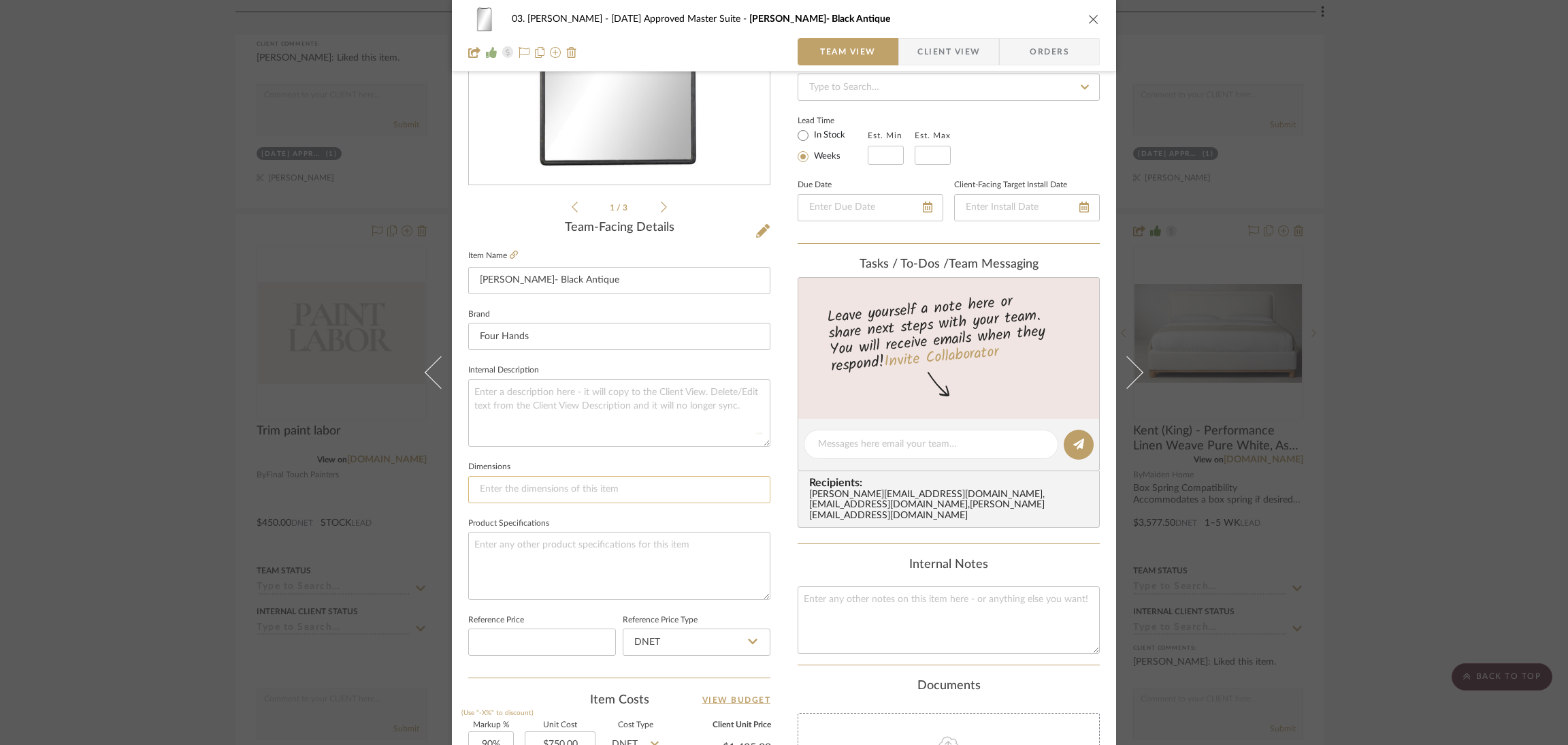
click at [512, 494] on input at bounding box center [619, 489] width 302 height 27
paste input "50.00"w x 2.00"d x 81.00"h"
type input "50.00"w x 2.00"d x 81.00"h"
click at [530, 372] on fieldset "Internal Description" at bounding box center [619, 404] width 302 height 86
click at [525, 387] on textarea at bounding box center [619, 412] width 302 height 67
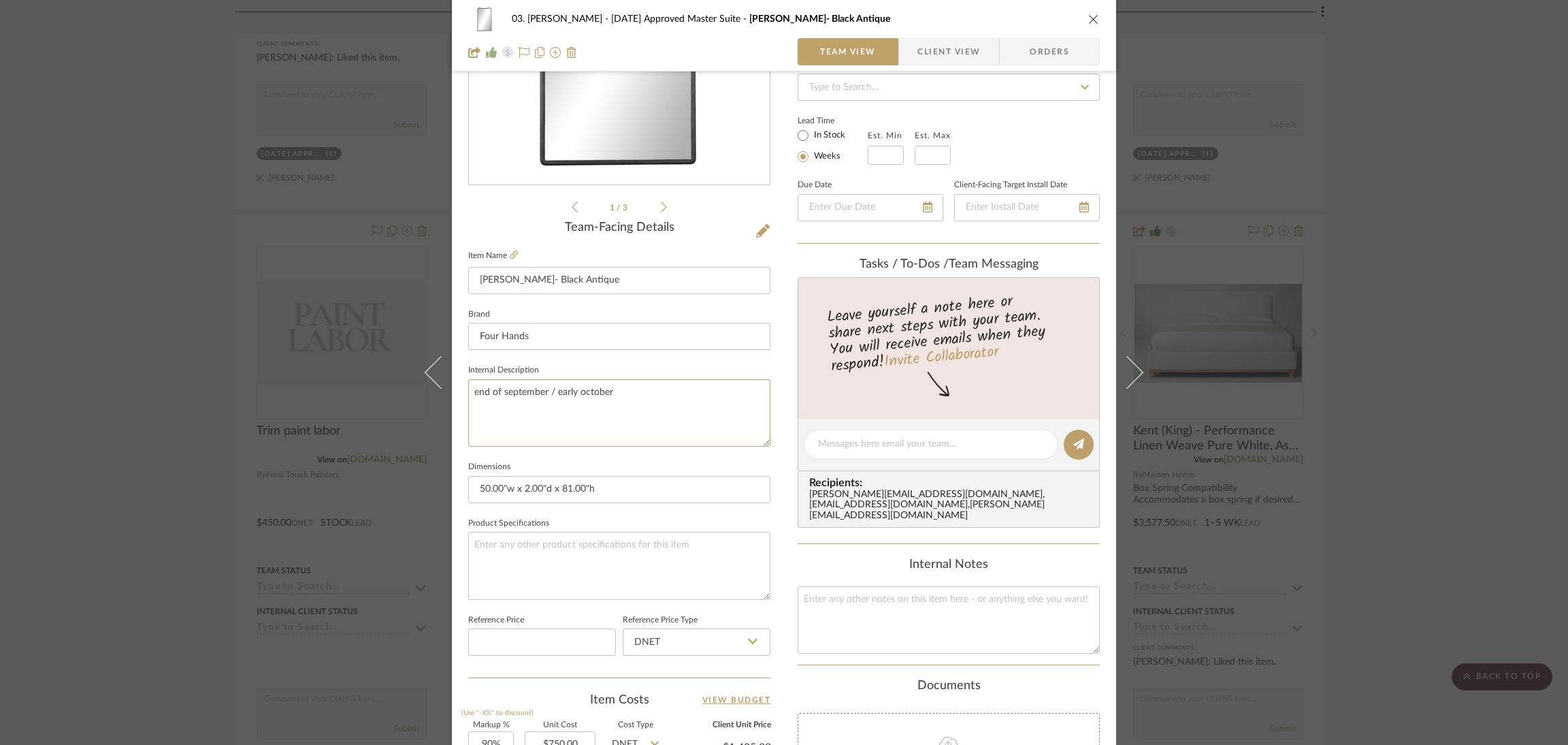
type textarea "end of september / early october"
click at [771, 450] on div "03. Jennifer 07.02.25 Approved Master Suite Patty- Black Antique Team View Clie…" at bounding box center [784, 435] width 664 height 1257
click at [1181, 365] on div "03. Jennifer 07.02.25 Approved Master Suite Patty- Black Antique Team View Clie…" at bounding box center [784, 372] width 1568 height 745
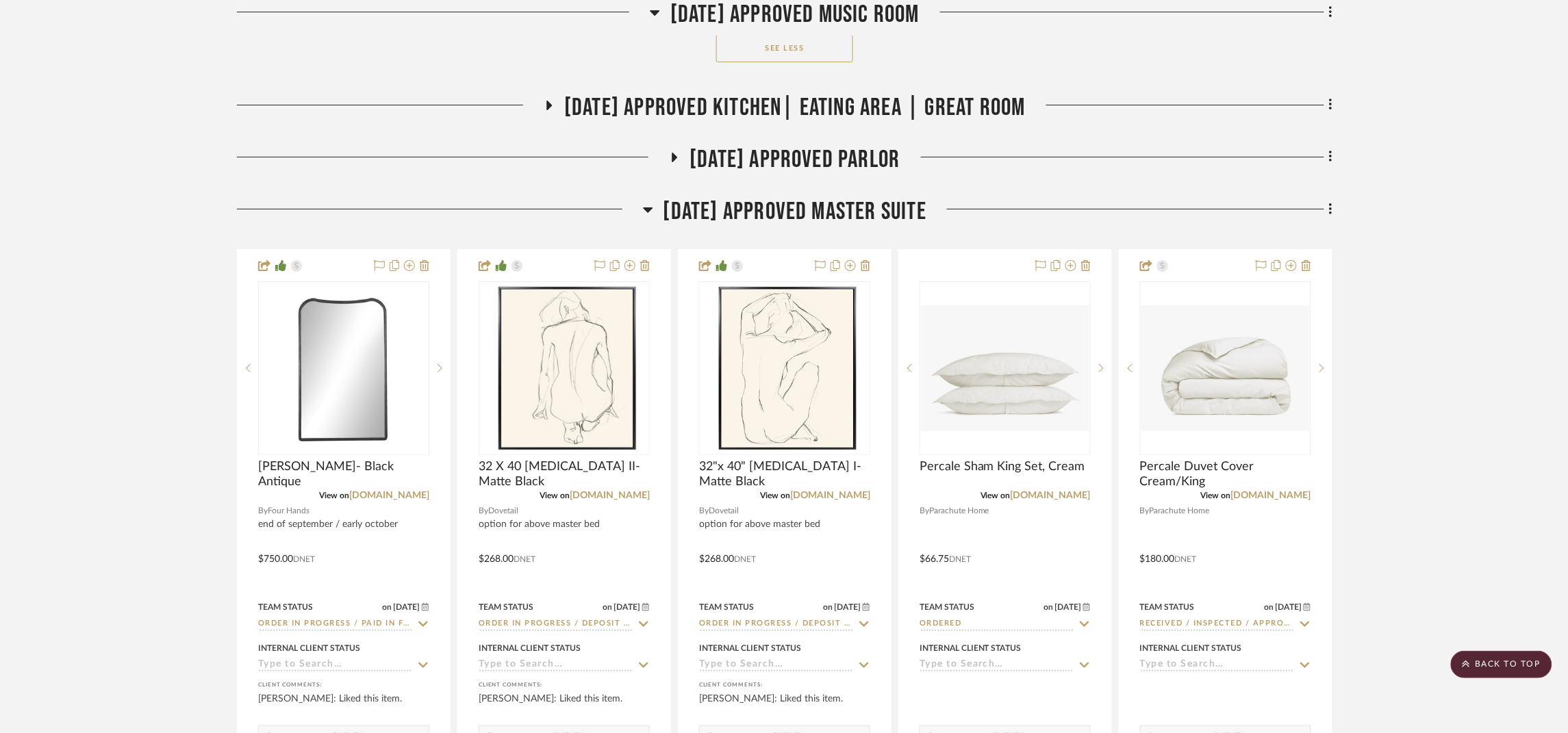
scroll to position [1925, 0]
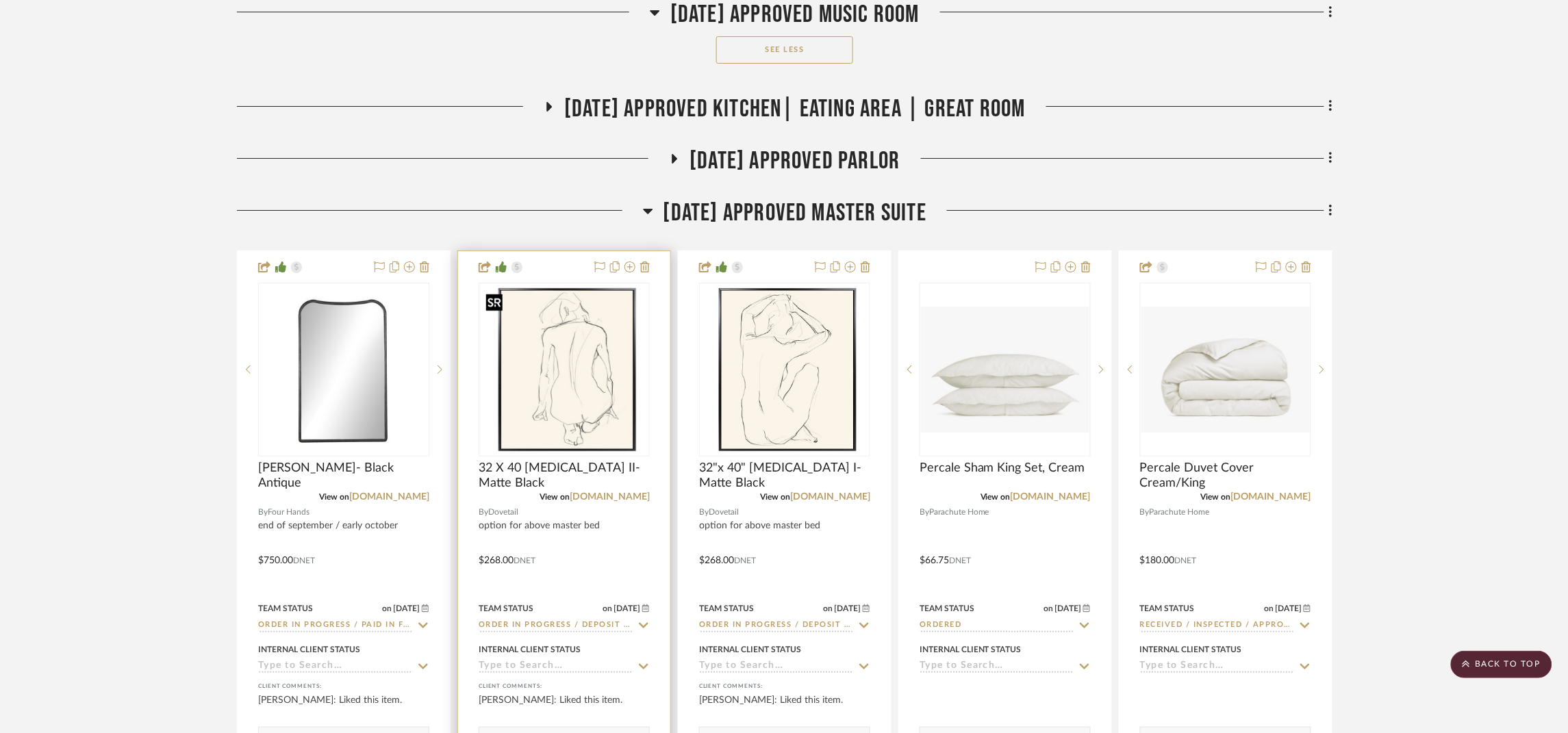
click at [617, 390] on img "0" at bounding box center [564, 369] width 169 height 169
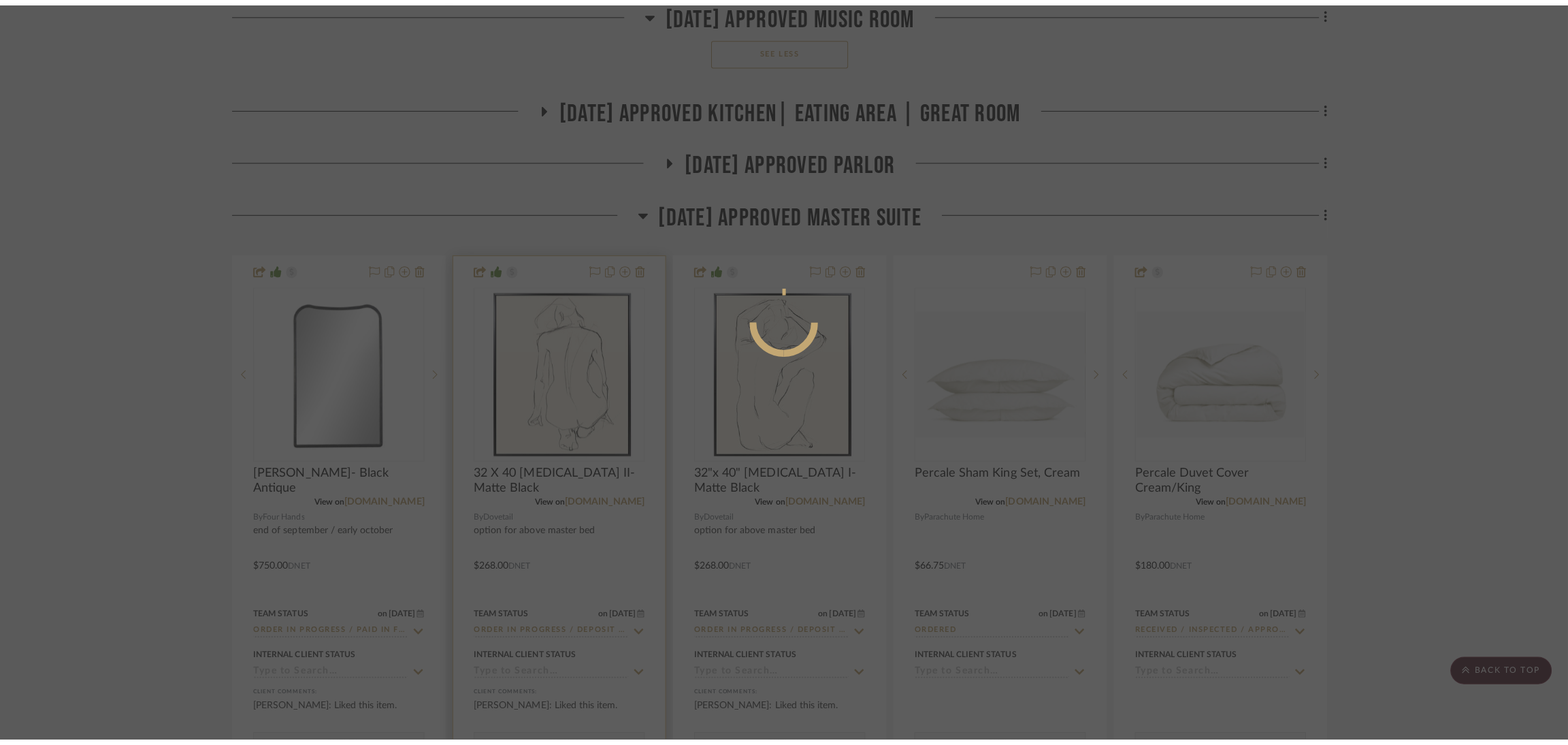
scroll to position [0, 0]
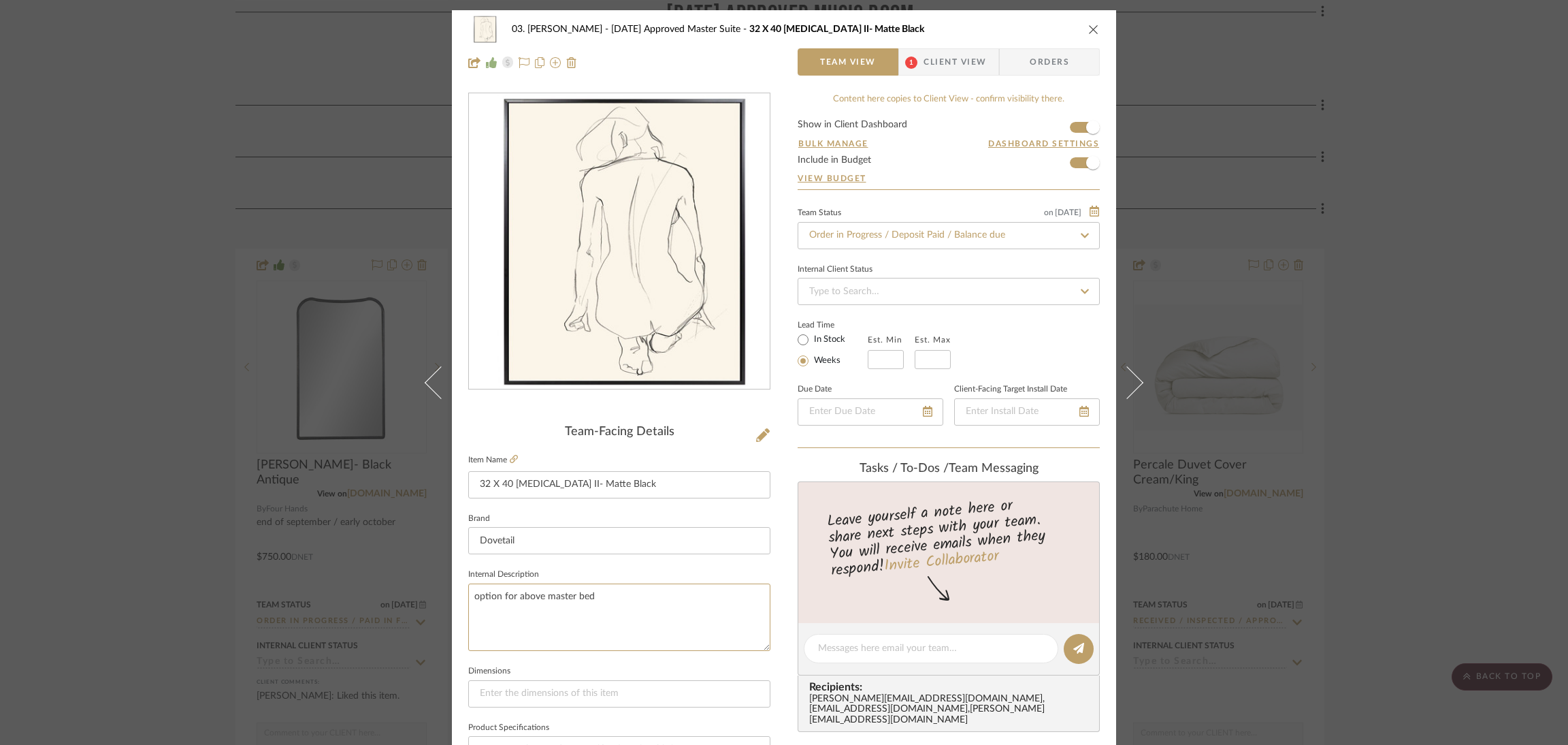
drag, startPoint x: 603, startPoint y: 592, endPoint x: 459, endPoint y: 592, distance: 144.0
click at [459, 591] on div "03. Jennifer 07.02.25 Approved Master Suite 32 X 40 Muse II- Matte Black Team V…" at bounding box center [784, 639] width 664 height 1257
type textarea "end of september / early october"
click at [775, 596] on div "03. Jennifer 07.02.25 Approved Master Suite 32 X 40 Muse II- Matte Black Team V…" at bounding box center [784, 639] width 664 height 1257
click at [630, 590] on textarea "end of september / early october" at bounding box center [619, 616] width 302 height 67
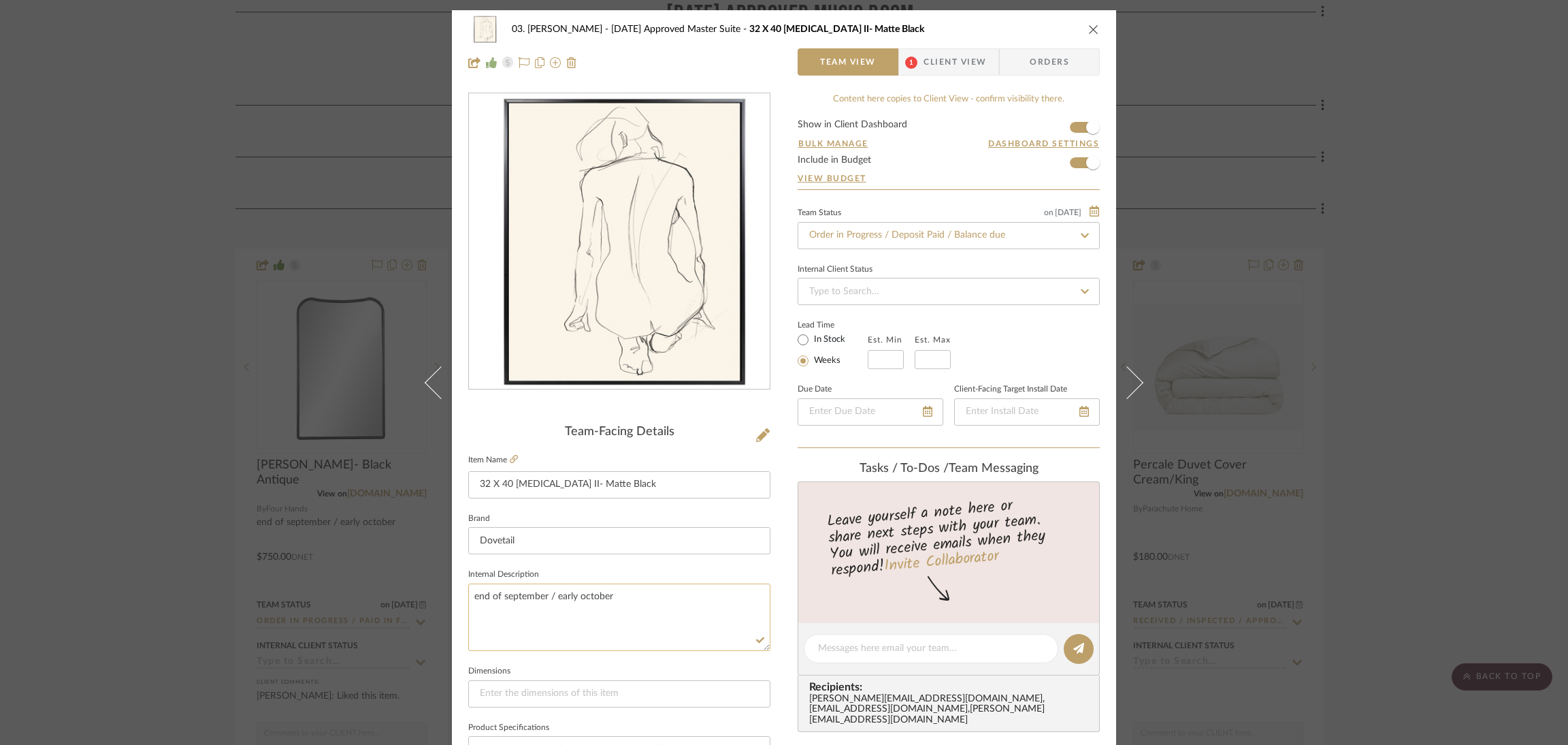
click at [630, 590] on textarea "end of september / early october" at bounding box center [619, 616] width 302 height 67
drag, startPoint x: 771, startPoint y: 585, endPoint x: 787, endPoint y: 570, distance: 21.9
click at [773, 585] on div "03. Jennifer 07.02.25 Approved Master Suite 32 X 40 Muse II- Matte Black Team V…" at bounding box center [784, 639] width 664 height 1257
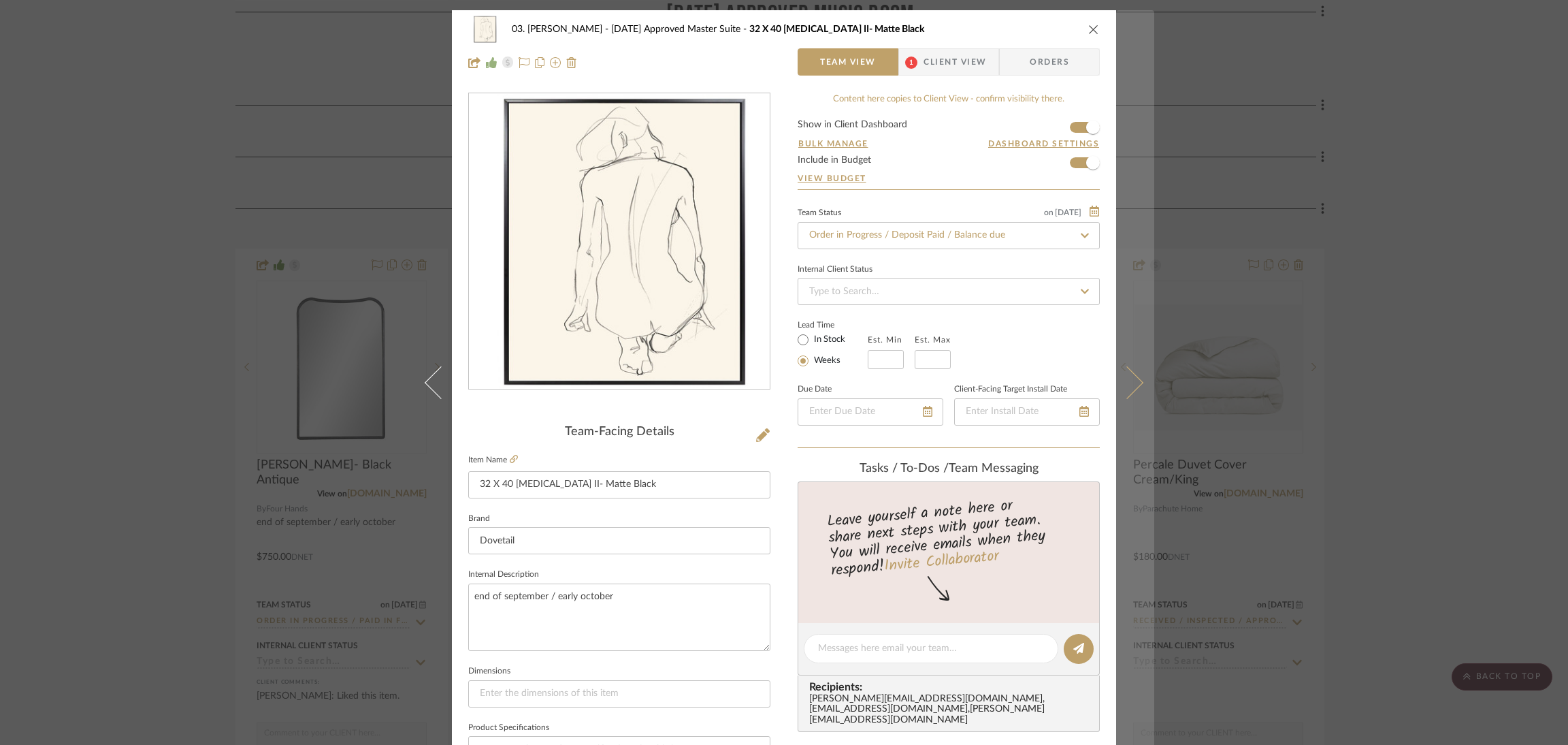
click at [1136, 389] on button at bounding box center [1135, 383] width 38 height 745
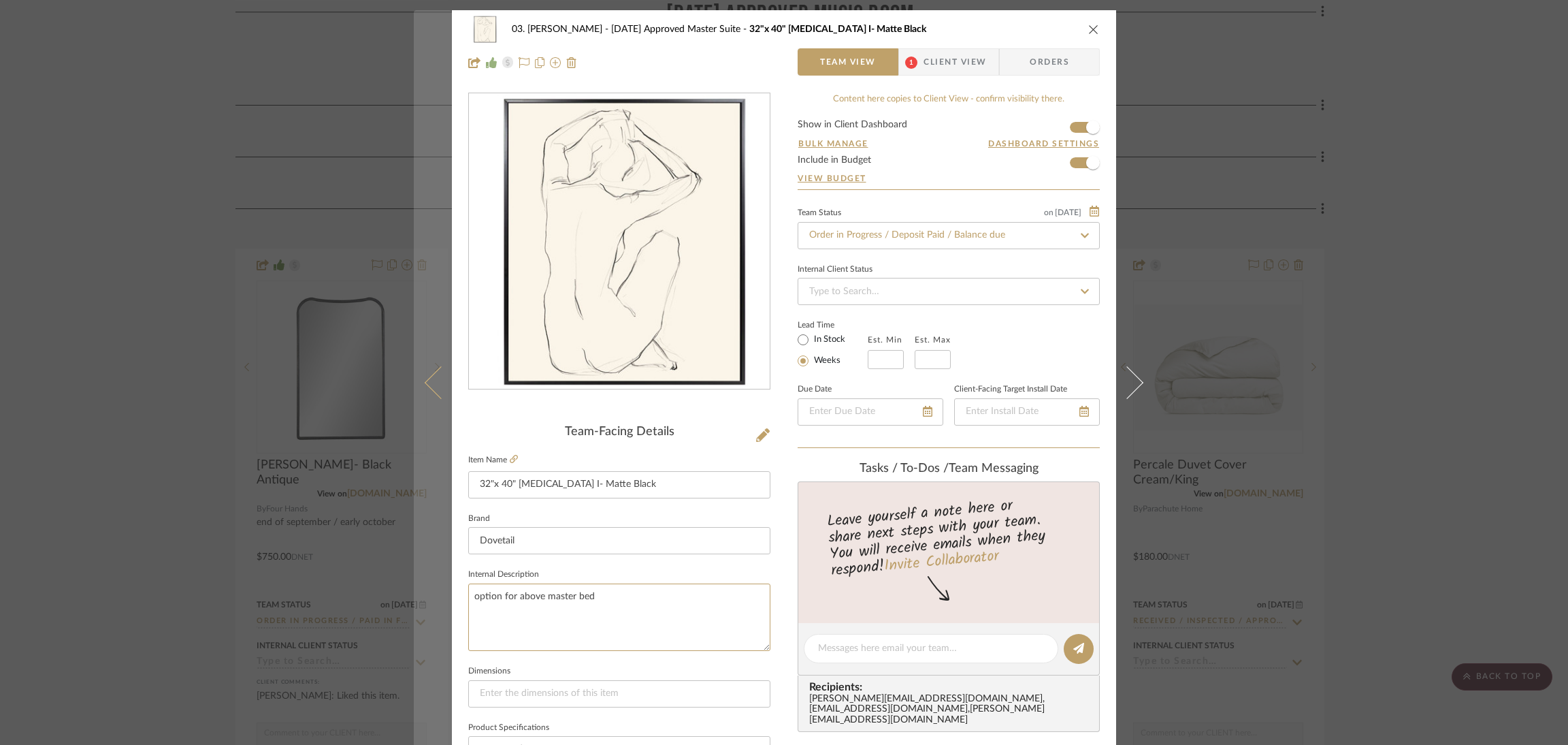
drag, startPoint x: 517, startPoint y: 605, endPoint x: 432, endPoint y: 605, distance: 85.0
click at [432, 605] on mat-dialog-content "03. Jennifer 07.02.25 Approved Master Suite 32"x 40" Muse I- Matte Black Team V…" at bounding box center [784, 639] width 740 height 1257
paste textarea "end of september / early october"
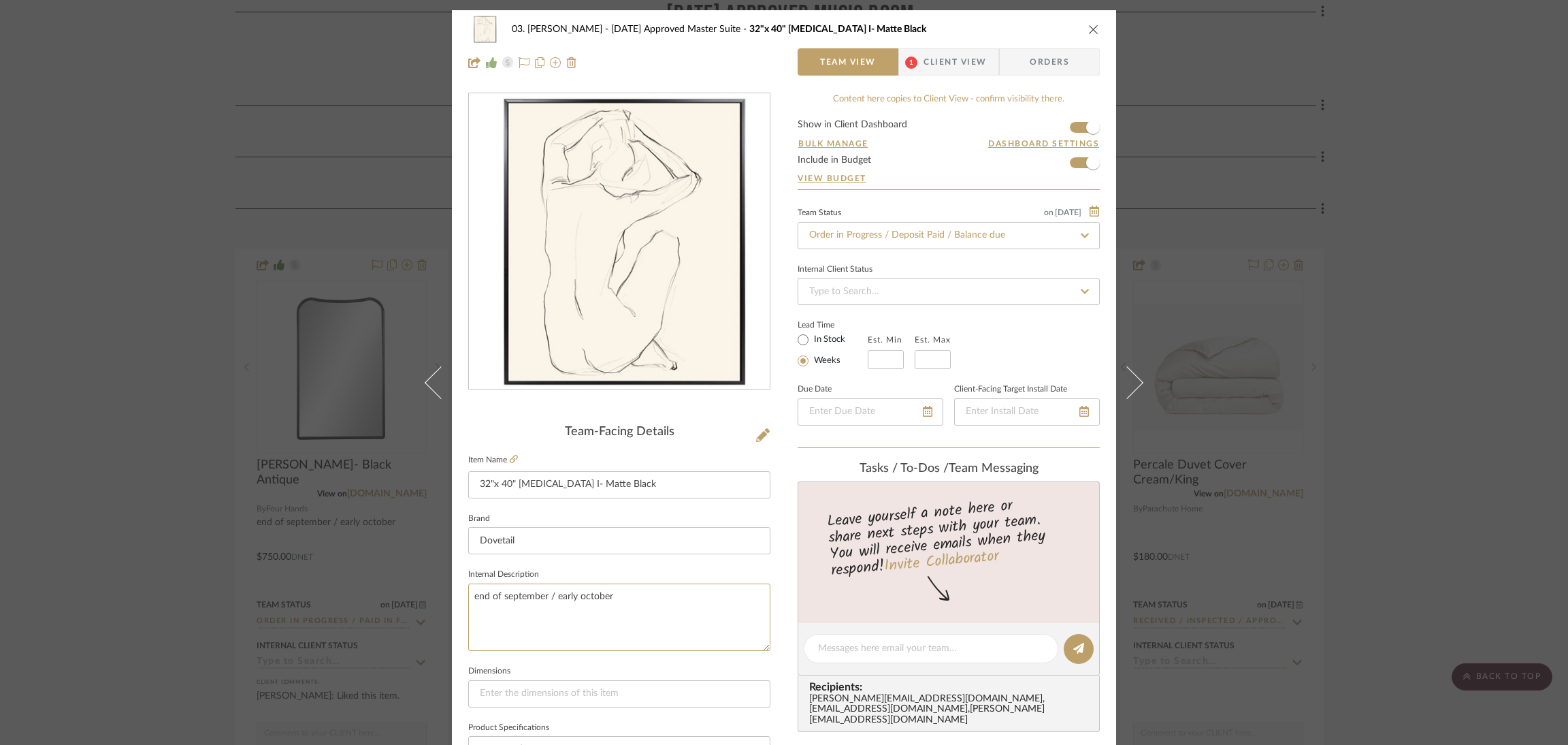
type textarea "end of september / early october"
click at [780, 607] on div "03. Jennifer 07.02.25 Approved Master Suite 32"x 40" Muse I- Matte Black Team V…" at bounding box center [784, 639] width 664 height 1257
click at [1181, 414] on div "03. Jennifer 07.02.25 Approved Master Suite 32"x 40" Muse I- Matte Black Team V…" at bounding box center [784, 372] width 1568 height 745
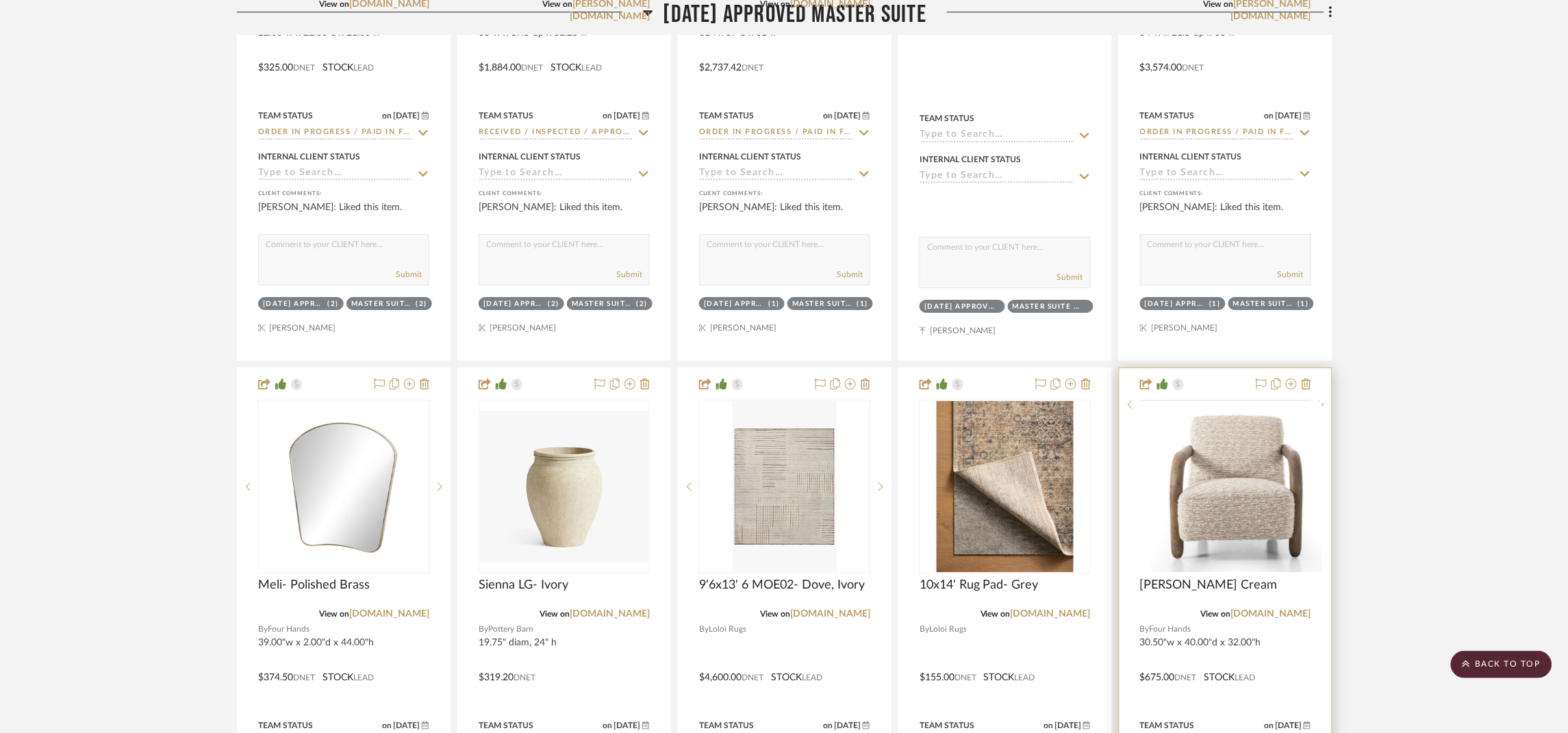
scroll to position [3568, 0]
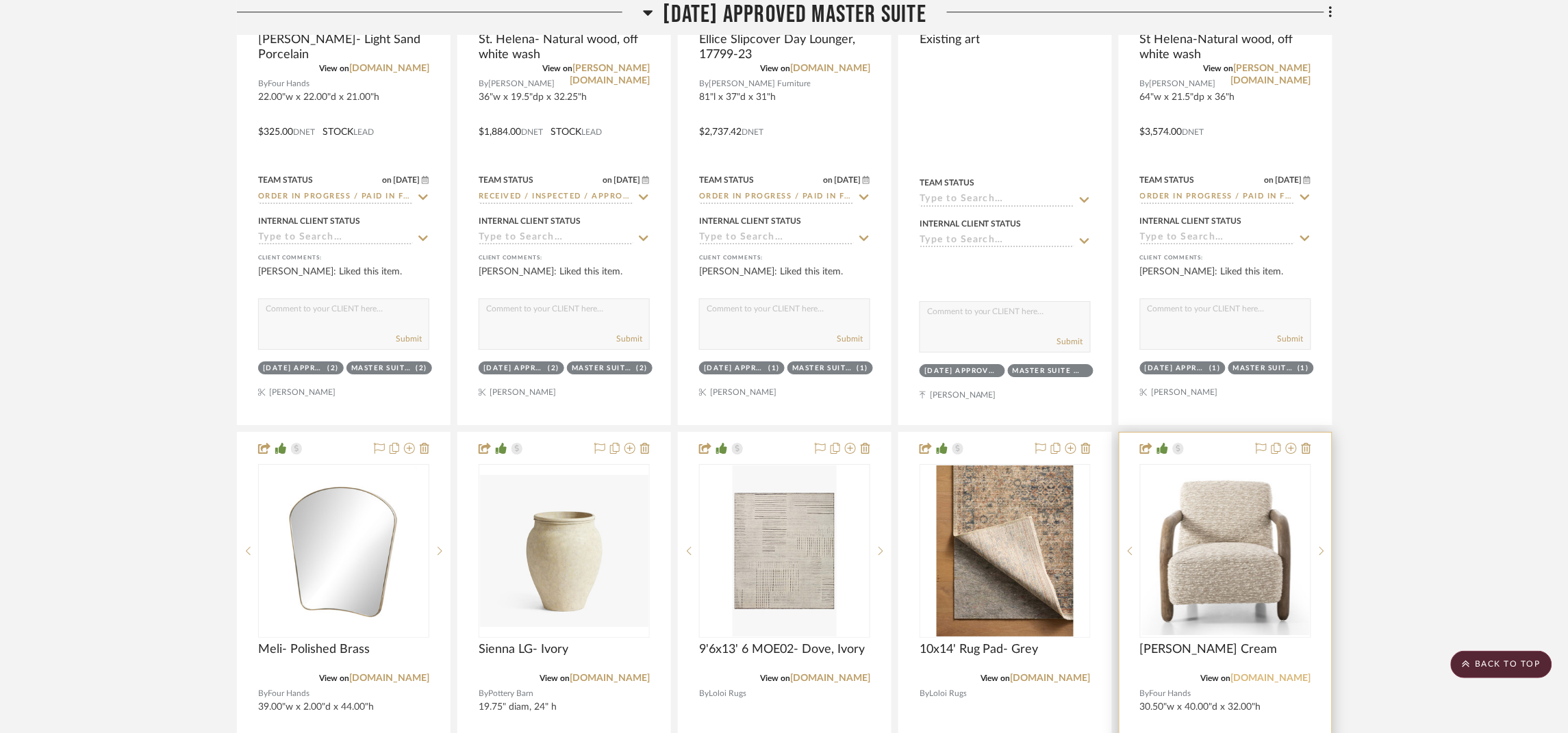
click at [1188, 682] on link "fourhands.com" at bounding box center [1271, 678] width 80 height 10
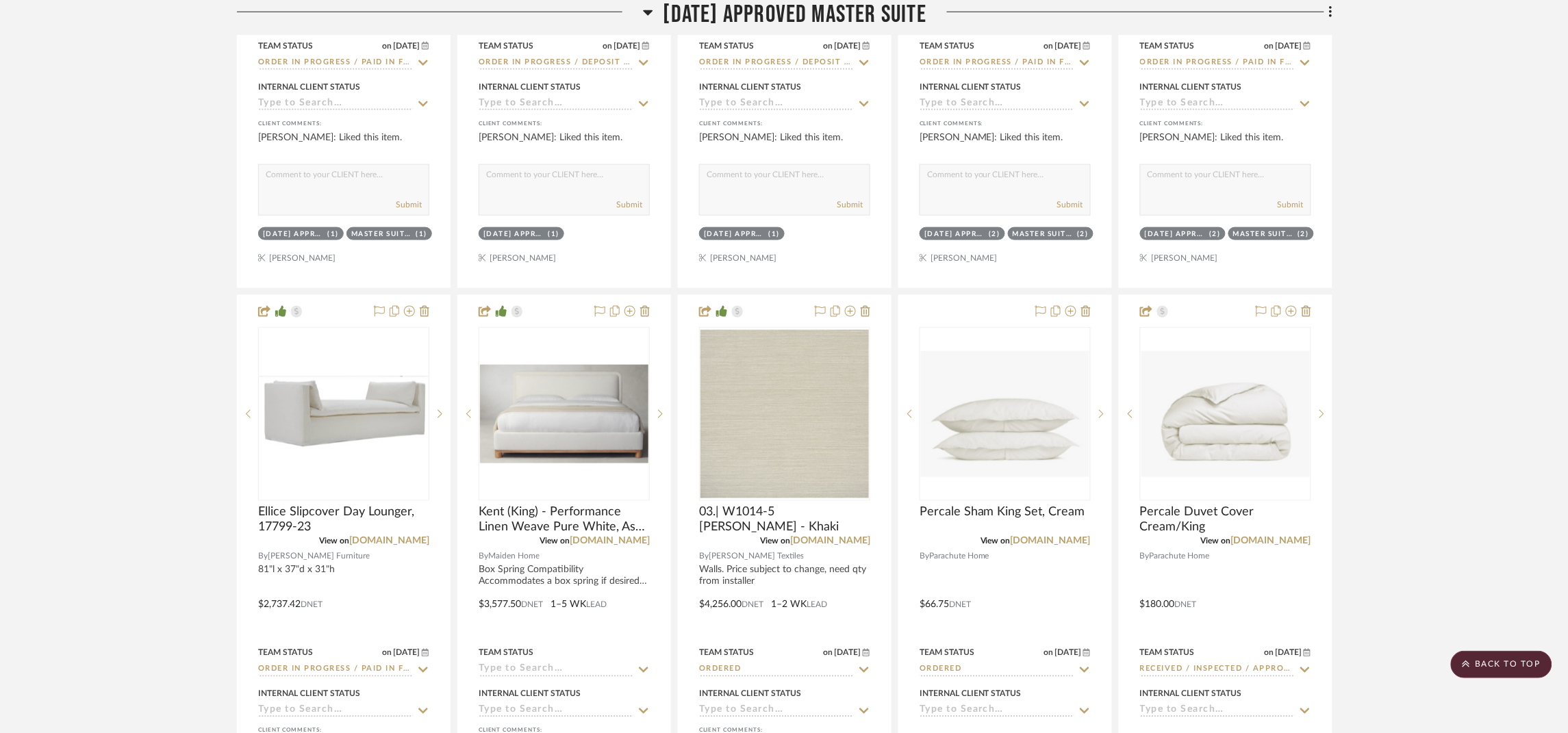
scroll to position [2530, 0]
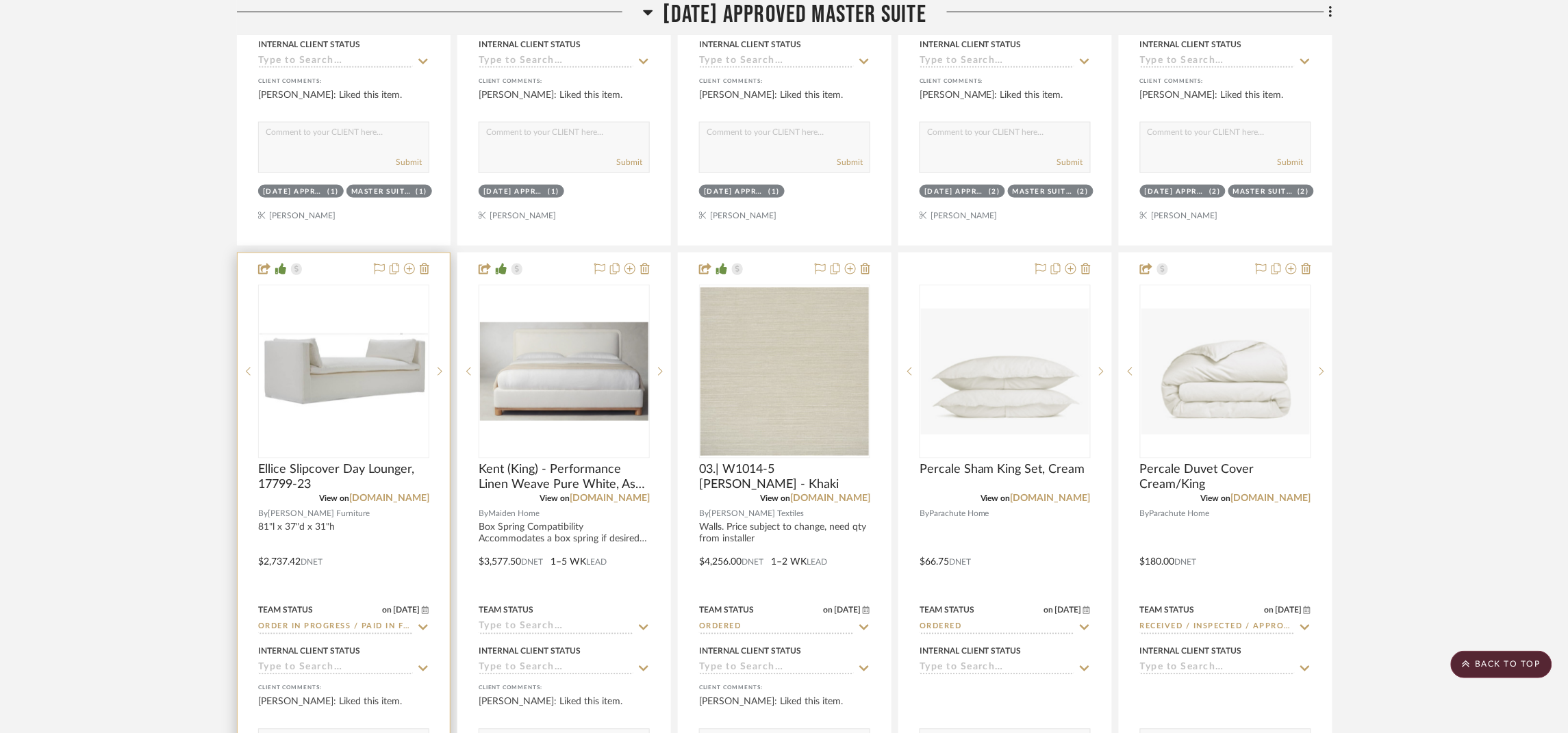
click at [357, 358] on img "0" at bounding box center [343, 372] width 169 height 169
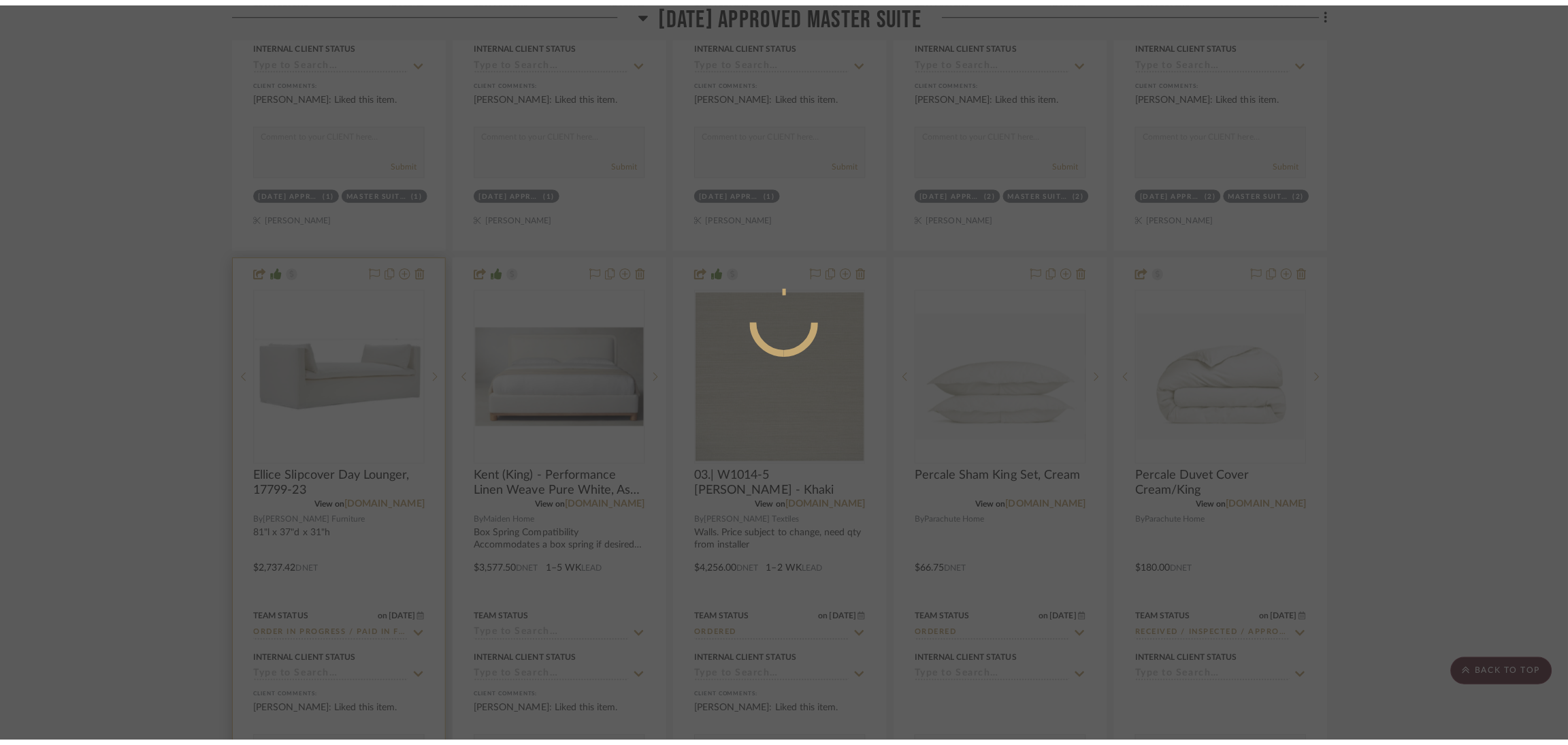
scroll to position [0, 0]
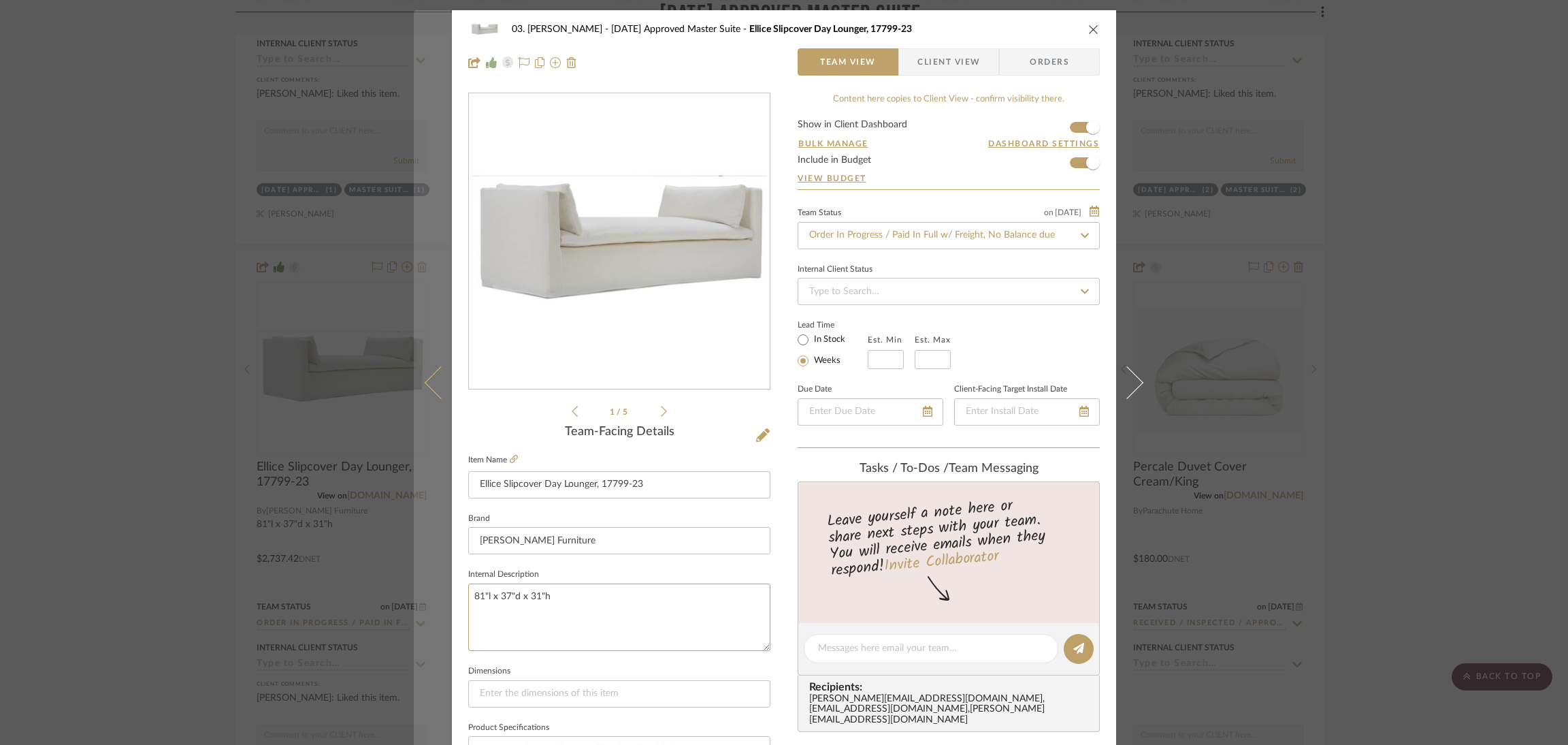
drag, startPoint x: 568, startPoint y: 591, endPoint x: 443, endPoint y: 593, distance: 125.0
click at [443, 593] on mat-dialog-content "03. Jennifer 07.02.25 Approved Master Suite Ellice Slipcover Day Lounger, 17799…" at bounding box center [784, 639] width 740 height 1257
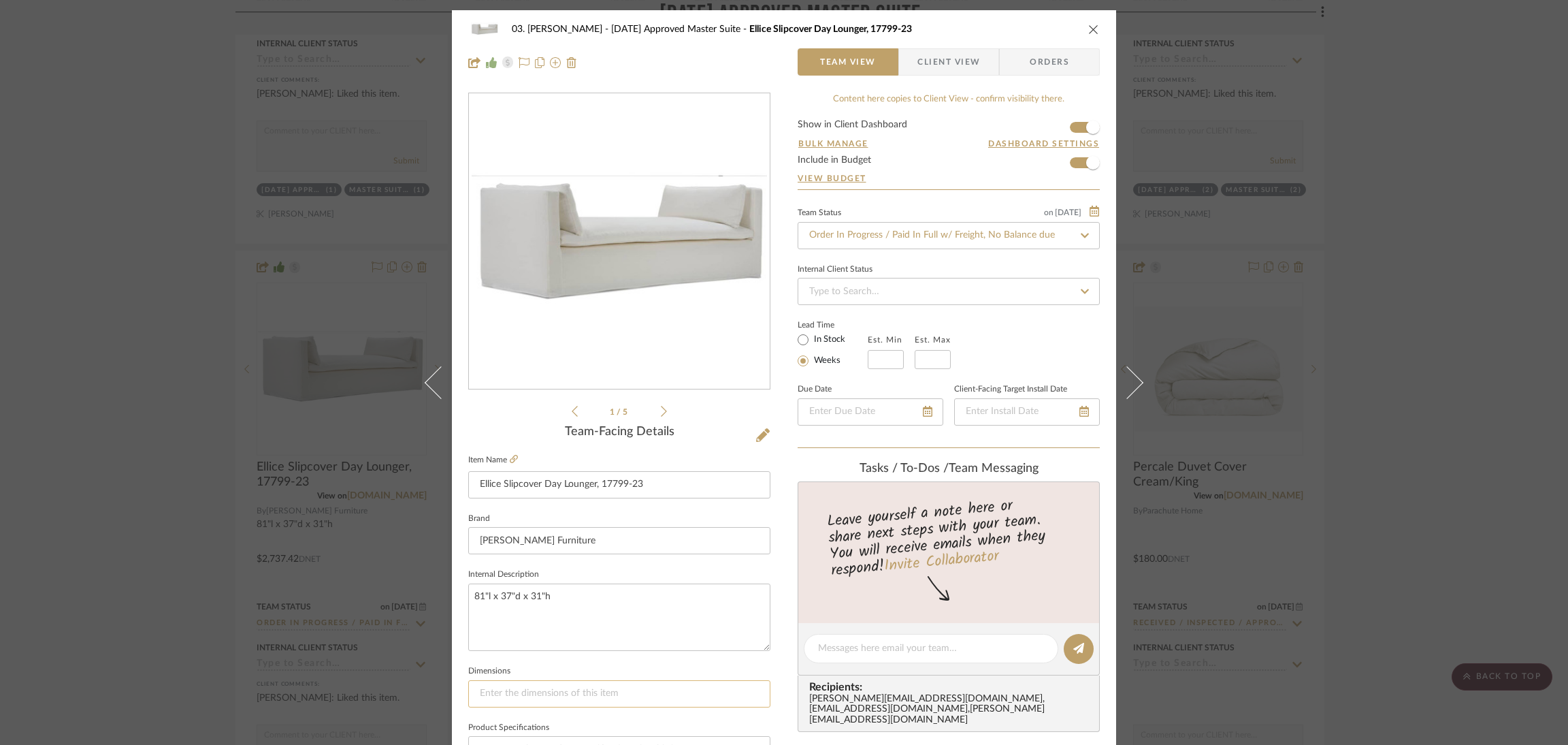
click at [514, 682] on input at bounding box center [619, 693] width 302 height 27
paste input "81"l x 37"d x 31"h"
type input "81"l x 37"d x 31"h"
click at [562, 606] on textarea "81"l x 37"d x 31"h" at bounding box center [619, 616] width 302 height 67
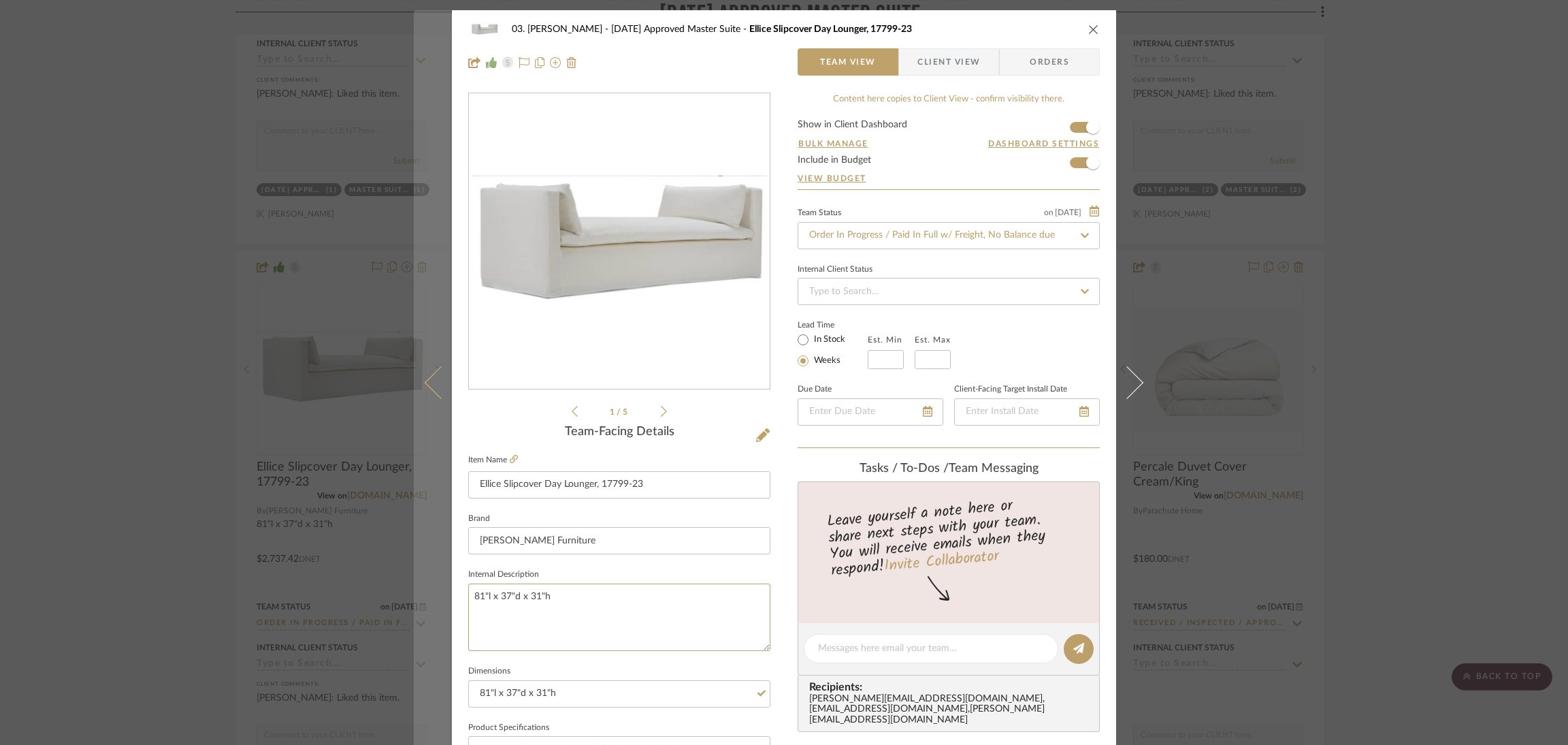
drag, startPoint x: 500, startPoint y: 593, endPoint x: 438, endPoint y: 590, distance: 62.1
click at [438, 590] on mat-dialog-content "03. Jennifer 07.02.25 Approved Master Suite Ellice Slipcover Day Lounger, 17799…" at bounding box center [784, 639] width 740 height 1257
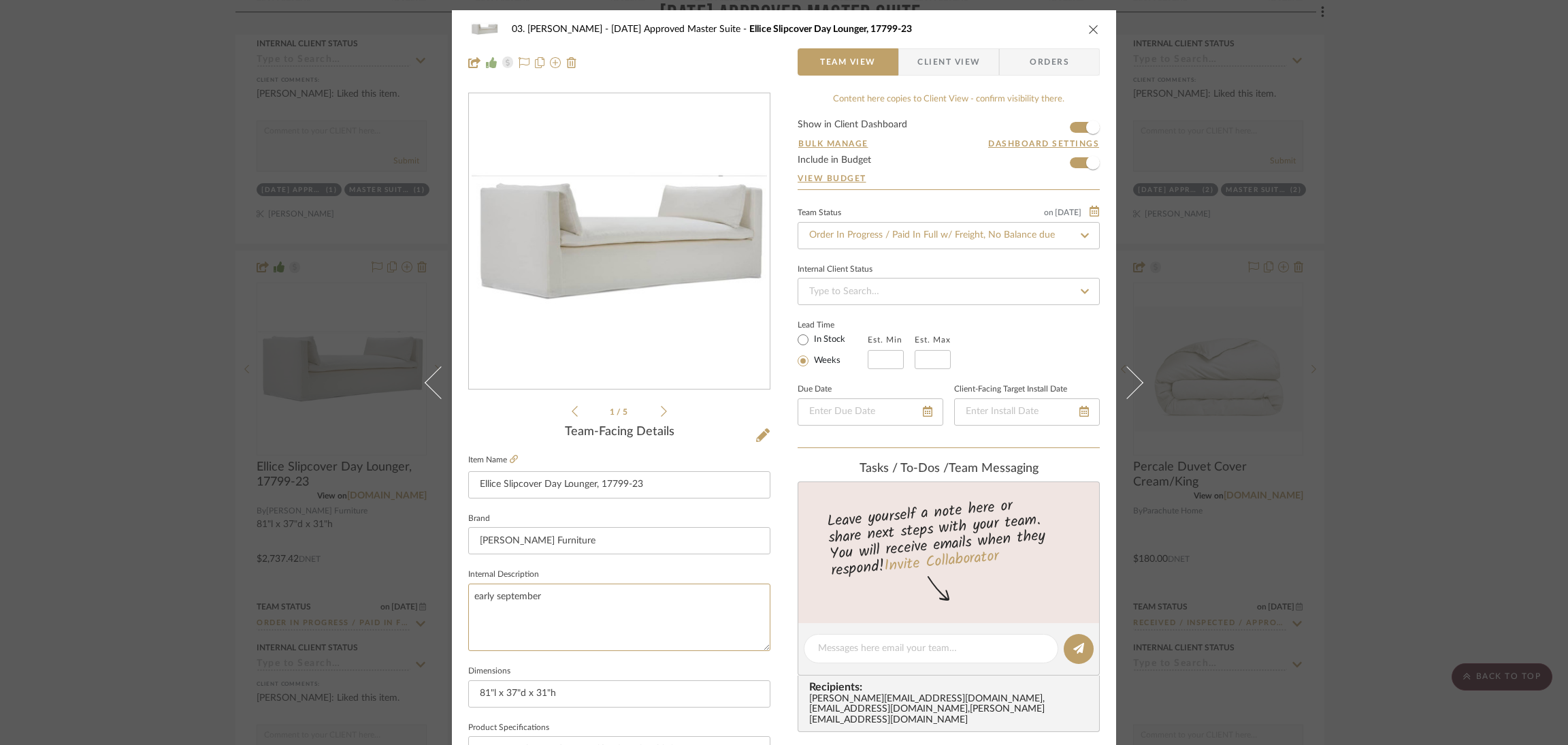
type textarea "early september"
click at [780, 642] on div "03. Jennifer 07.02.25 Approved Master Suite Ellice Slipcover Day Lounger, 17799…" at bounding box center [784, 639] width 664 height 1257
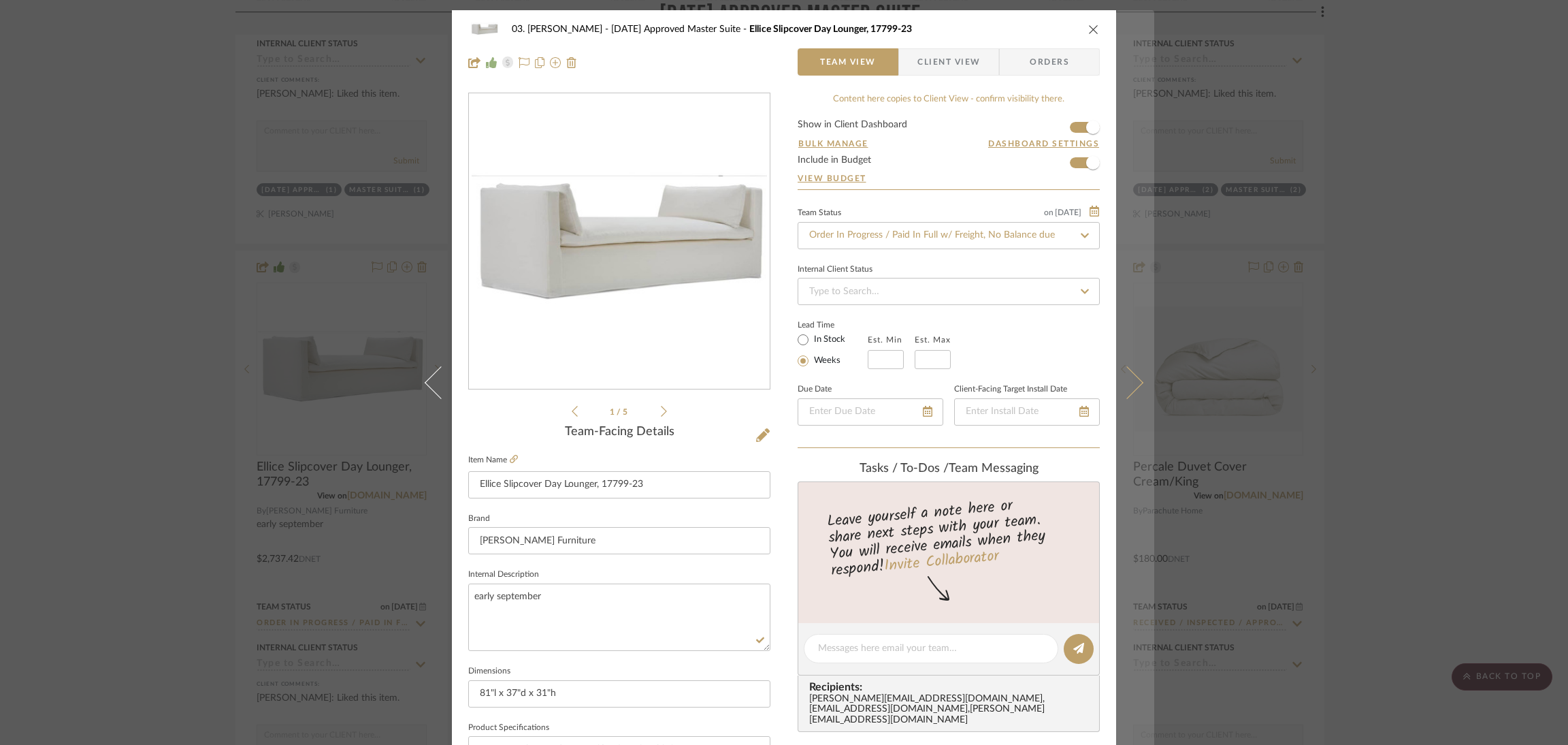
click at [1138, 380] on button at bounding box center [1135, 383] width 38 height 745
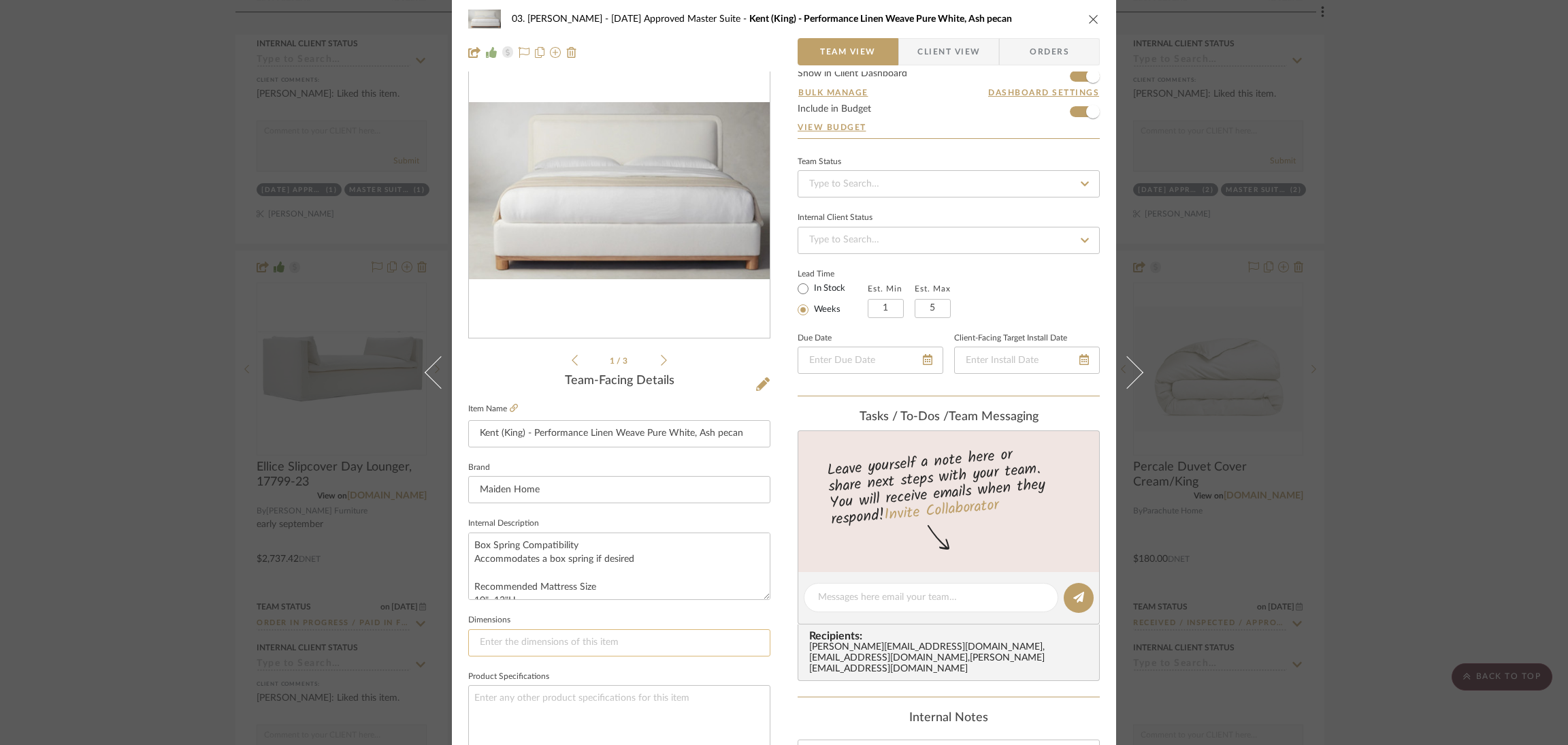
scroll to position [204, 0]
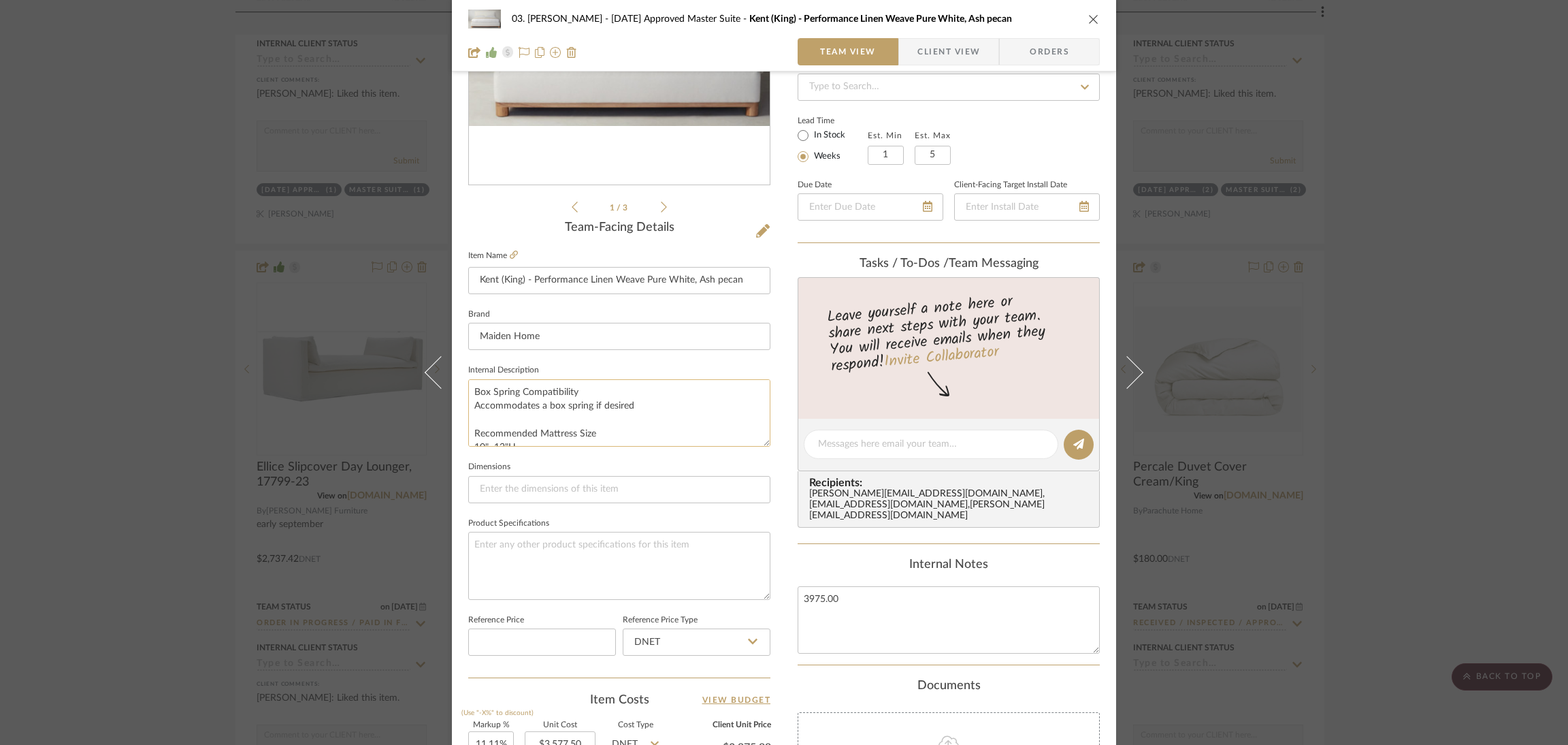
click at [472, 384] on textarea "Box Spring Compatibility Accommodates a box spring if desired Recommended Mattr…" at bounding box center [619, 412] width 302 height 67
type textarea "early september; Box Spring Compatibility Accommodates a box spring if desired …"
click at [780, 465] on div "03. Jennifer 07.02.25 Approved Master Suite Kent (King) - Performance Linen Wea…" at bounding box center [784, 435] width 664 height 1257
click at [1181, 429] on div "03. Jennifer 07.02.25 Approved Master Suite Kent (King) - Performance Linen Wea…" at bounding box center [784, 372] width 1568 height 745
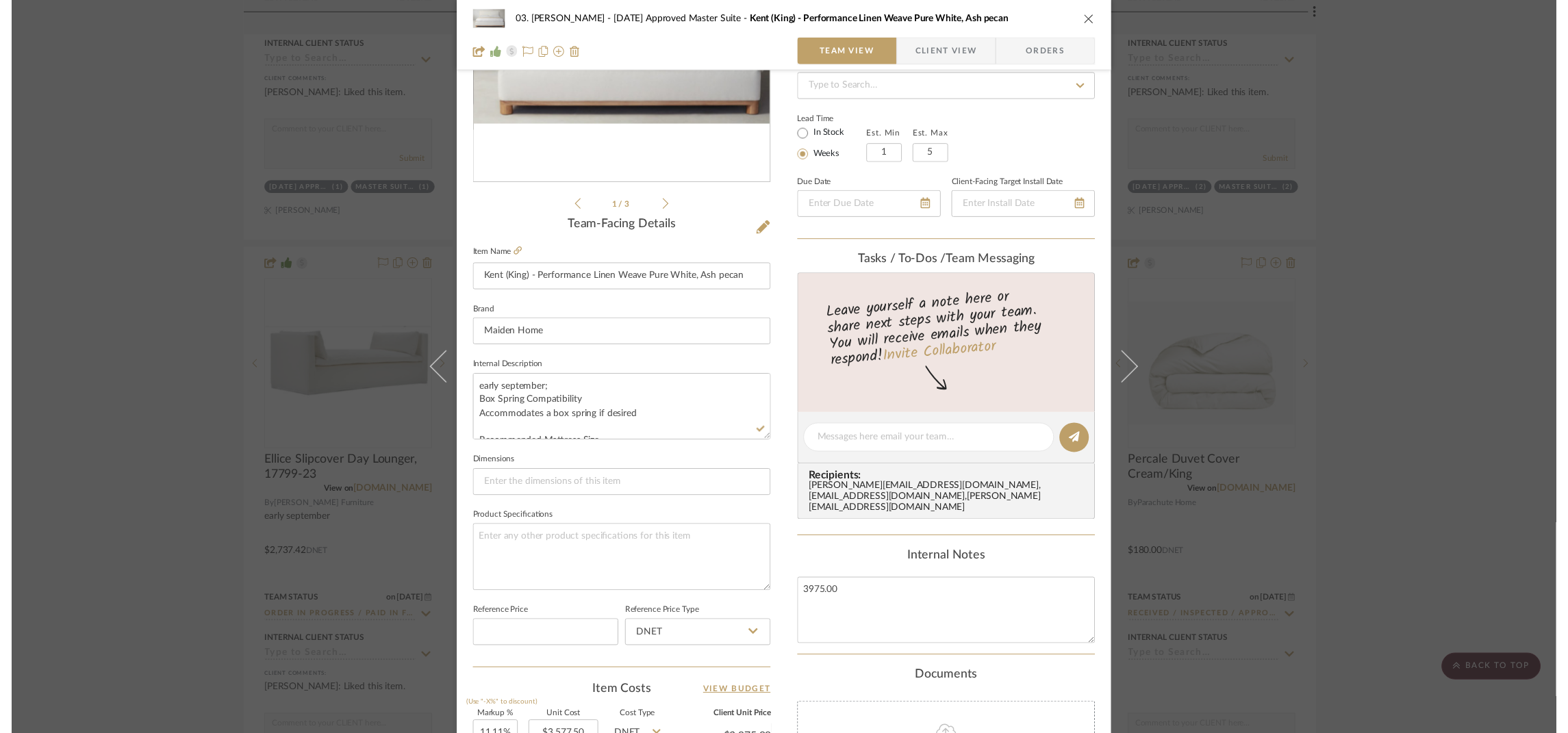
scroll to position [2530, 0]
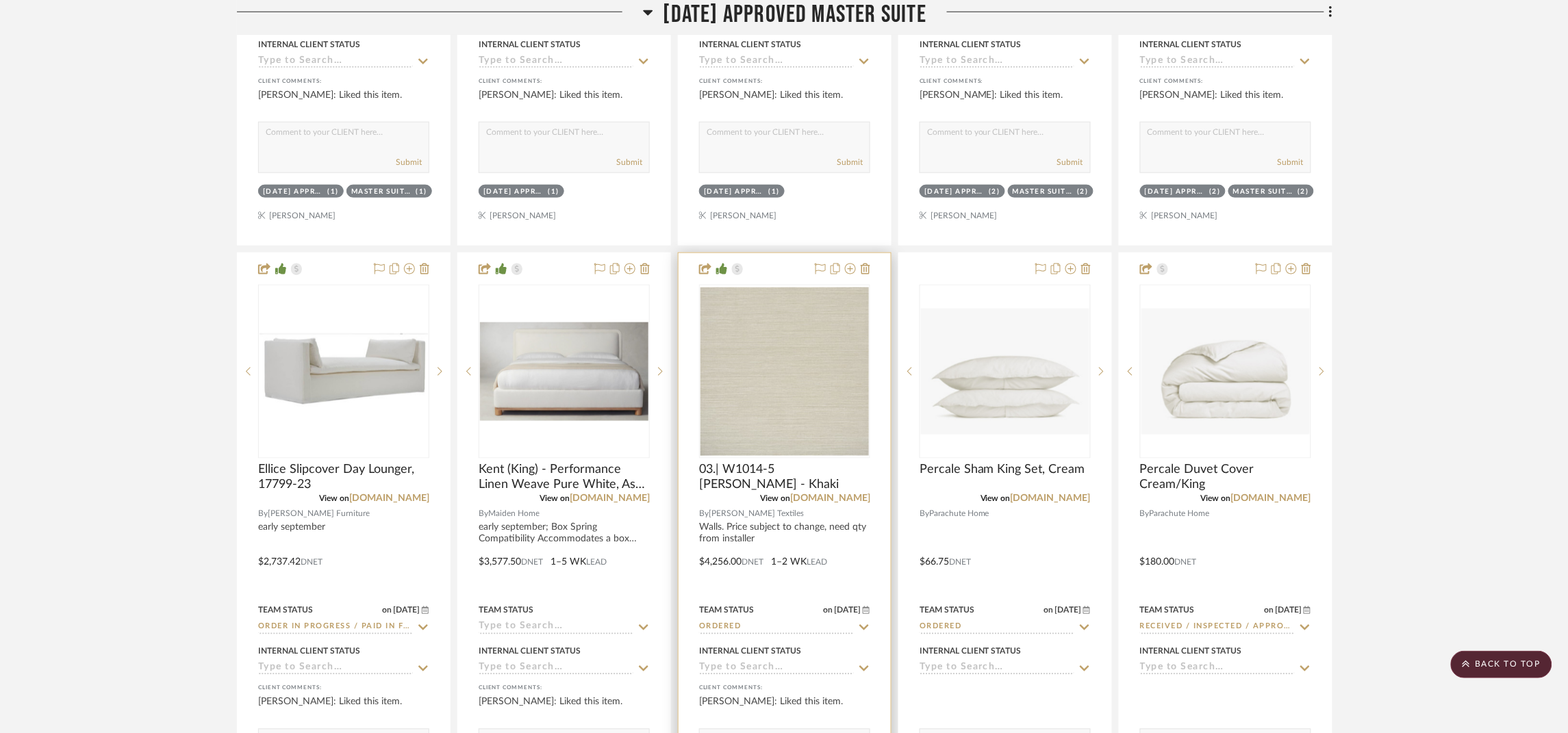
click at [732, 396] on img "0" at bounding box center [784, 372] width 169 height 169
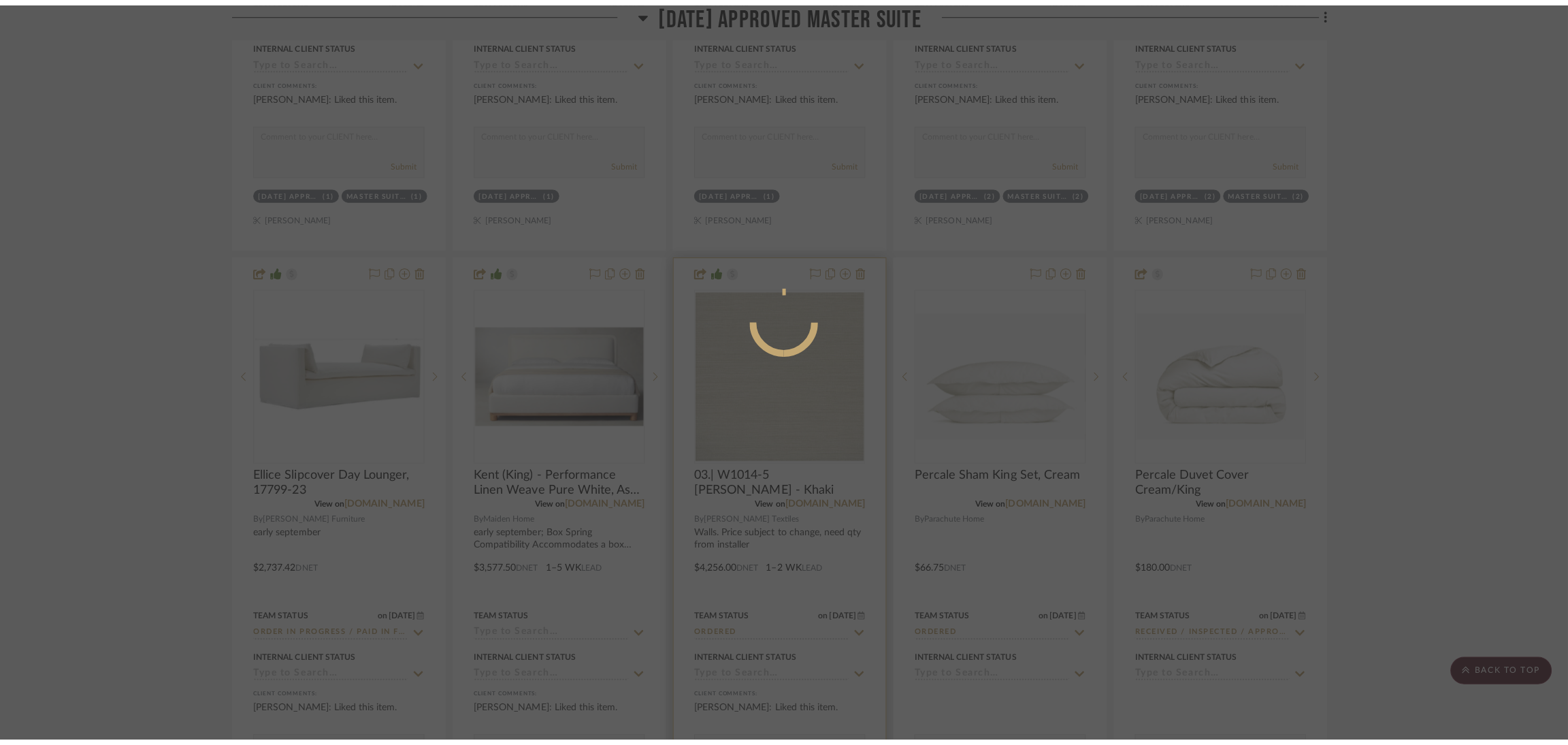
scroll to position [0, 0]
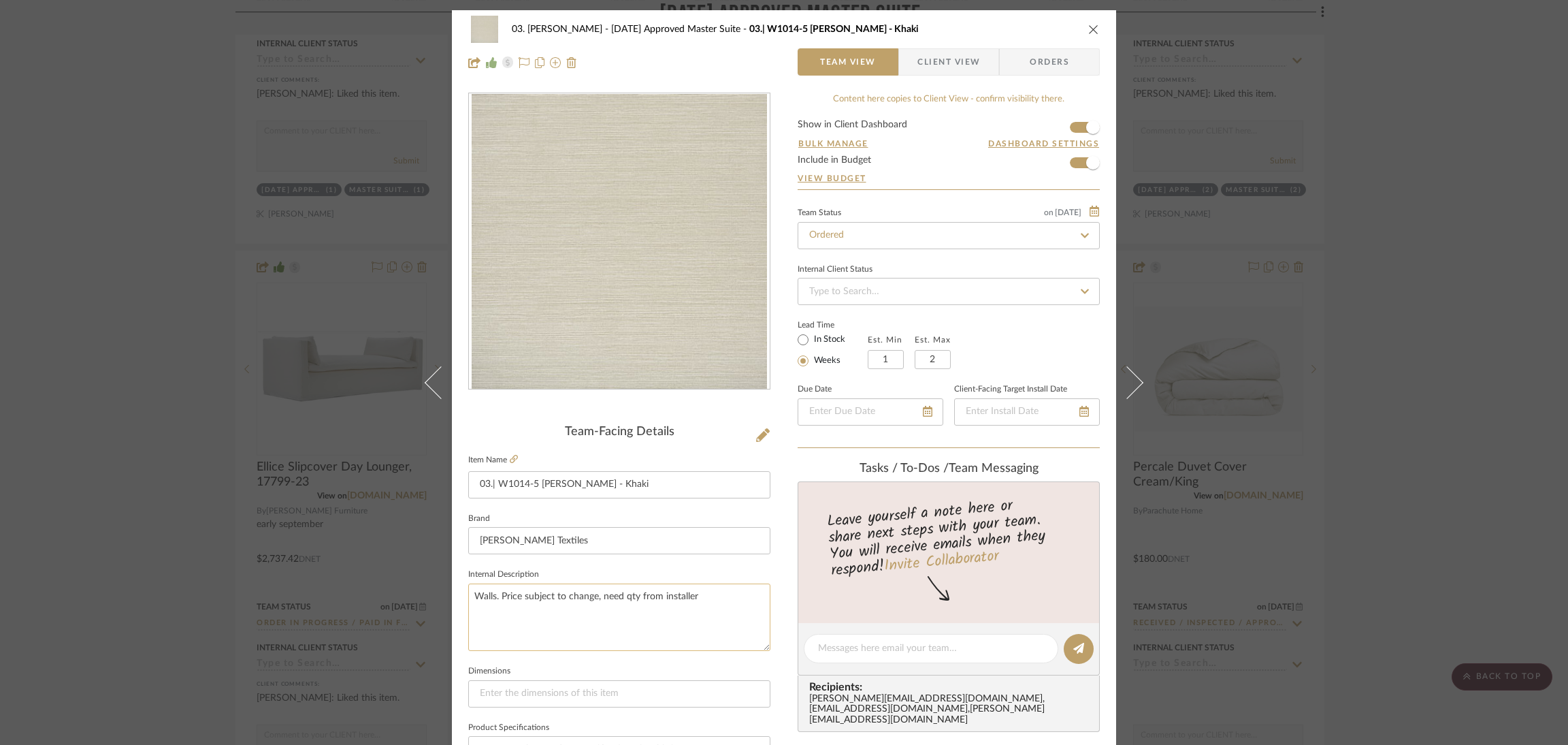
click at [470, 593] on textarea "Walls. Price subject to change, need qty from installer" at bounding box center [619, 616] width 302 height 67
drag, startPoint x: 571, startPoint y: 585, endPoint x: 603, endPoint y: 615, distance: 43.9
click at [603, 615] on textarea "early september; Walls. Price subject to change, need qty from installer" at bounding box center [619, 616] width 302 height 67
type textarea "early september"
click at [797, 580] on div "Leave yourself a note here or share next steps with your team. You will receive…" at bounding box center [948, 552] width 302 height 142
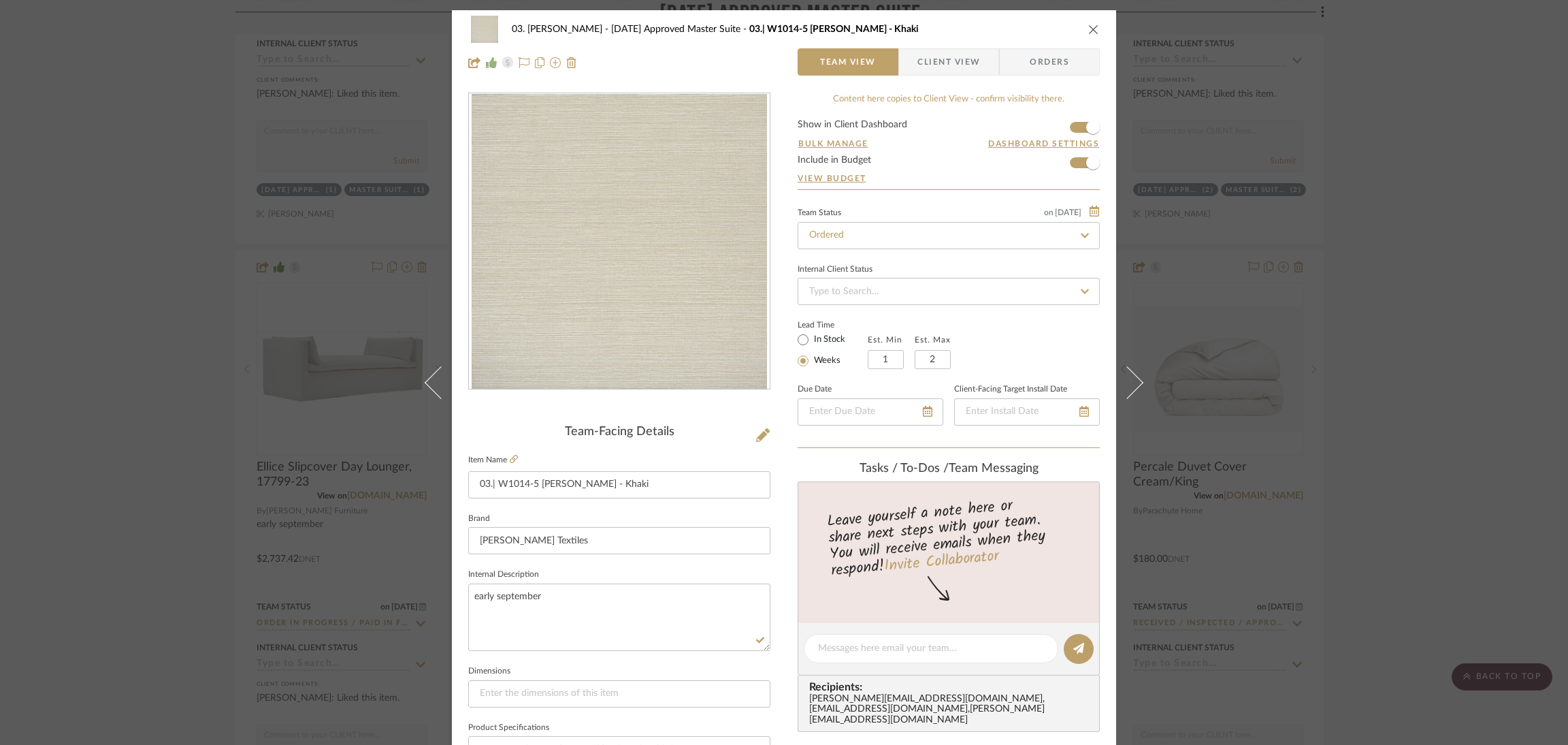
click at [1181, 341] on div "03. Jennifer 07.02.25 Approved Master Suite 03.| W1014-5 Hadley - Khaki Team Vi…" at bounding box center [784, 372] width 1568 height 745
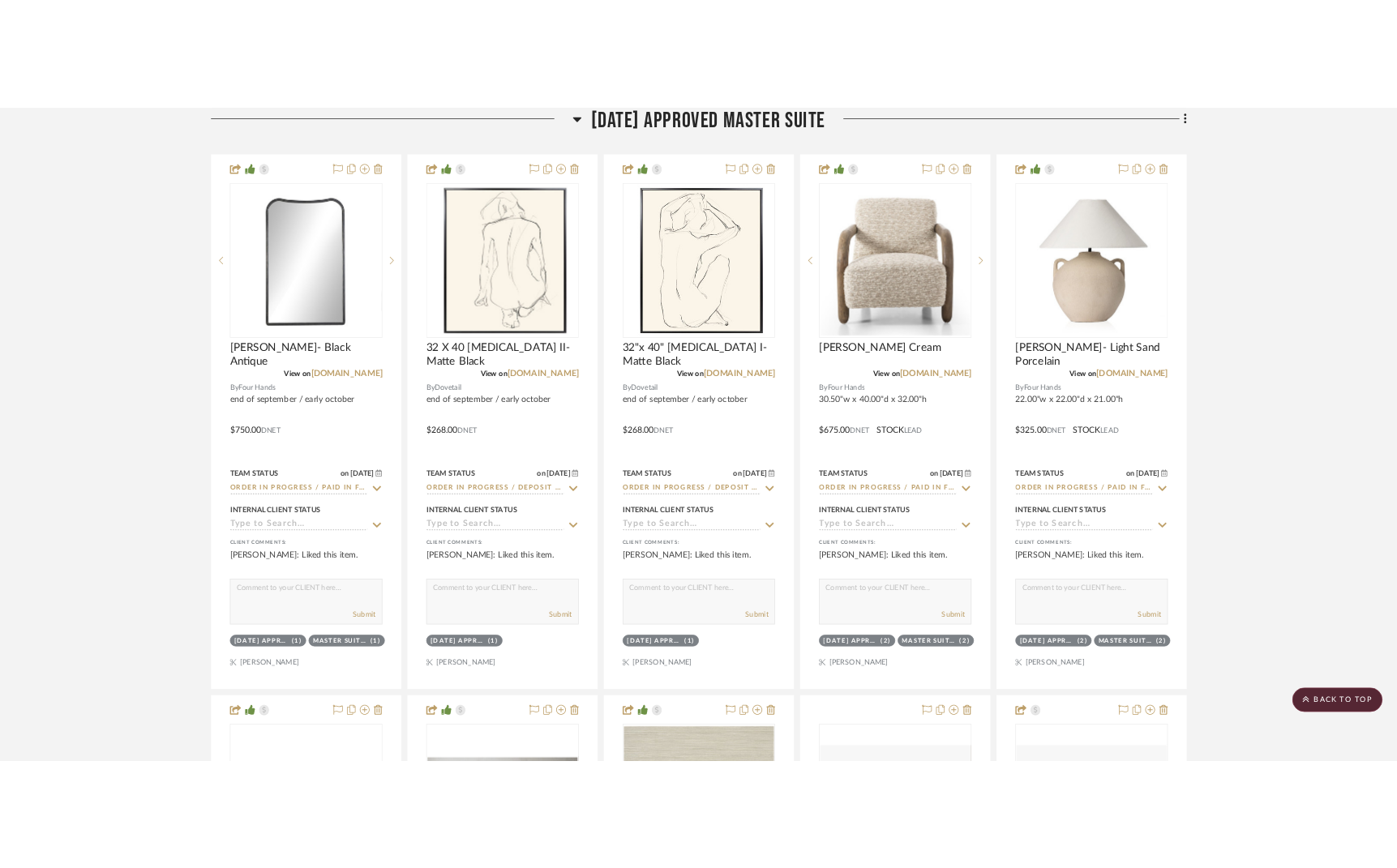
scroll to position [2510, 0]
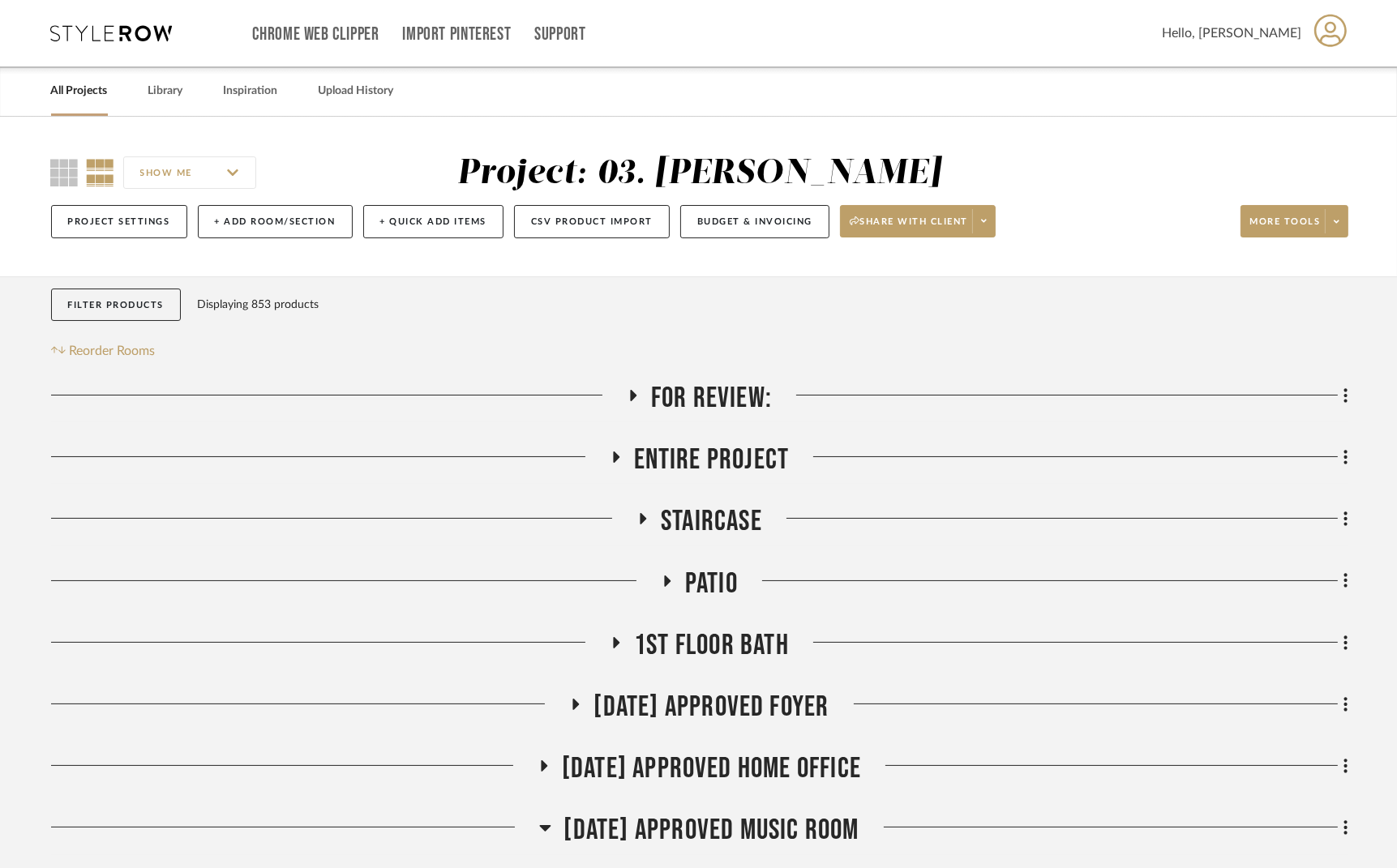
click at [745, 395] on span "For Review:" at bounding box center [711, 399] width 121 height 35
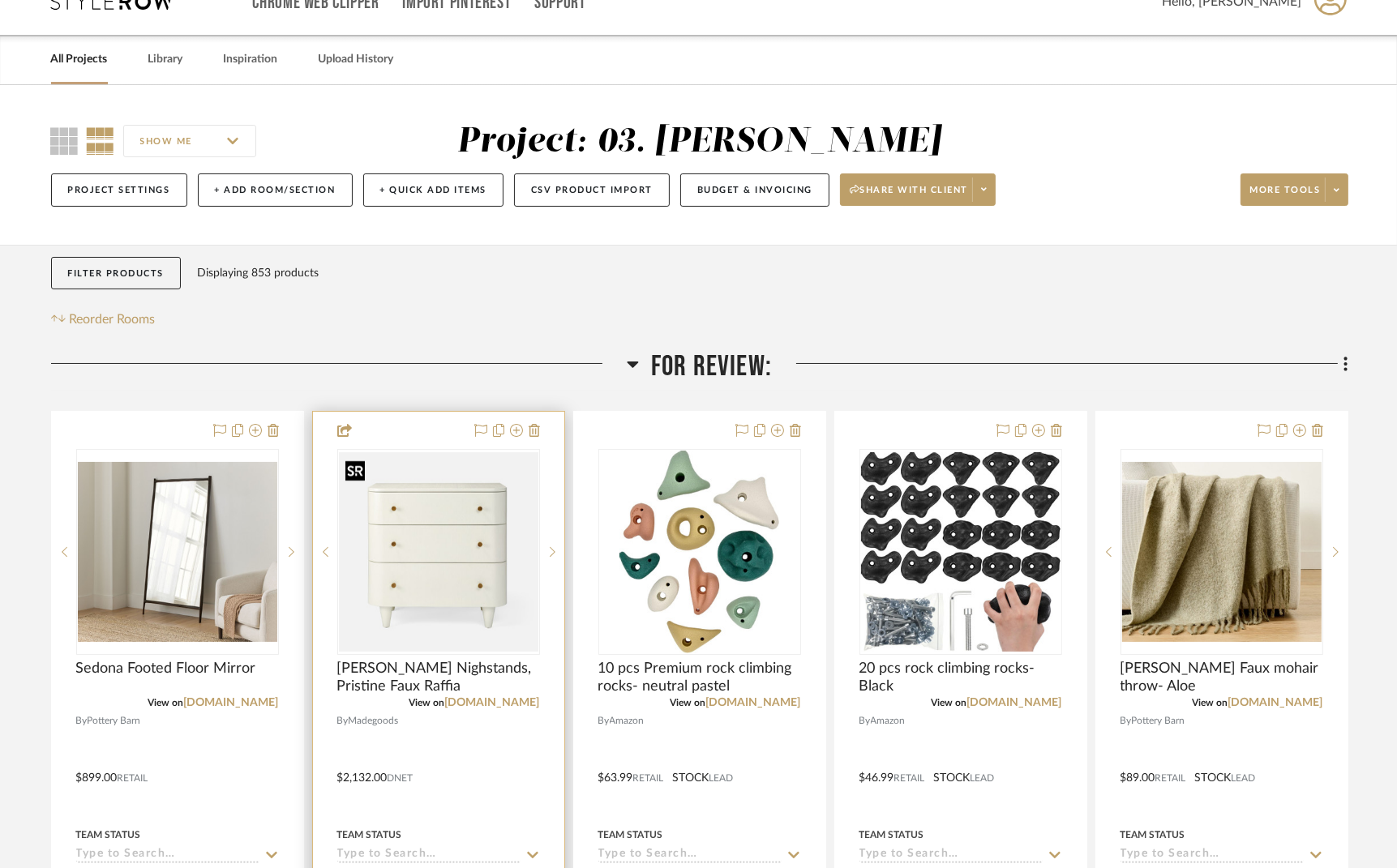
scroll to position [121, 0]
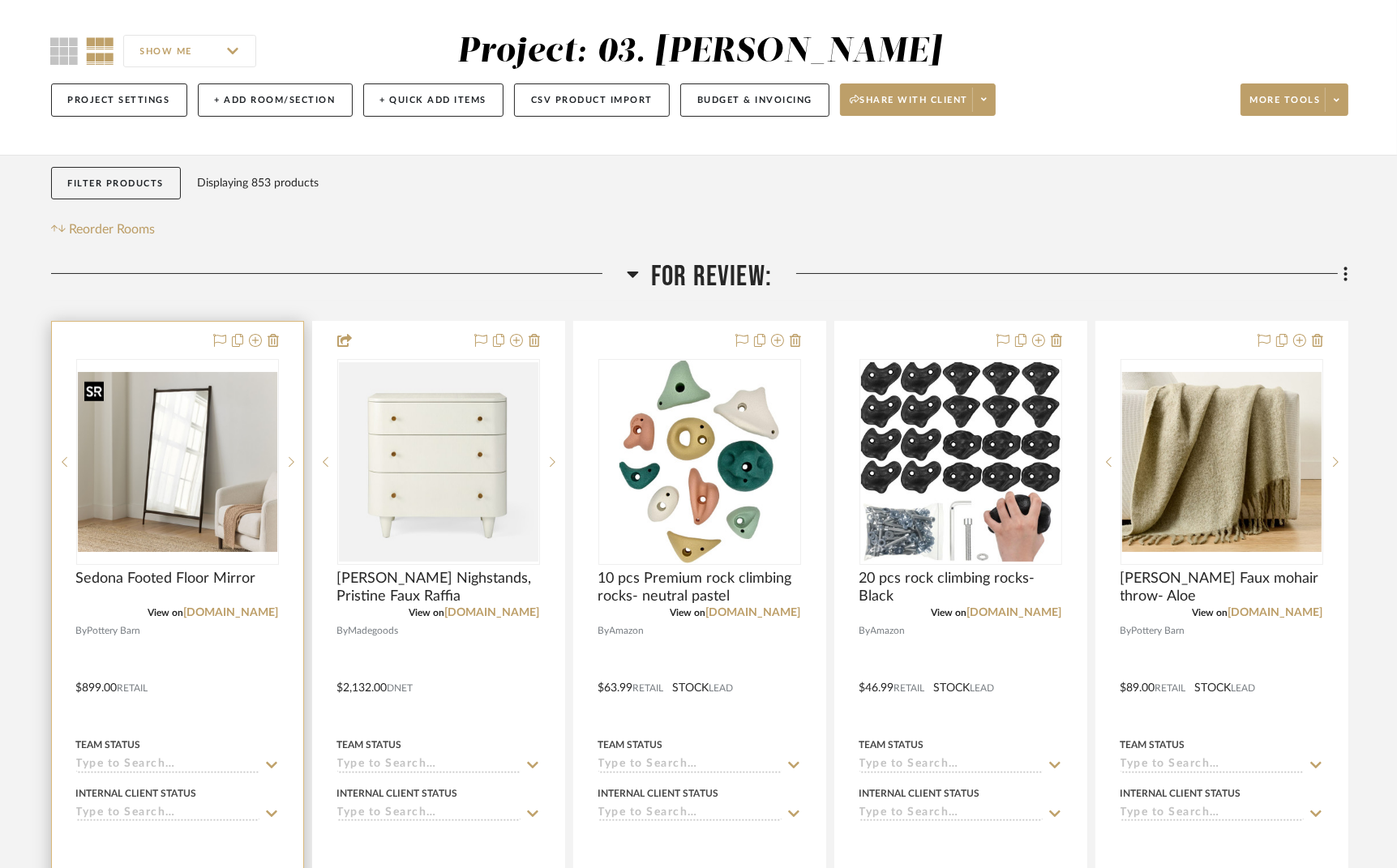
click at [176, 458] on img "0" at bounding box center [177, 462] width 200 height 180
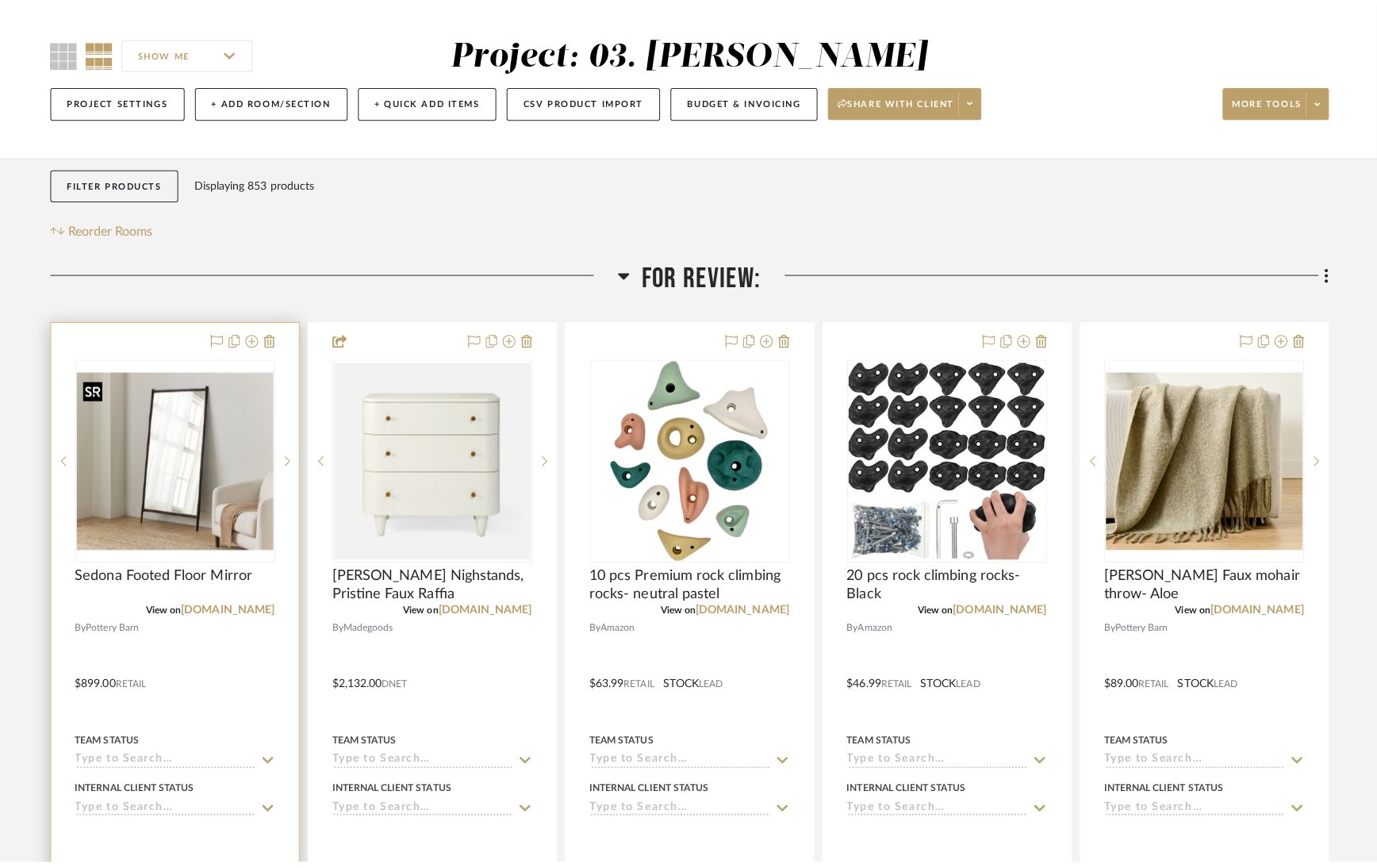
scroll to position [0, 0]
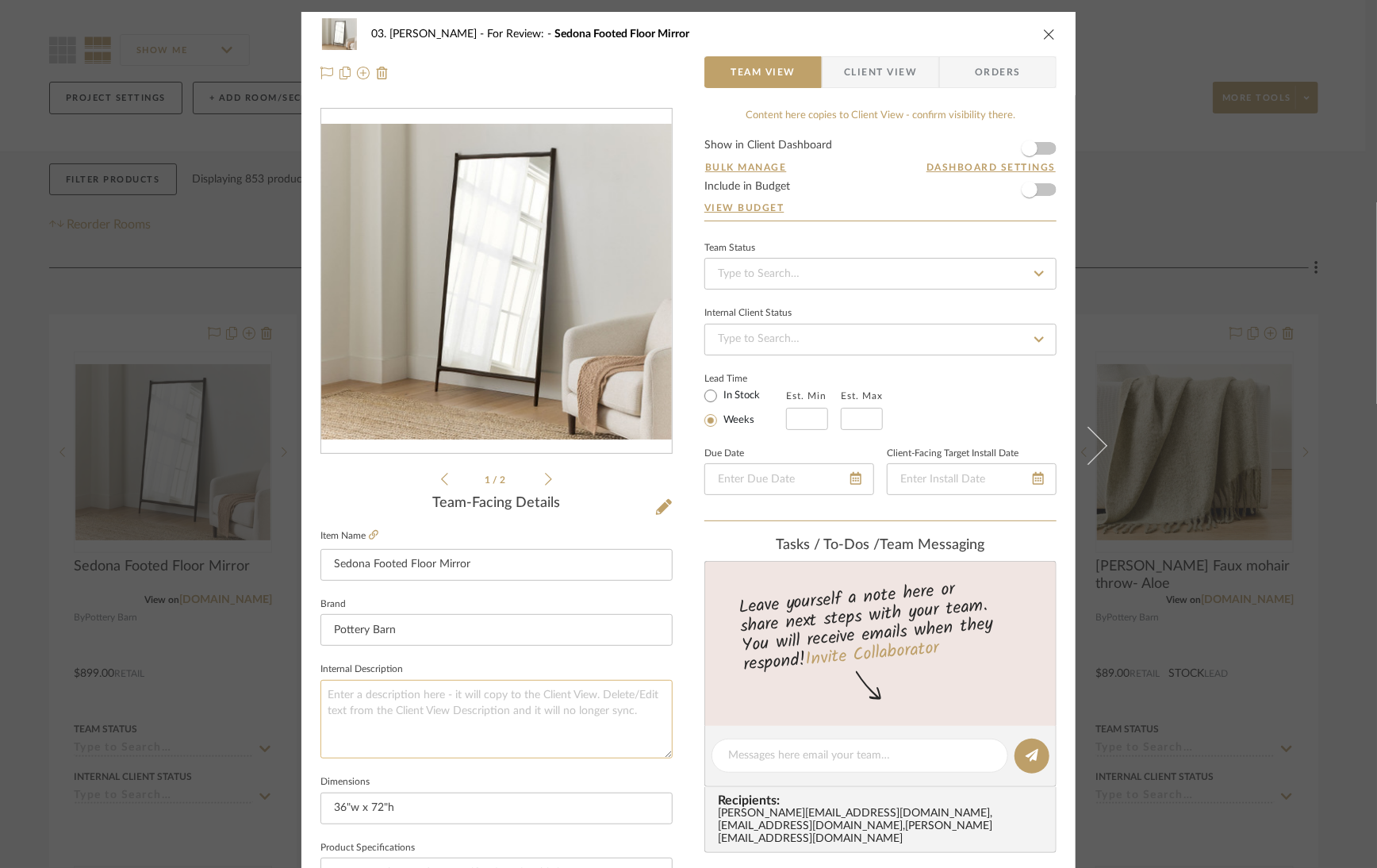
click at [402, 687] on textarea at bounding box center [496, 718] width 352 height 78
type textarea "end of august / early september"
click at [687, 749] on div "03. Jennifer For Review: Sedona Footed Floor Mirror Team View Client View Order…" at bounding box center [688, 744] width 774 height 1465
click at [1029, 149] on span "button" at bounding box center [1029, 148] width 16 height 16
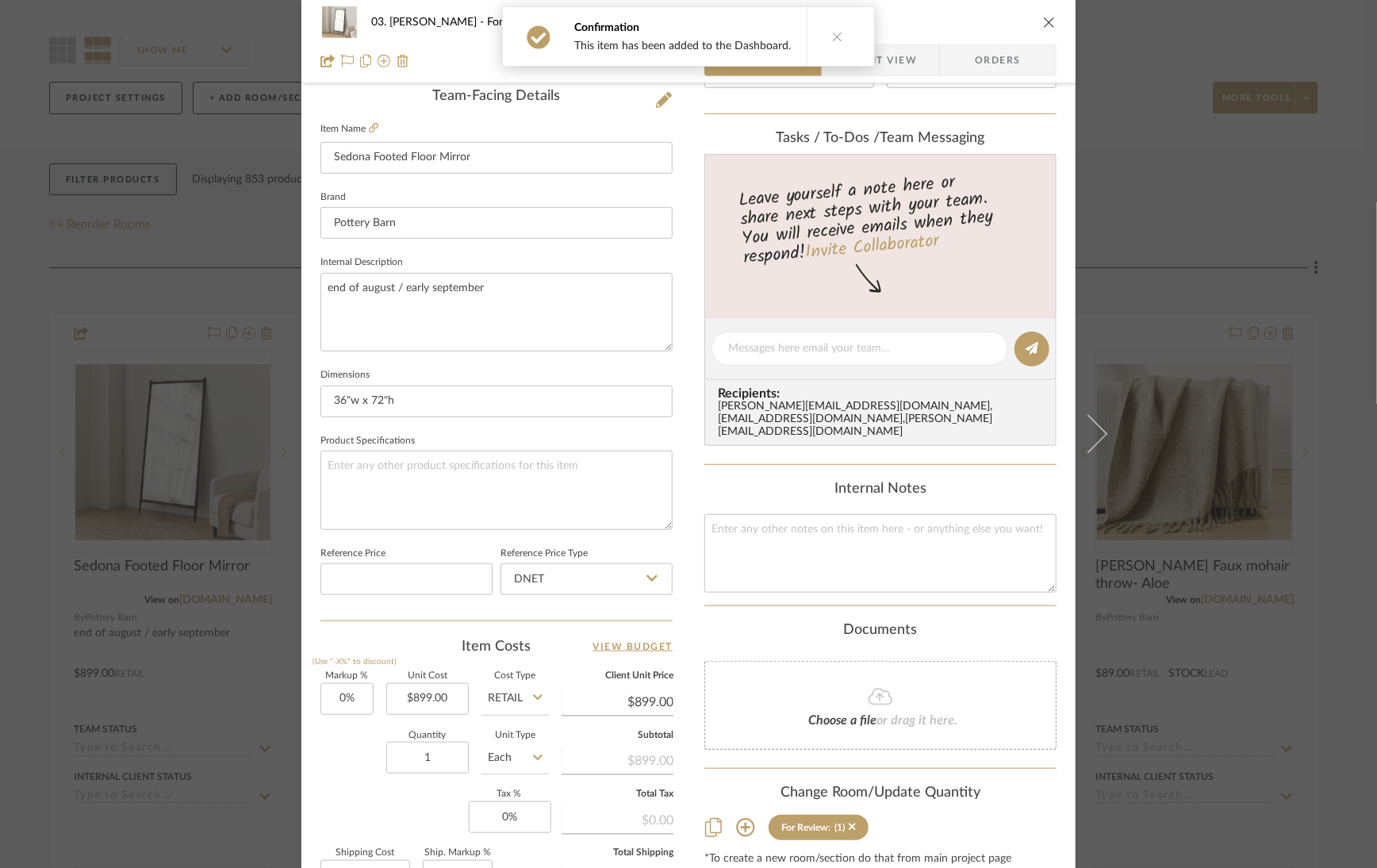
scroll to position [594, 0]
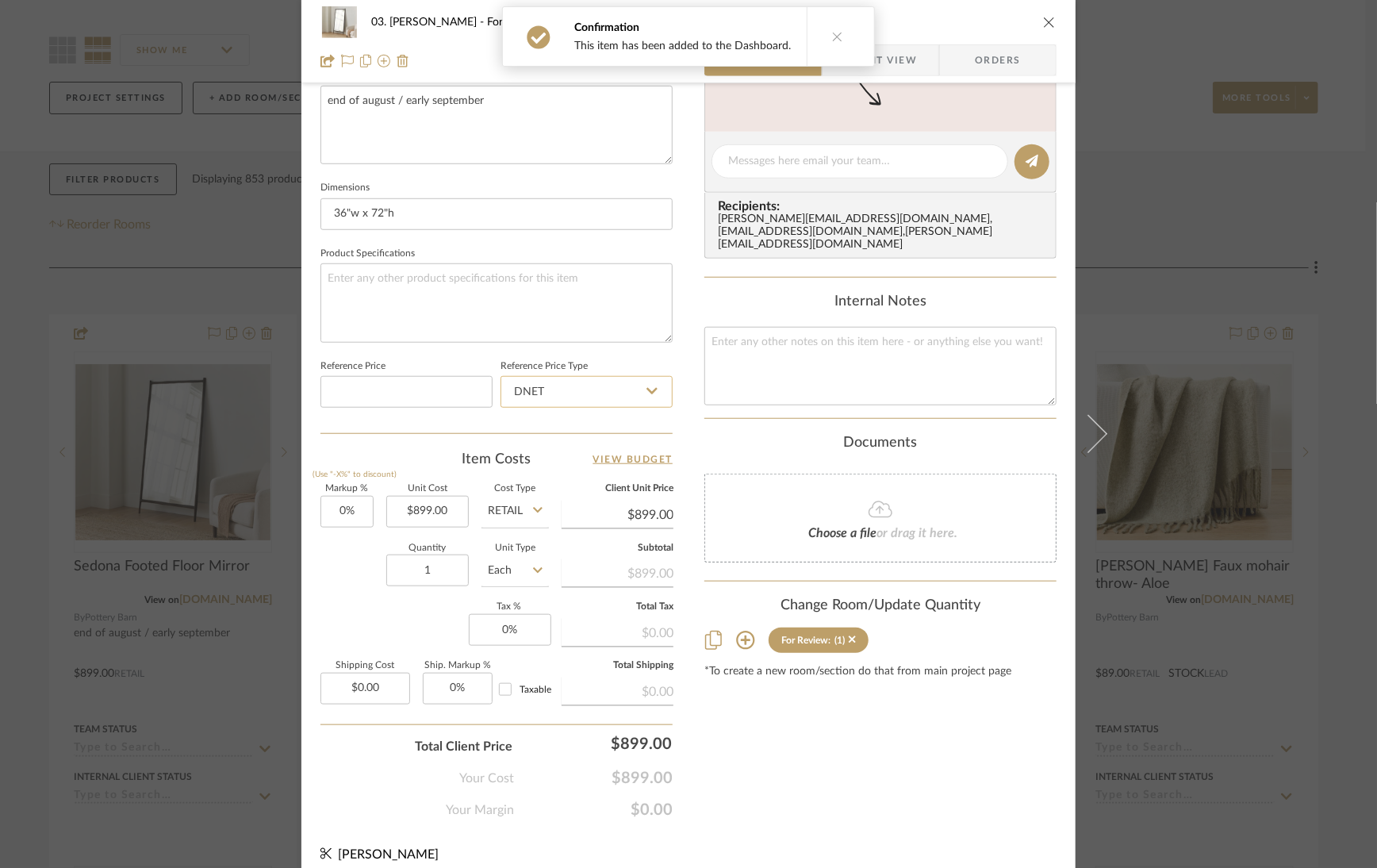
click at [654, 389] on input "DNET" at bounding box center [586, 392] width 172 height 32
click at [615, 468] on div "Retail" at bounding box center [594, 463] width 195 height 40
type input "Retail"
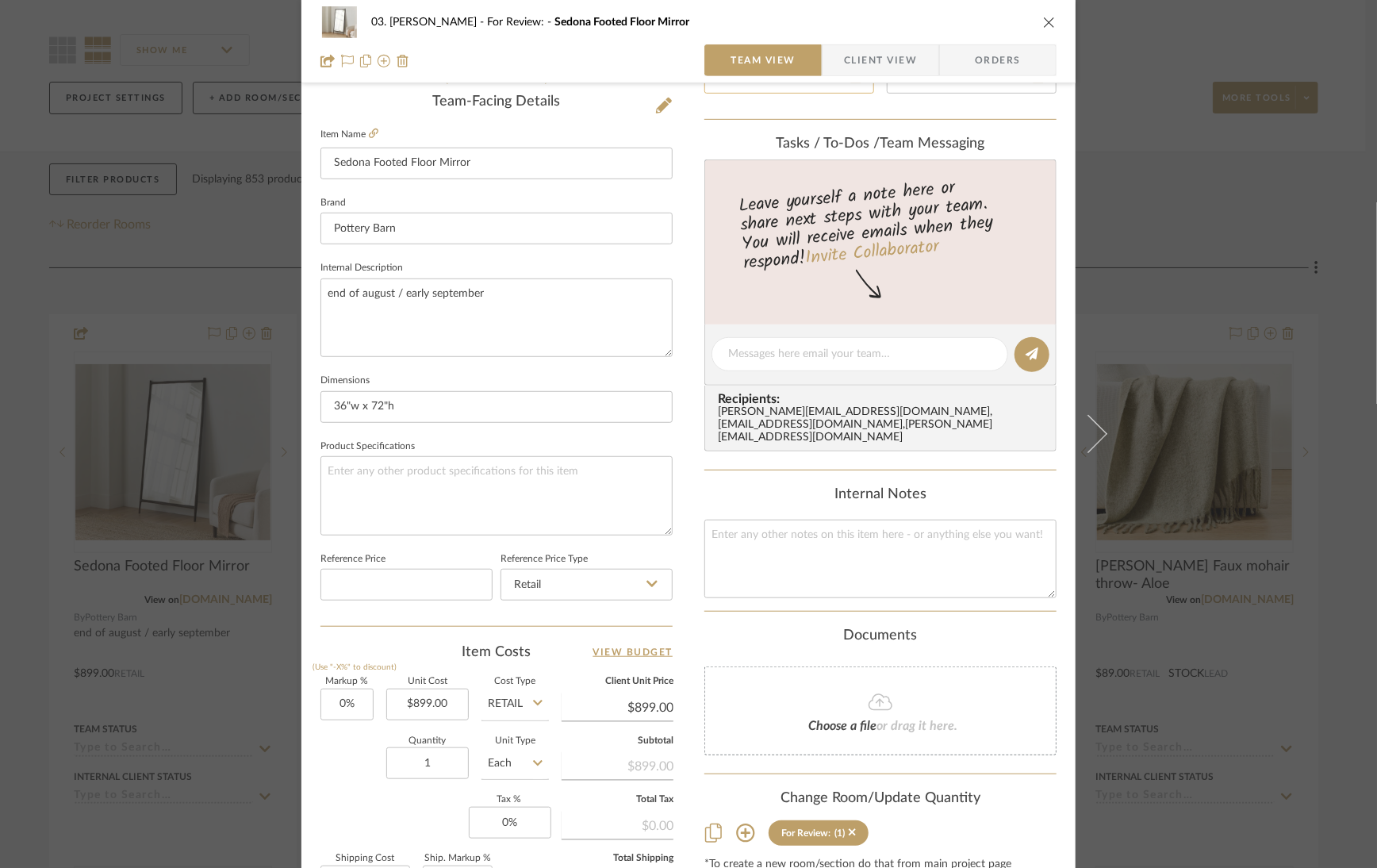
scroll to position [119, 0]
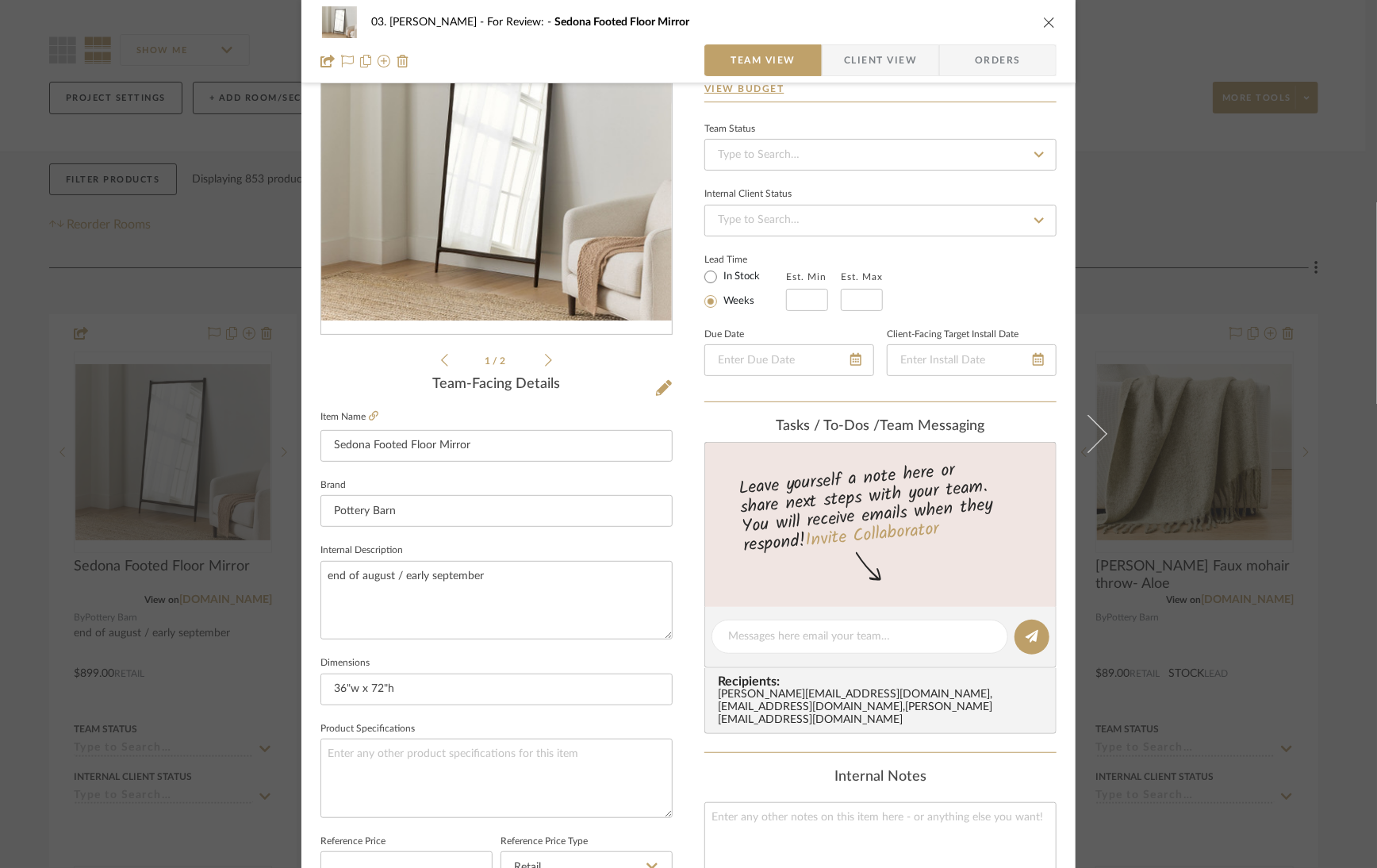
click at [893, 52] on span "Client View" at bounding box center [880, 60] width 73 height 32
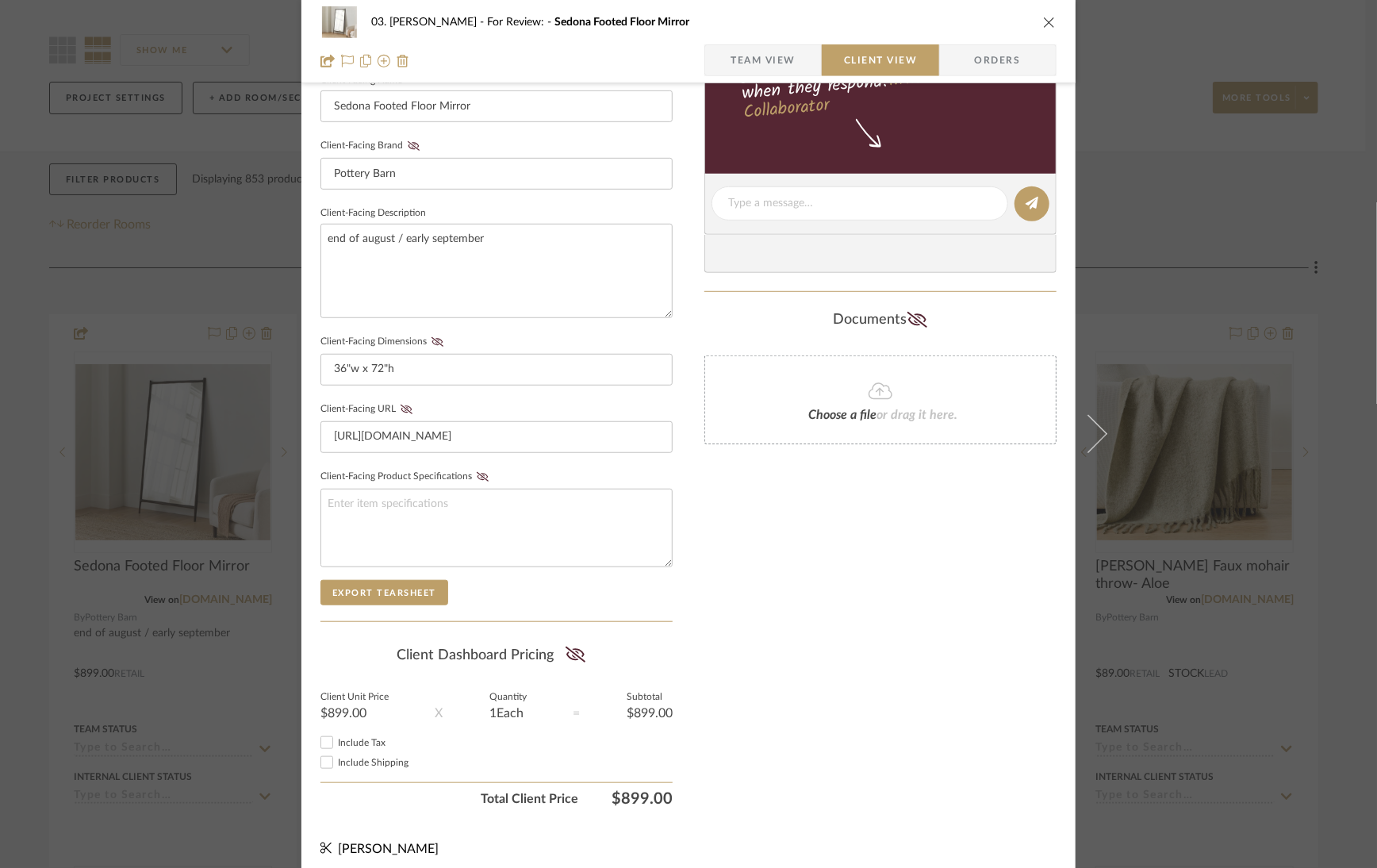
scroll to position [457, 0]
click at [568, 645] on icon at bounding box center [575, 653] width 20 height 16
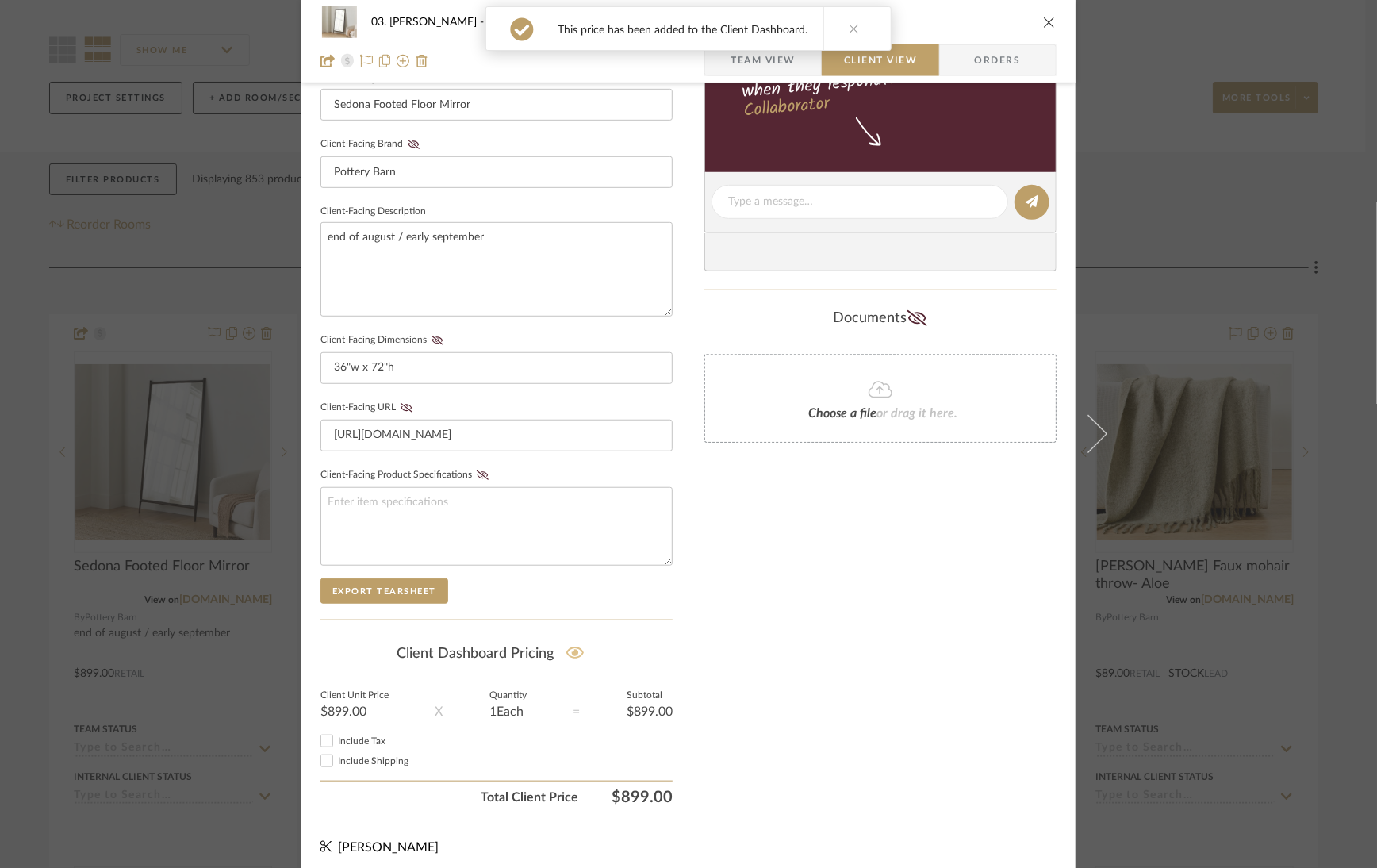
click at [1350, 366] on div "03. Jennifer For Review: Sedona Footed Floor Mirror Team View Client View Order…" at bounding box center [688, 434] width 1377 height 868
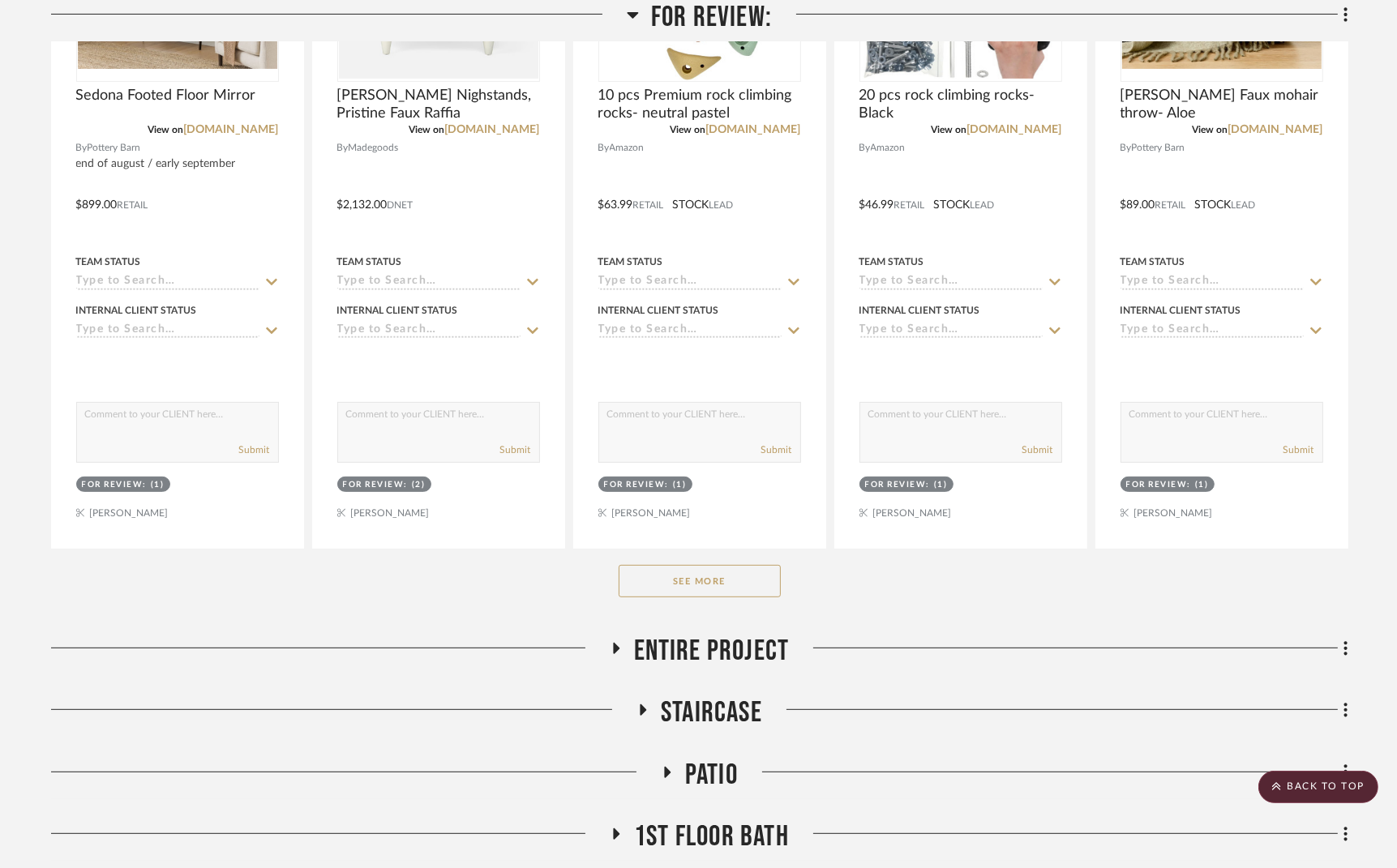
scroll to position [607, 0]
click at [748, 588] on button "See More" at bounding box center [700, 579] width 162 height 33
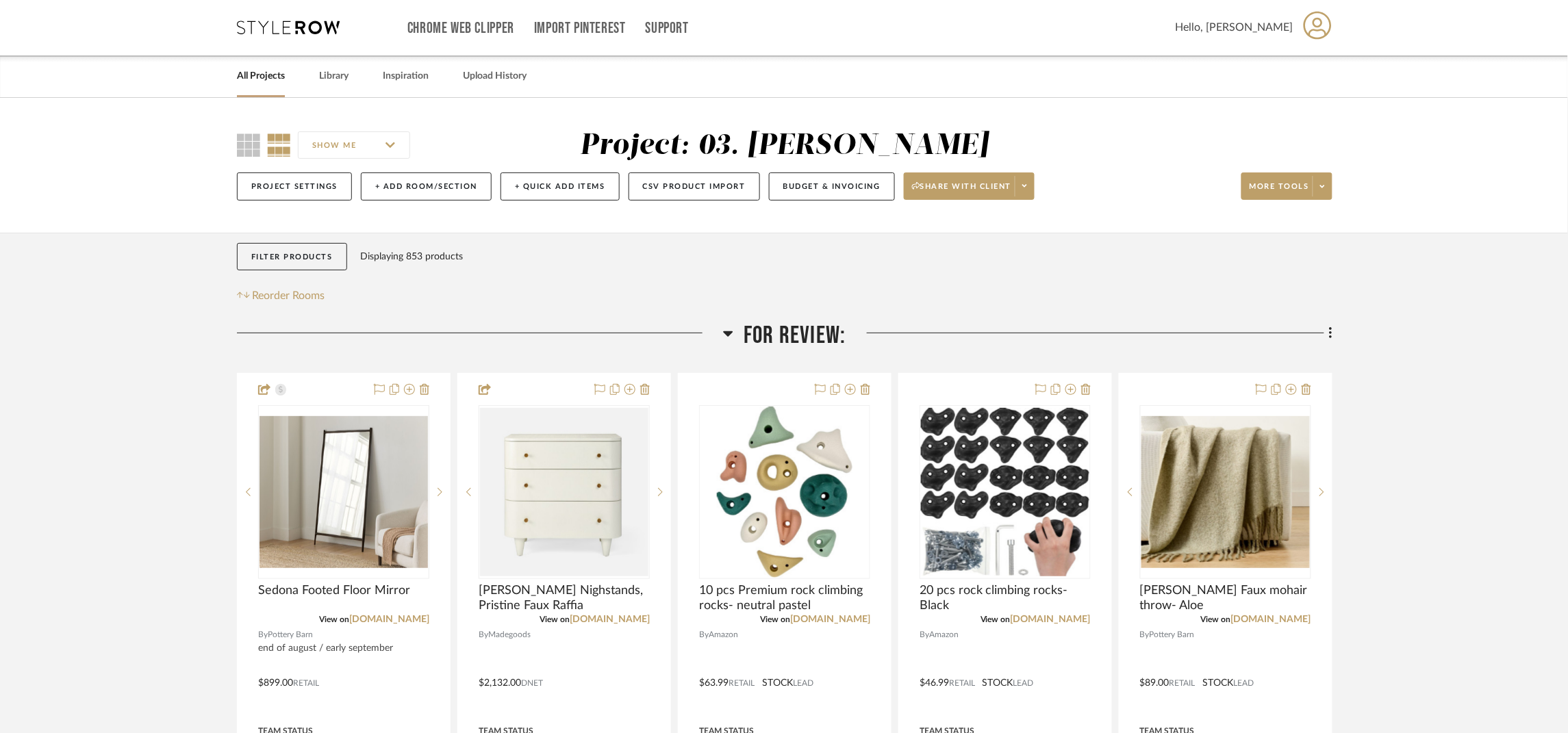
scroll to position [0, 0]
